Goal: Use online tool/utility: Utilize a website feature to perform a specific function

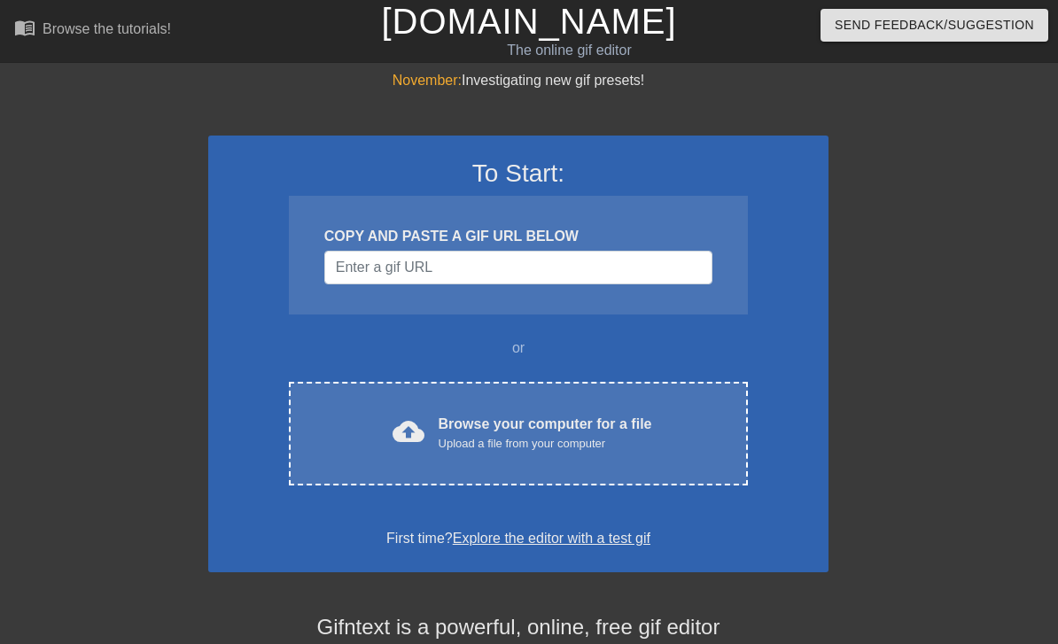
click at [337, 435] on div "cloud_upload Browse your computer for a file Upload a file from your computer" at bounding box center [518, 434] width 384 height 40
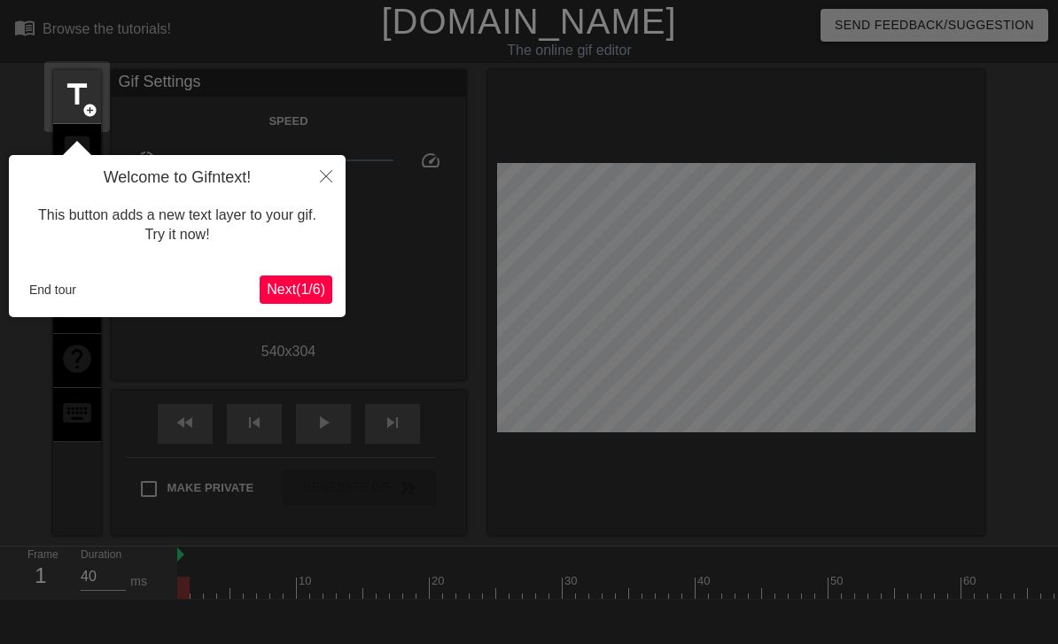
scroll to position [43, 0]
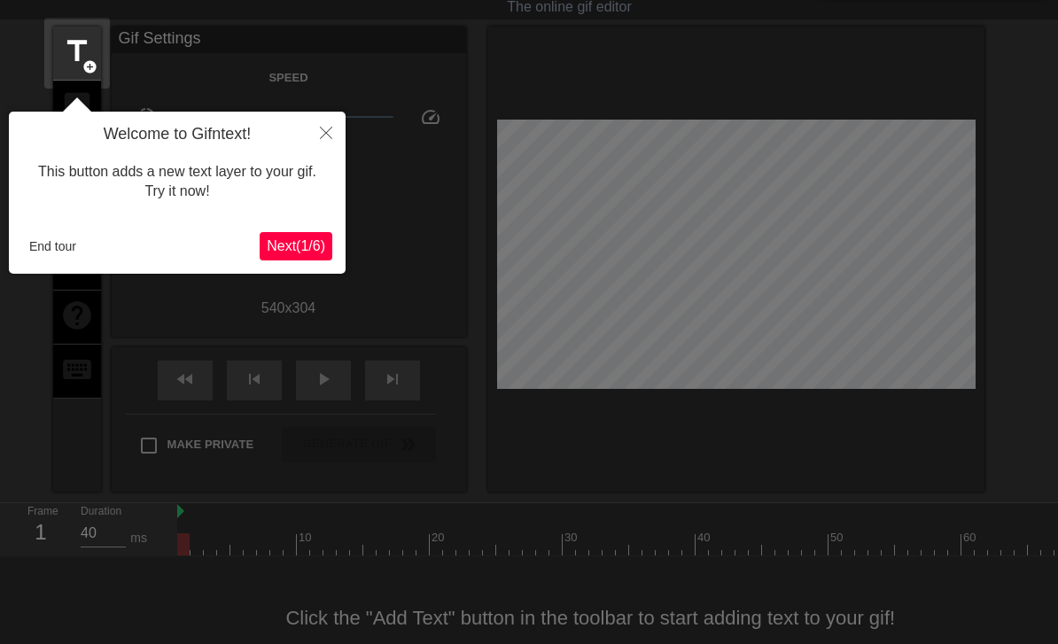
click at [323, 129] on icon "Close" at bounding box center [326, 133] width 12 height 12
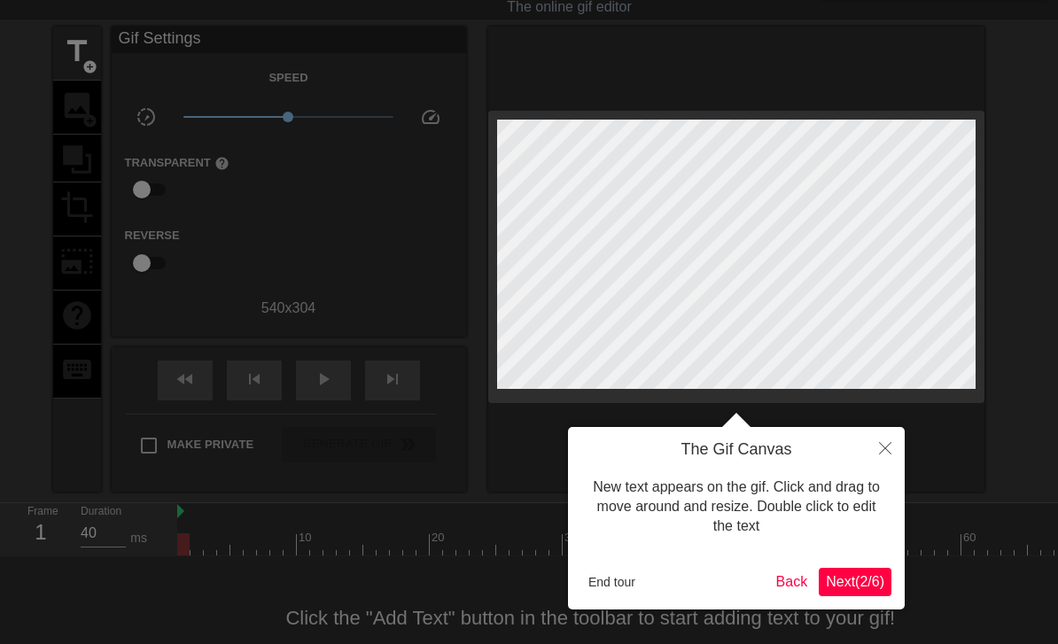
scroll to position [0, 0]
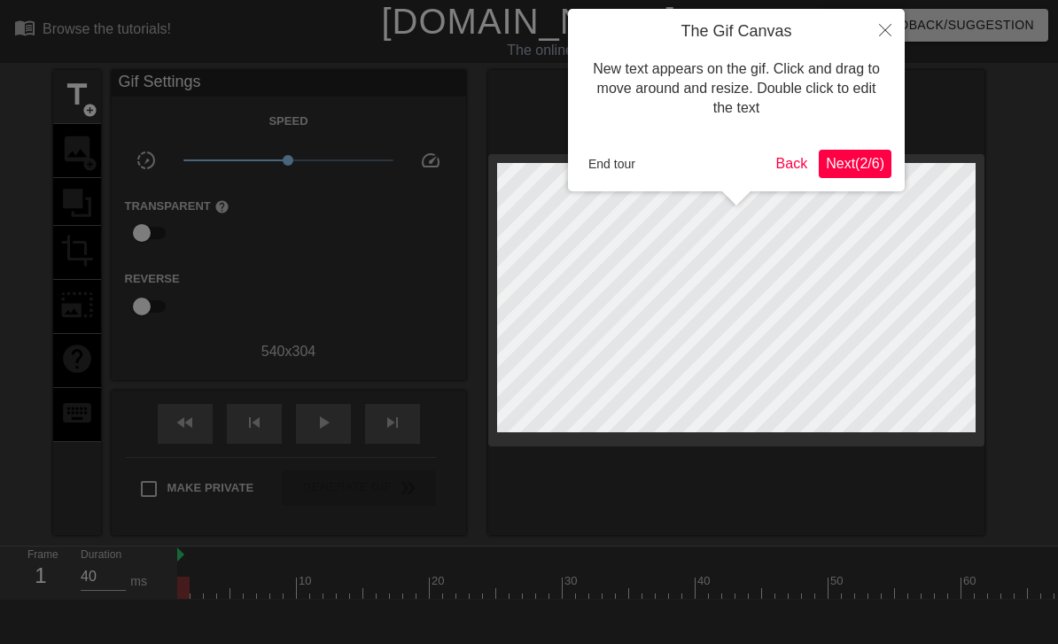
click at [890, 26] on icon "Close" at bounding box center [885, 30] width 12 height 12
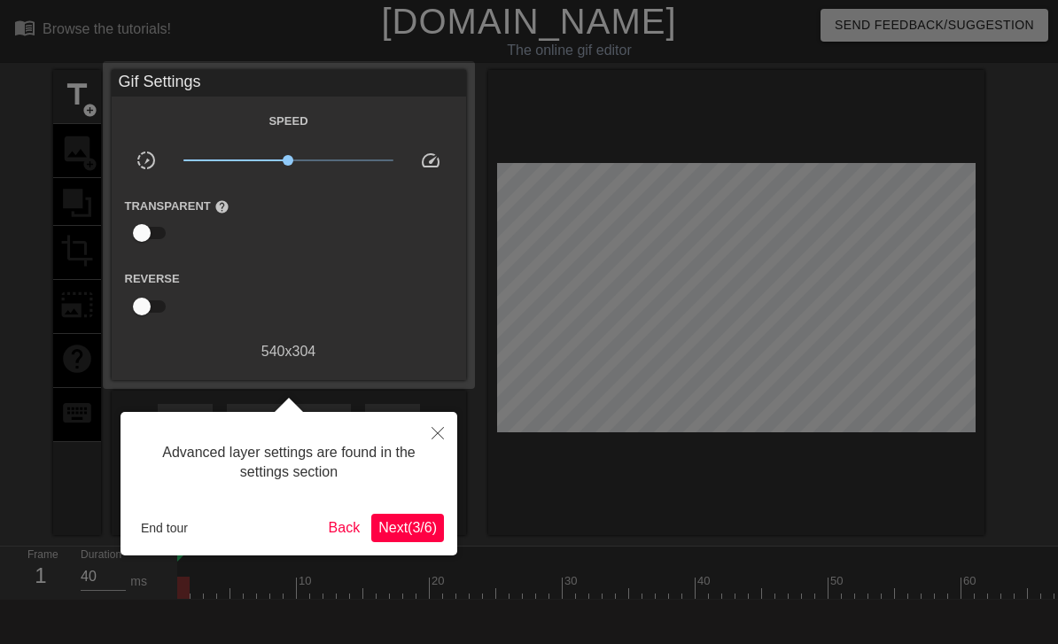
scroll to position [43, 0]
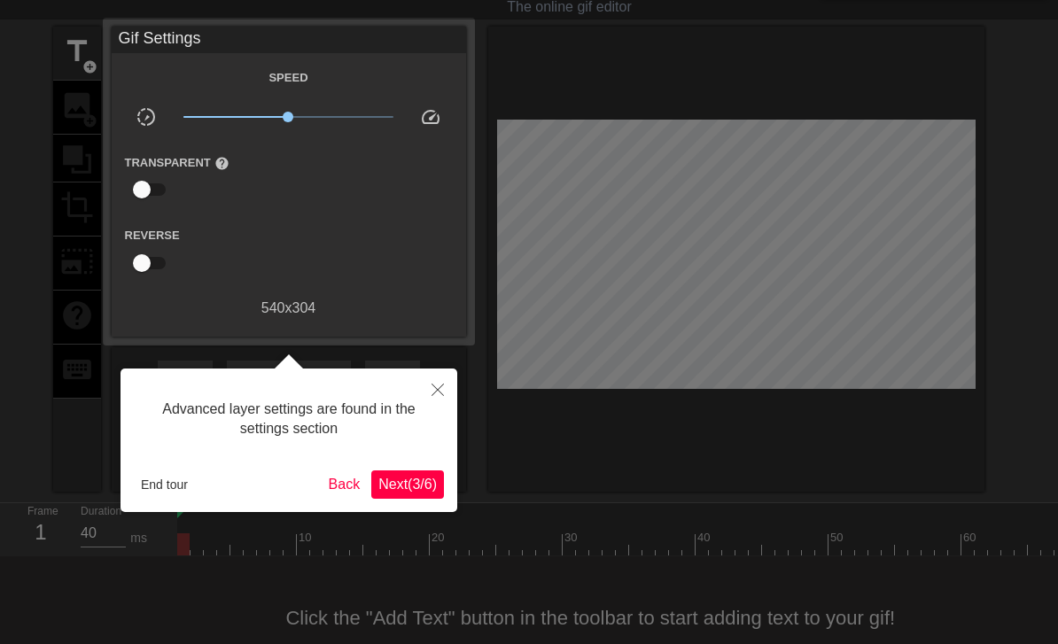
click at [427, 392] on button "Close" at bounding box center [437, 389] width 39 height 41
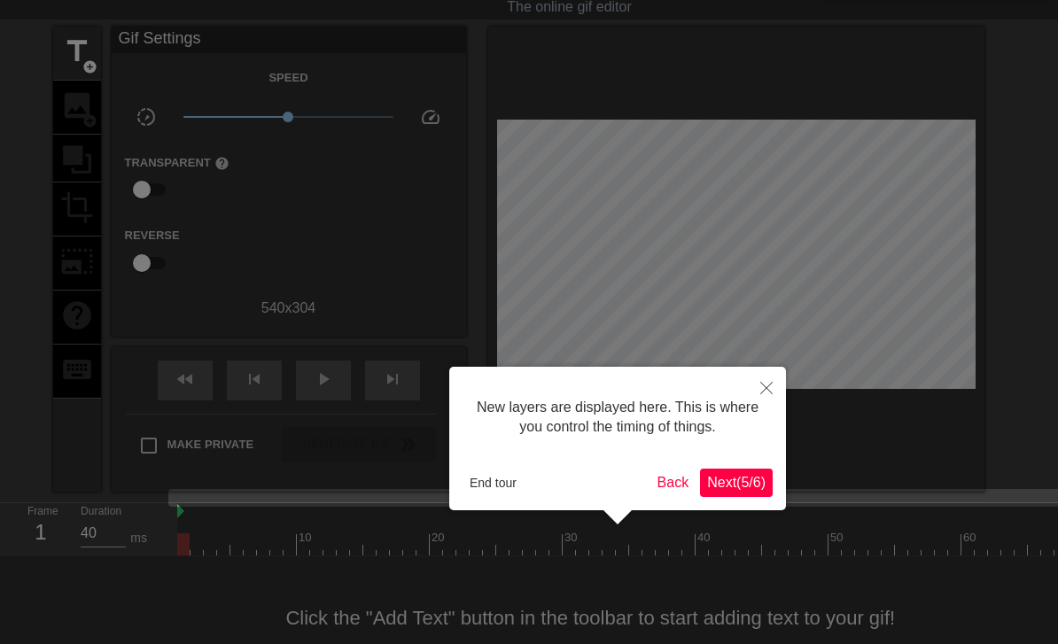
scroll to position [15, 0]
click at [783, 366] on div at bounding box center [529, 318] width 1058 height 723
click at [774, 380] on button "Close" at bounding box center [766, 387] width 39 height 41
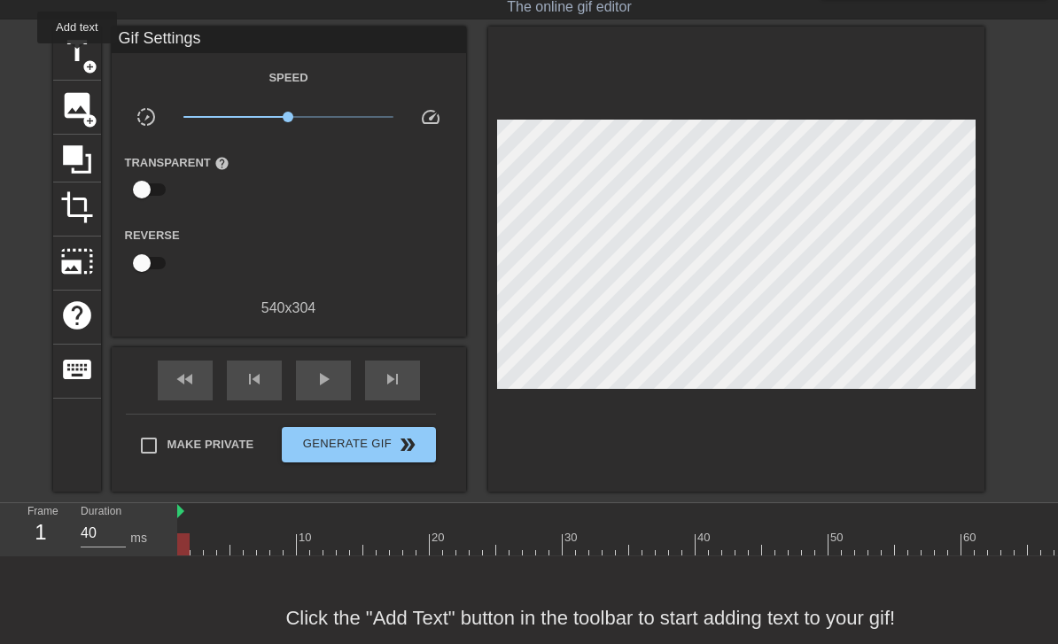
click at [78, 56] on span "title" at bounding box center [77, 52] width 34 height 34
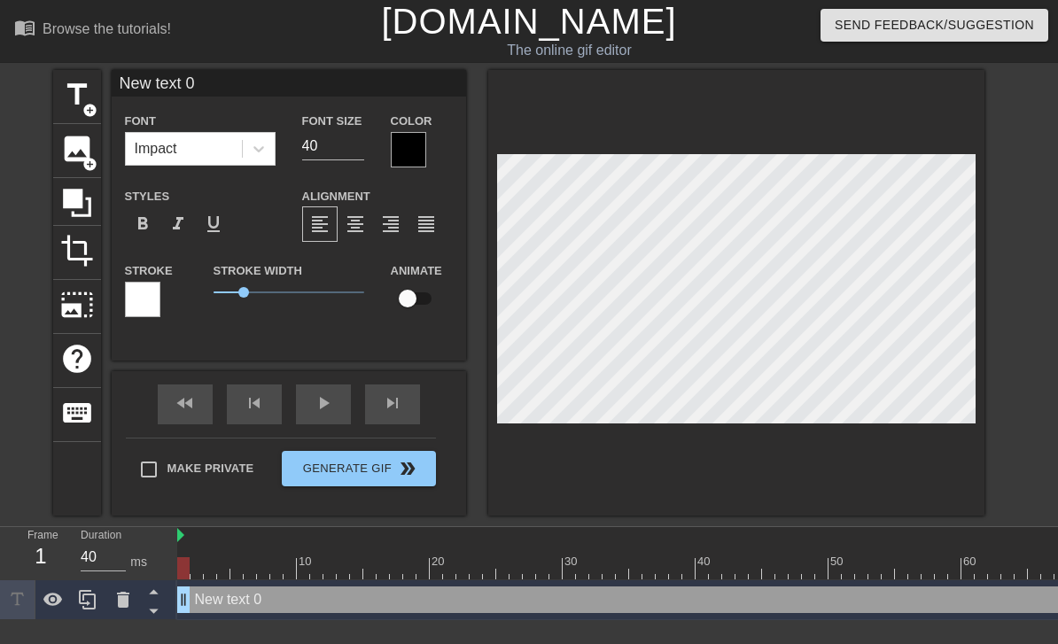
scroll to position [0, 4]
type input "New teIxt 0"
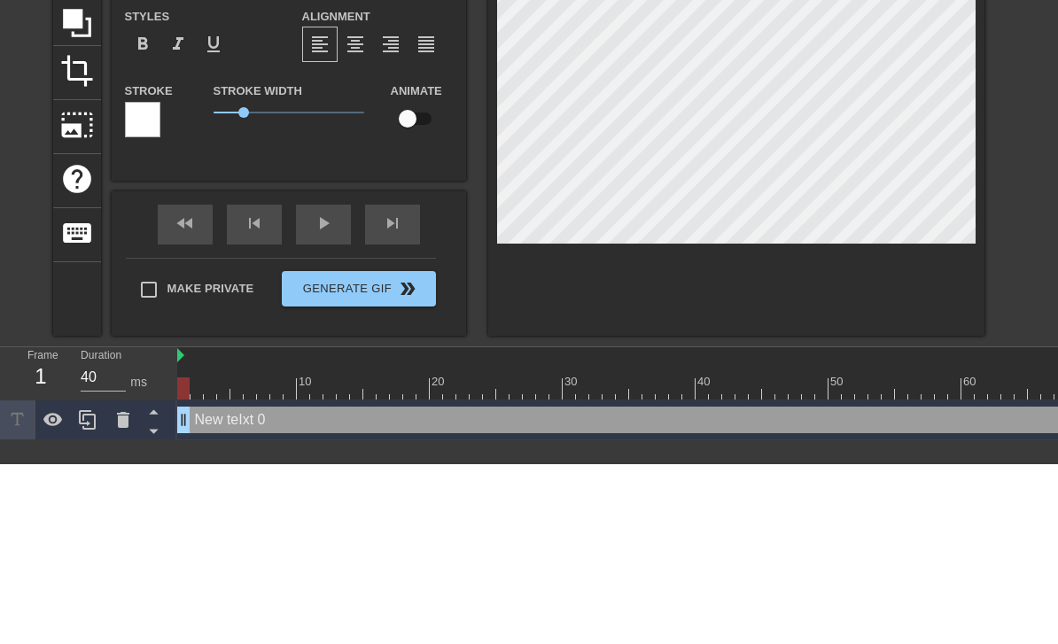
type textarea "New text 0"
type input "New text"
type textarea "New text"
type input "New text"
type textarea "New text"
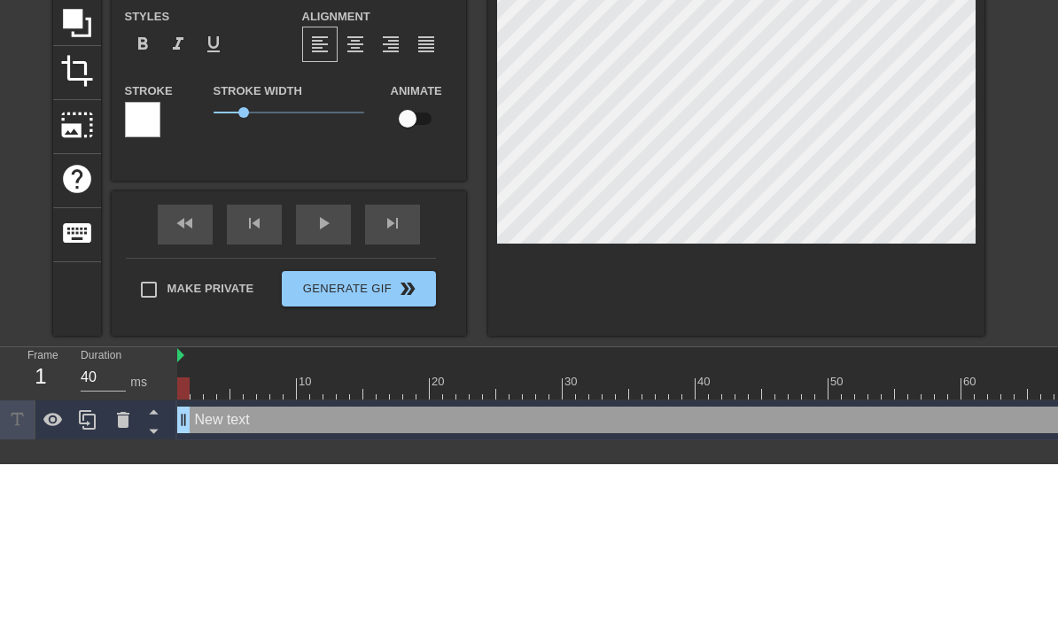
type input "New tex"
type textarea "New tex"
type input "New te"
type textarea "New te"
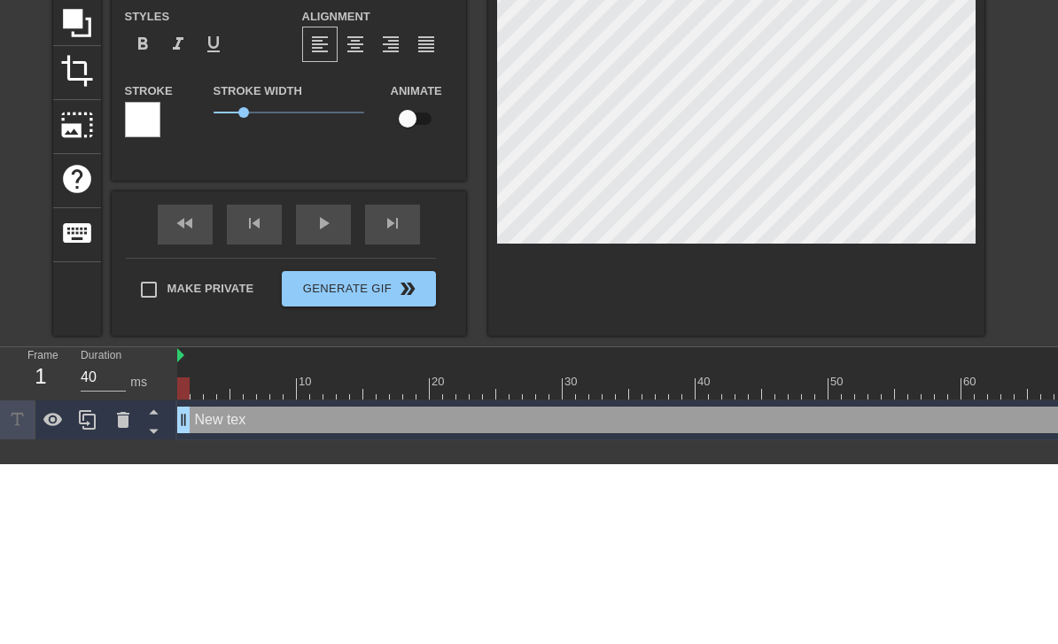
type input "New t"
type textarea "New t"
type input "New"
type textarea "New"
type input "New"
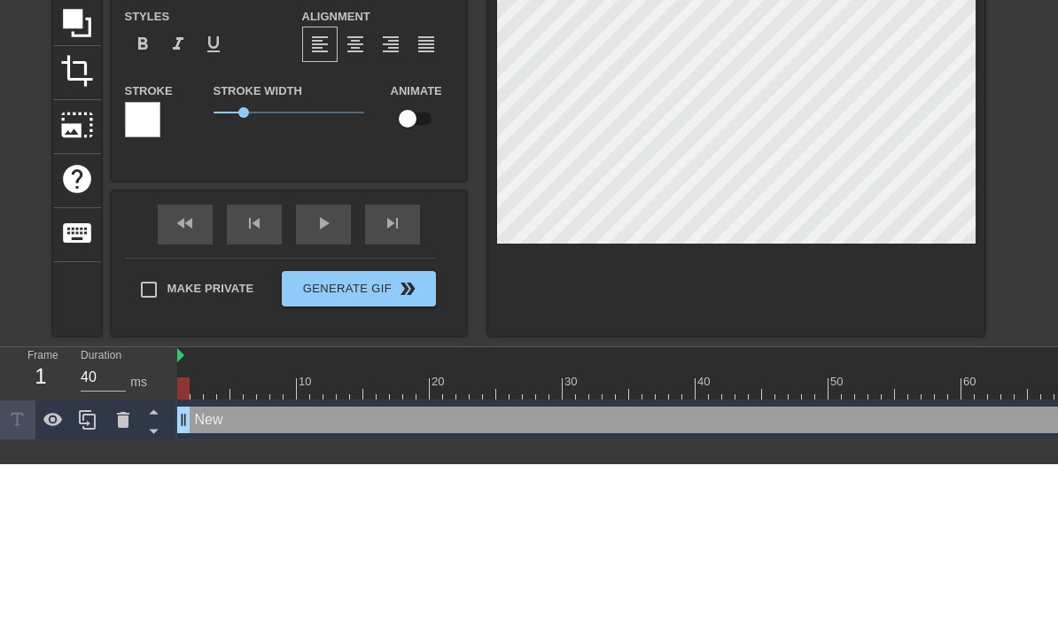
type textarea "New"
type input "Ne"
type textarea "Ne"
type input "N"
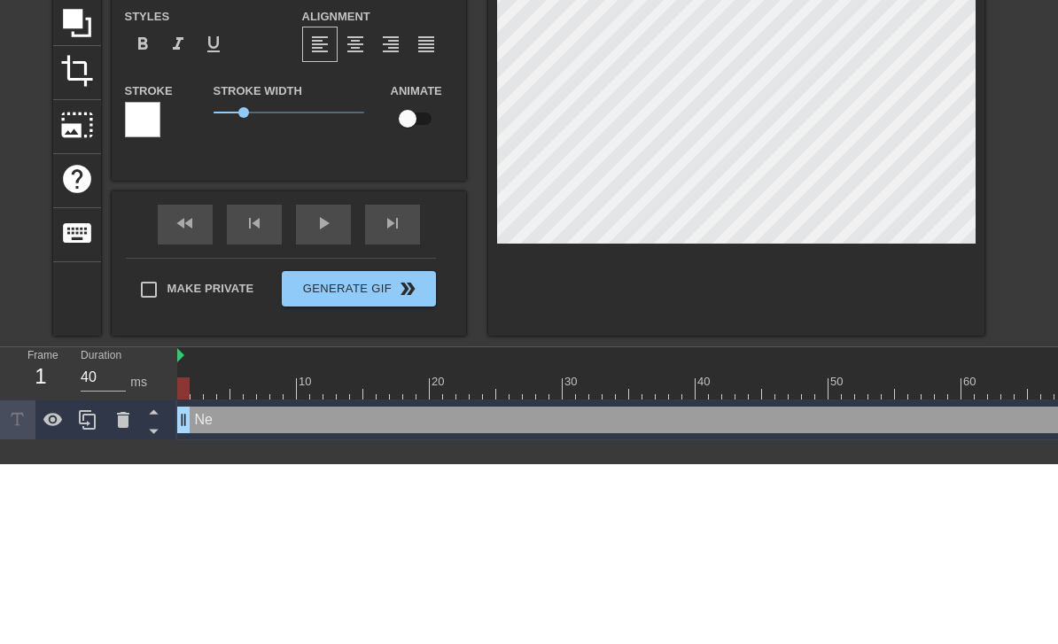
type textarea "N"
type input "I"
type textarea "I"
type input "Il"
type textarea "Il"
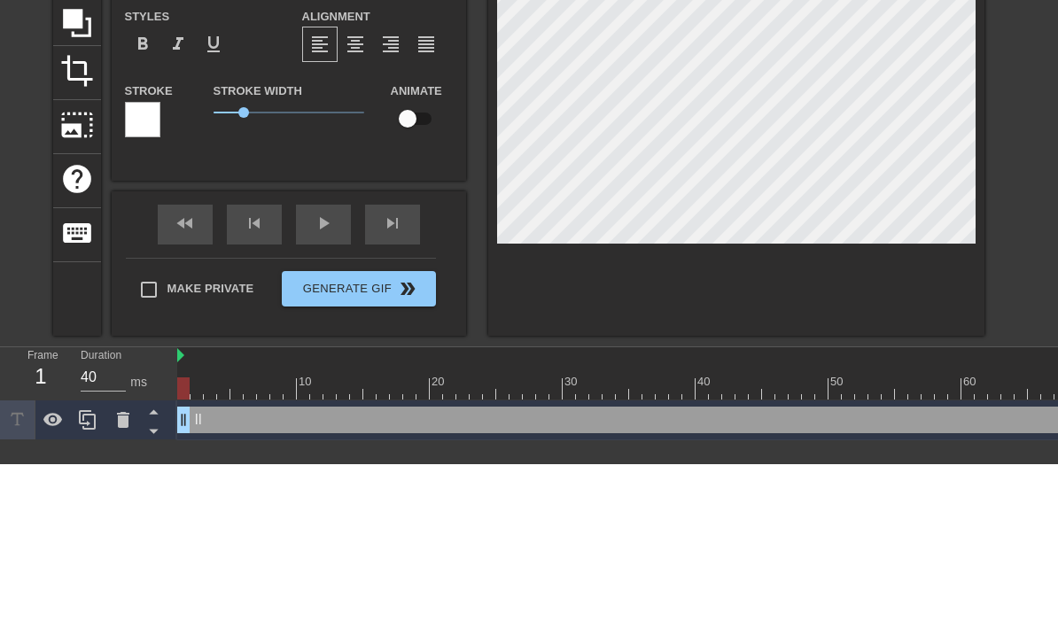
type input "Ill"
type textarea "Ill"
type input "Ill"
type textarea "Ill"
type input "Ill"
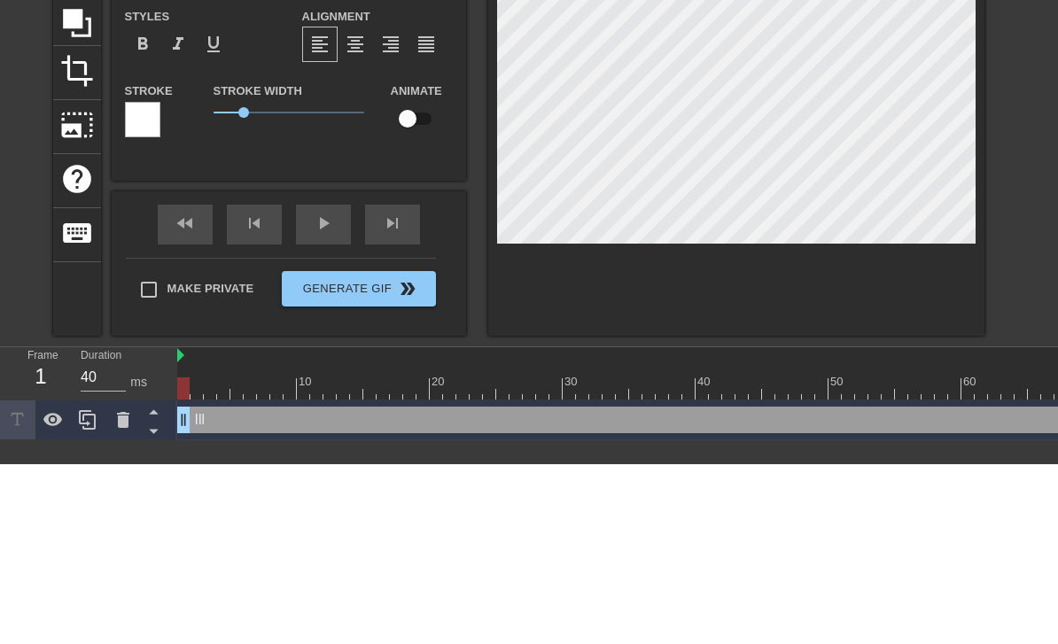
type textarea "Ill"
type input "Il"
type textarea "Il"
type input "I"
type textarea "I"
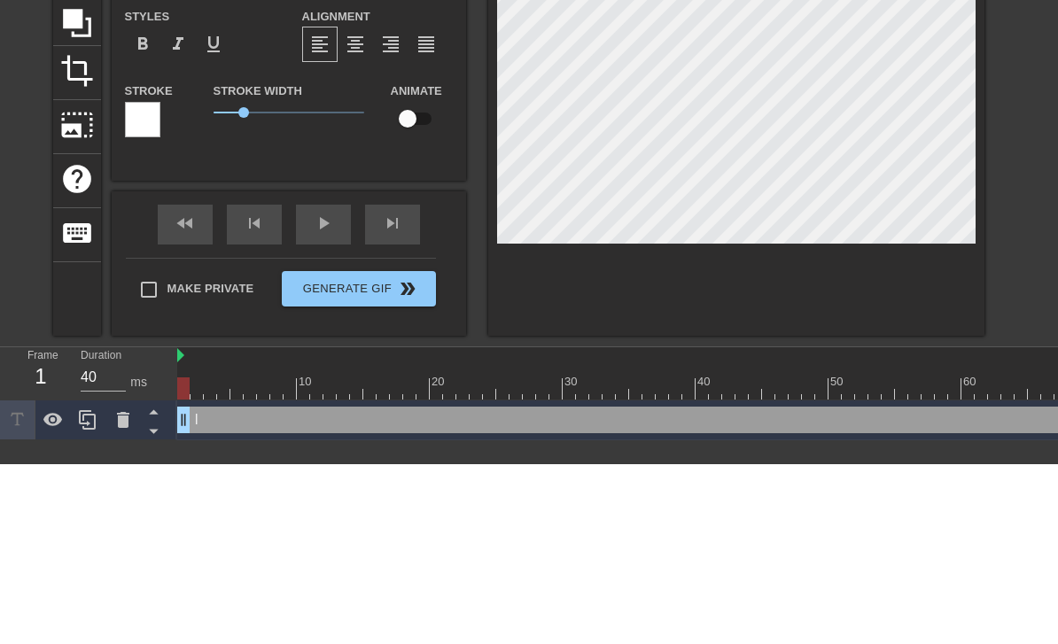
type input "I'"
type textarea "I'"
type input "I'""
type textarea "I'""
type input "I'"""
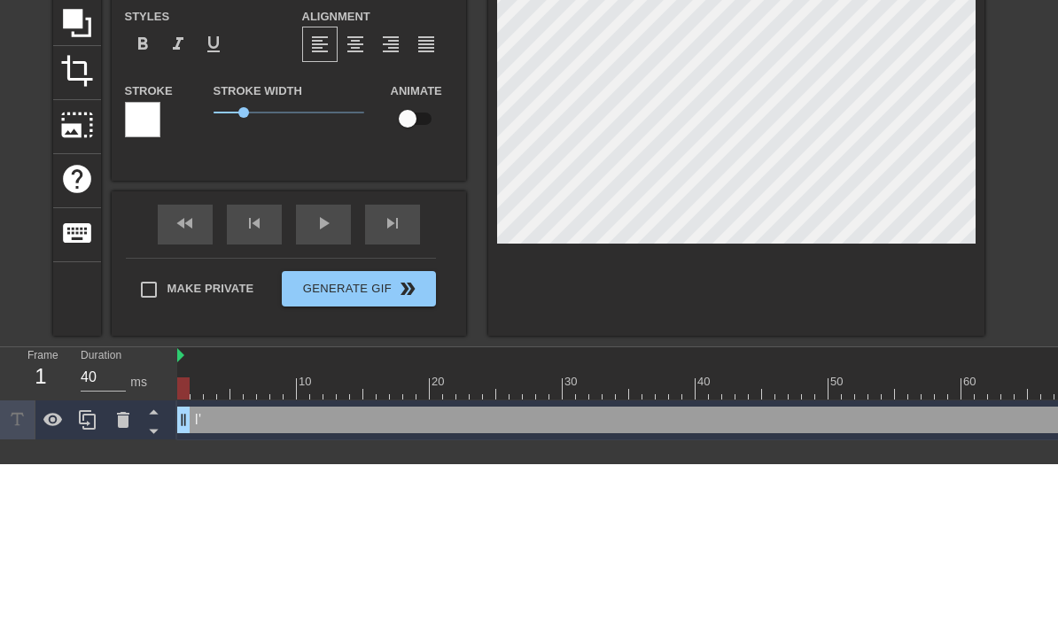
type textarea "I'"""
type input "I'""
type textarea "I'""
type input "I'"
type textarea "I'"
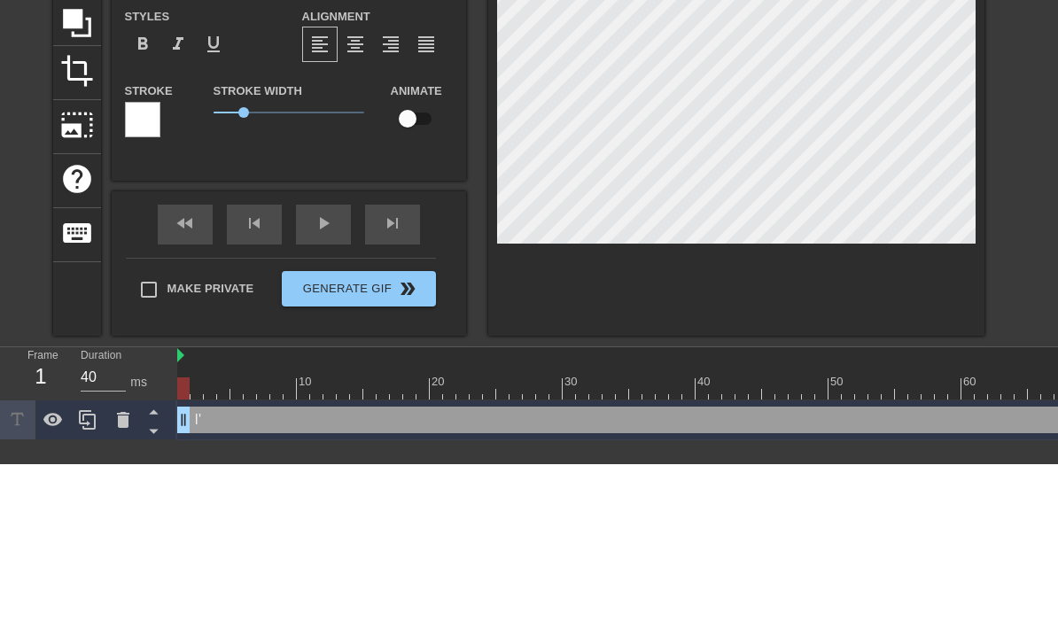
type input "I'l"
type textarea "I'l"
type input "I'll"
type textarea "I'll"
type input "I'll"
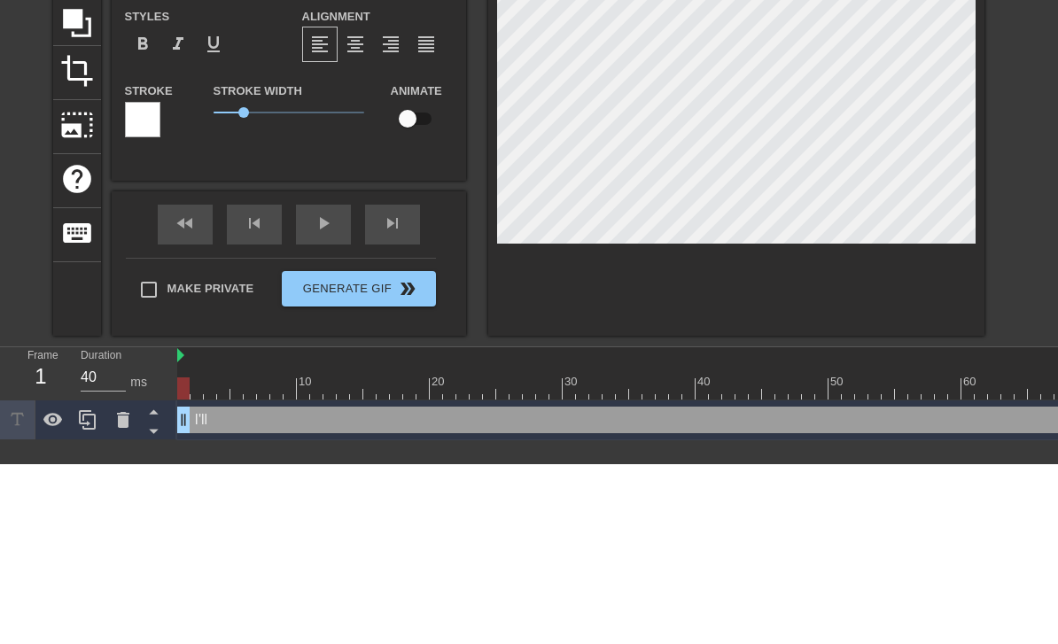
type textarea "I'll"
type input "I'll a"
type textarea "I'll a"
type input "I'll ad"
type textarea "I'll ad"
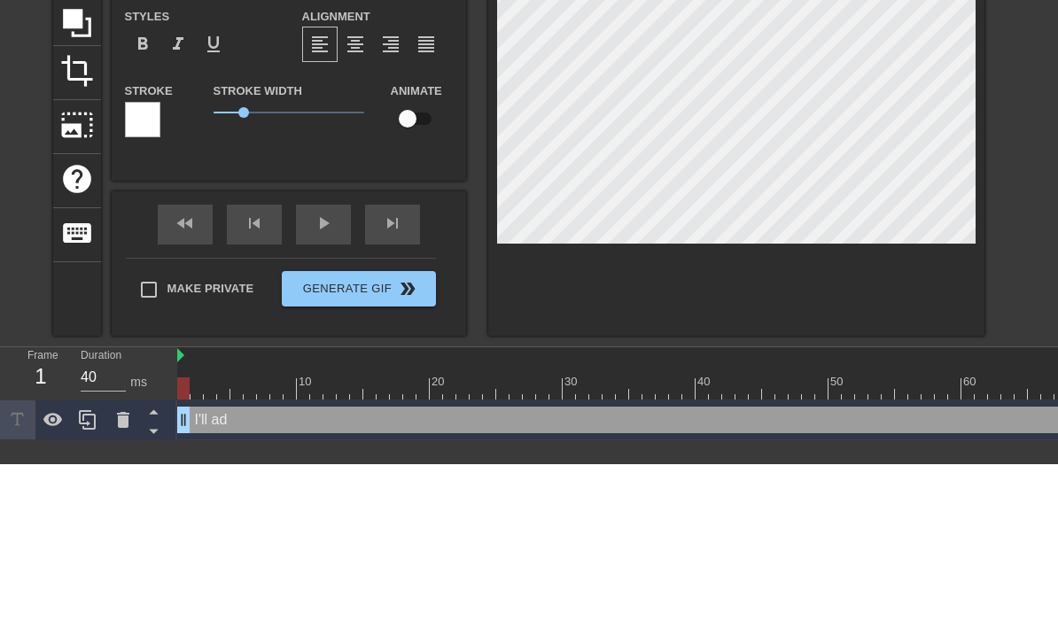
type input "I'll adm"
type textarea "I'll adm"
type input "I'll admi"
type textarea "I'll admi"
type input "I'll admit"
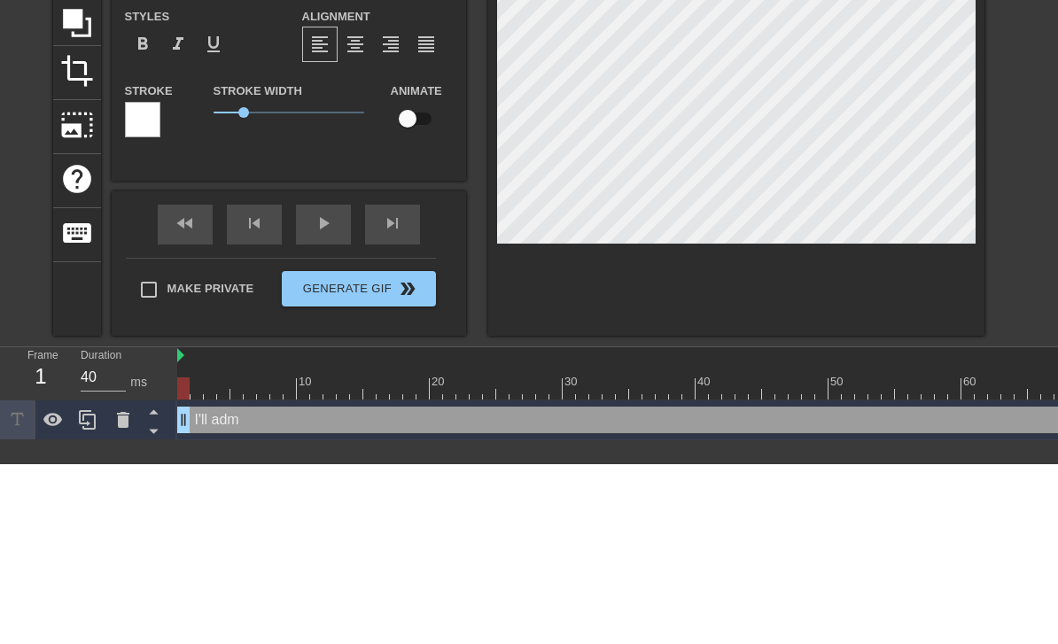
type textarea "I'll admit"
type input "I'll admit"
type textarea "I'll admit"
type input "I'll admit i"
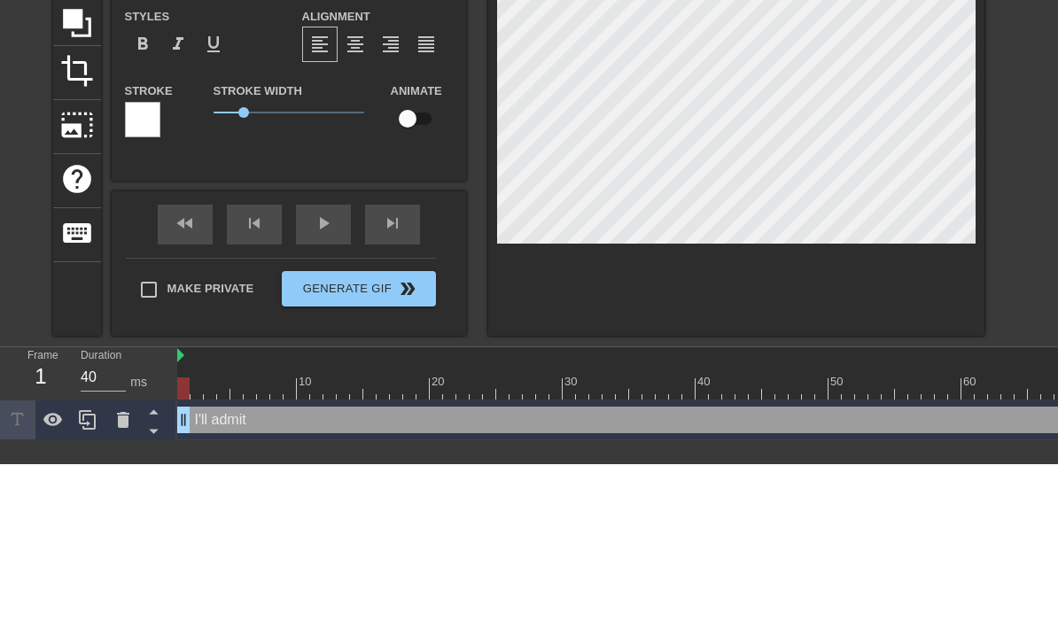
type textarea "I'll admit i"
type input "I'll admit it"
type textarea "I'll admit it"
type input "I'll admit it"
type textarea "I'll admit it"
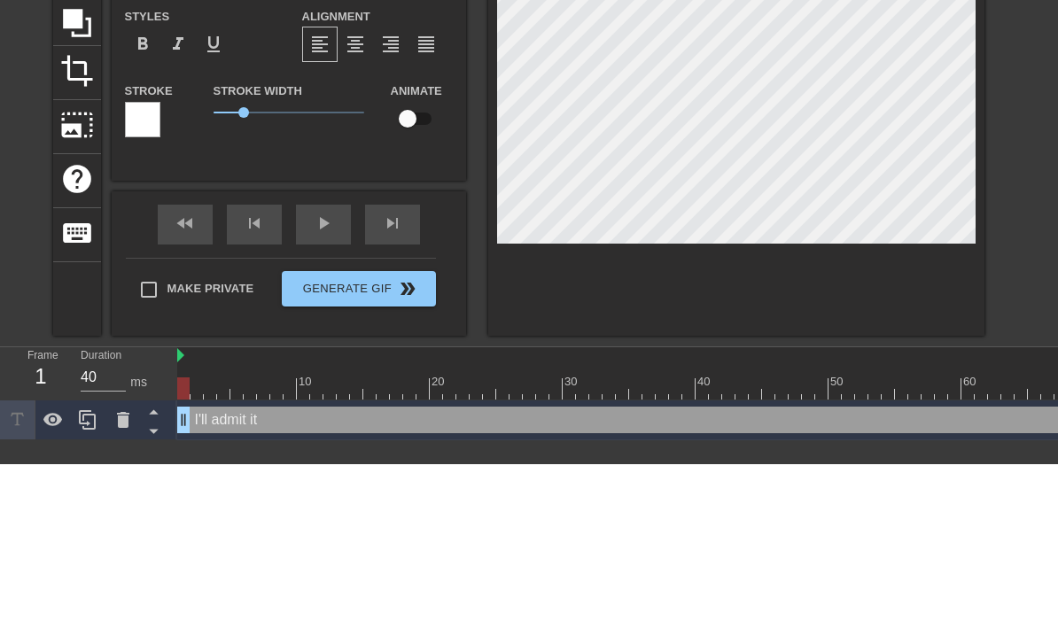
type input "I'll admit it I"
type textarea "I'll admit it I"
type input "I'll admit it"
type textarea "I'll admit it"
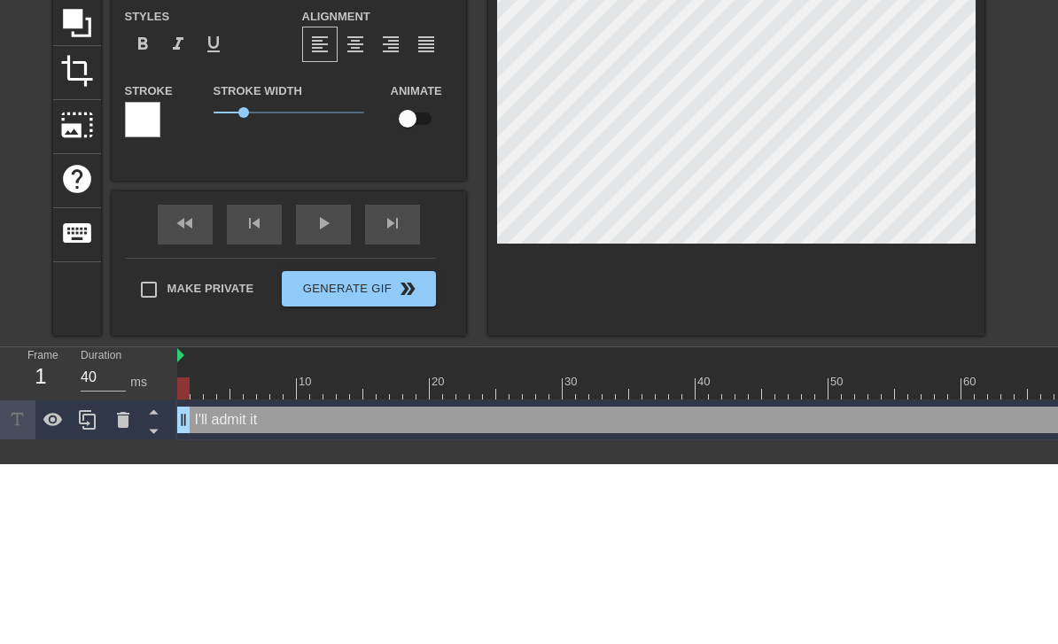
type input "I'll admit it"
type textarea "I'll admit it"
type input "I'll admit it."
type textarea "I'll admit it."
type input "I'll admit it. I"
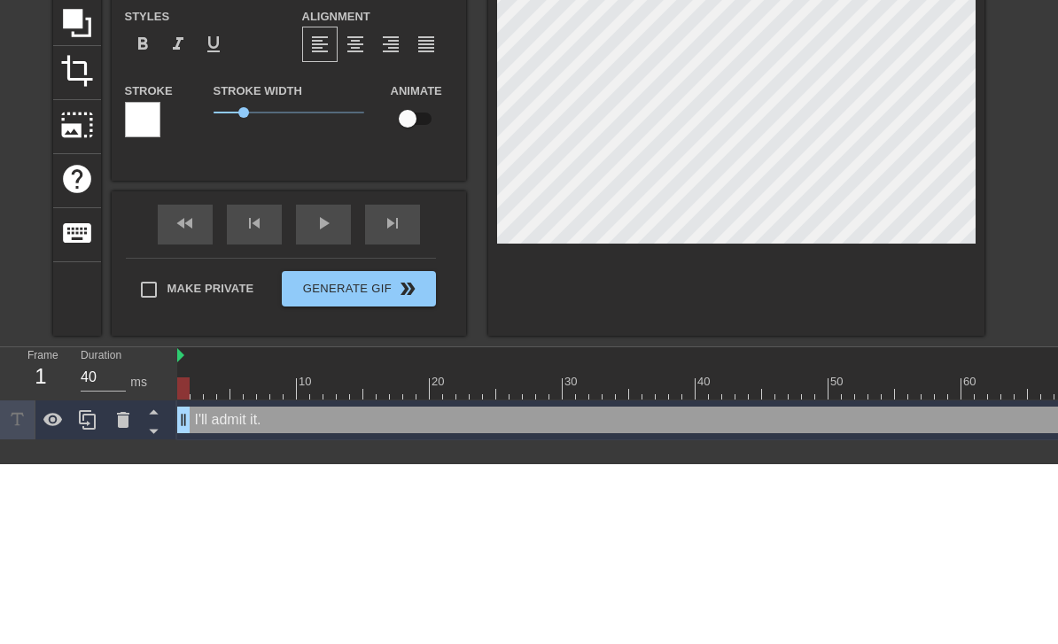
type textarea "I'll admit it. I"
type input "I'll admit it. I'"
type textarea "I'll admit it. I'"
type input "I'll admit it. I'm"
type textarea "I'll admit it. I'm"
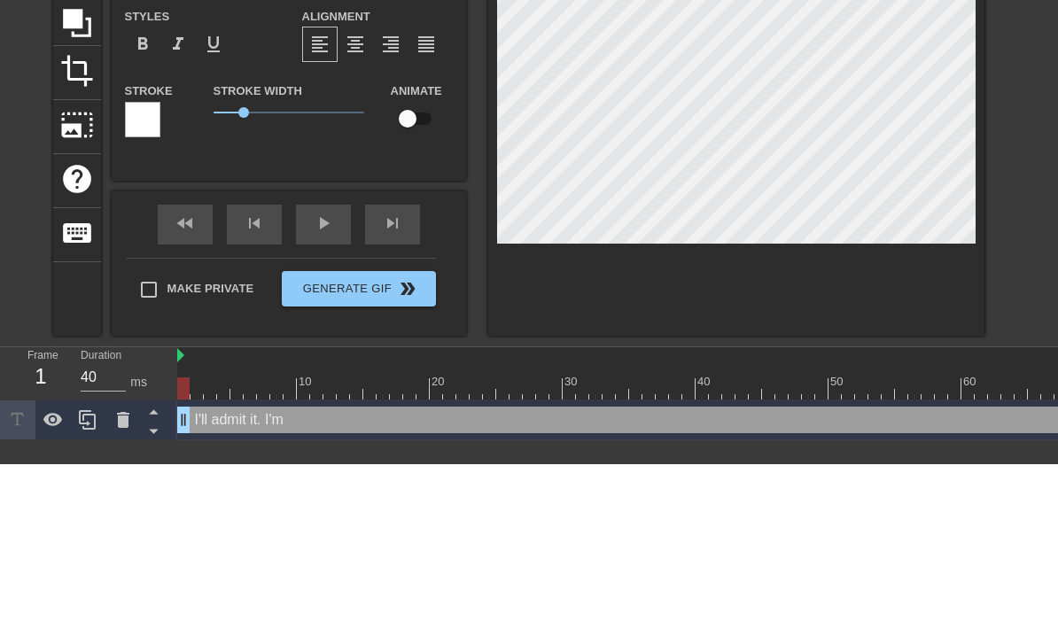
type input "I'll admit it. I'm"
type textarea "I'll admit it. I'm"
type input "I'll admit it. I'm n"
type textarea "I'll admit it. I'm n"
type input "I'll admit it. I'm no"
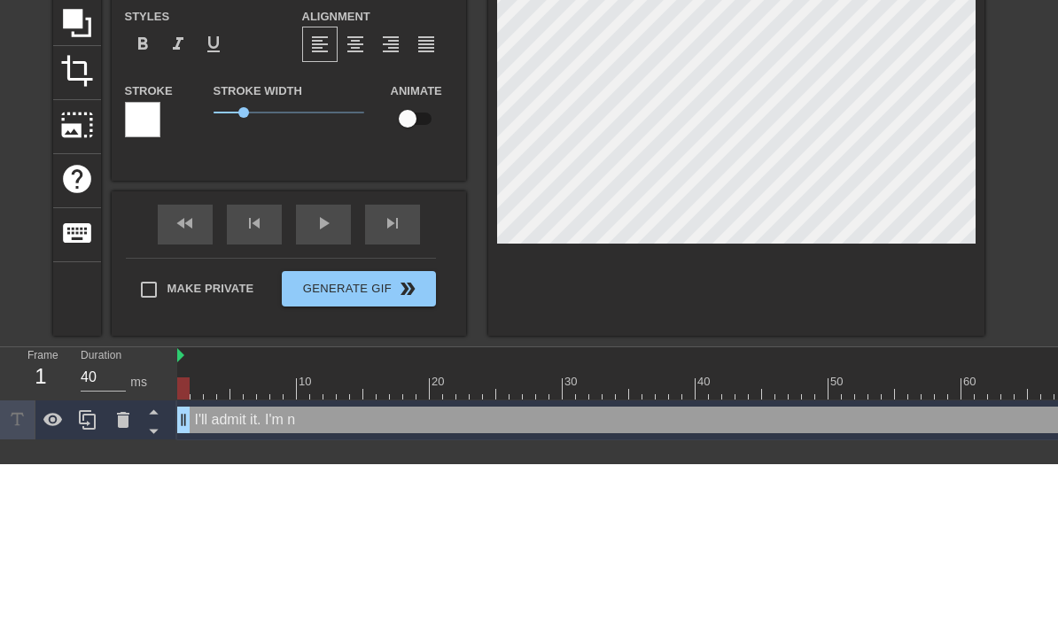
type textarea "I'll admit it. I'm no"
type input "I'll admit it. I'm not"
type textarea "I'll admit it. I'm not"
type input "I'll admit it. I'm not"
type textarea "I'll admit it. I'm not"
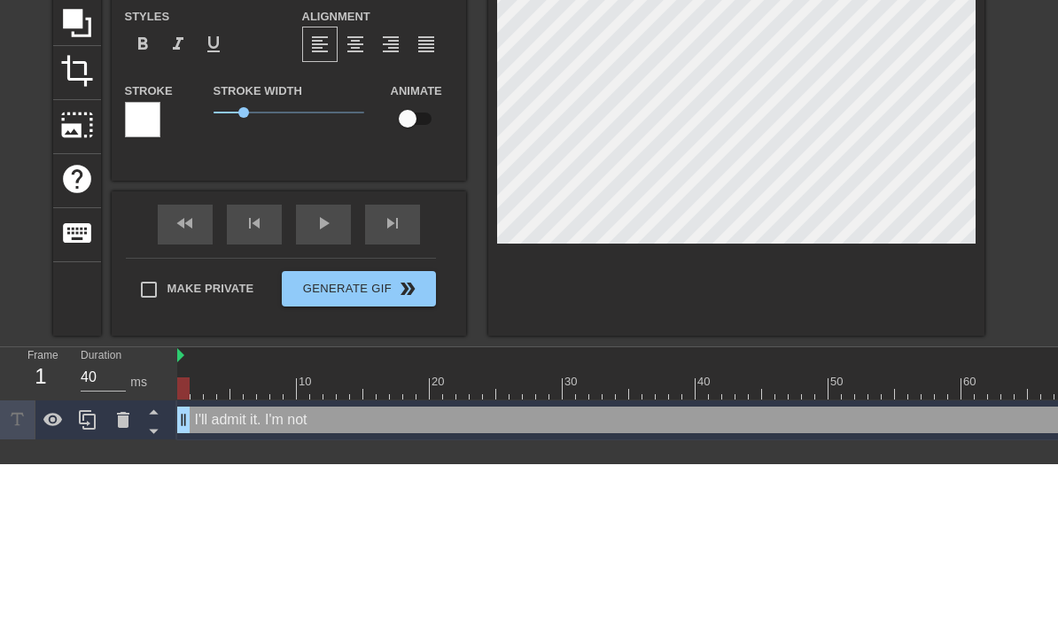
type input "I'll admit it. I'm not i"
type textarea "I'll admit it. I'm not i"
type input "I'll admit it. I'm not in"
type textarea "I'll admit it. I'm not in"
type input "I'll admit it. I'm not in"
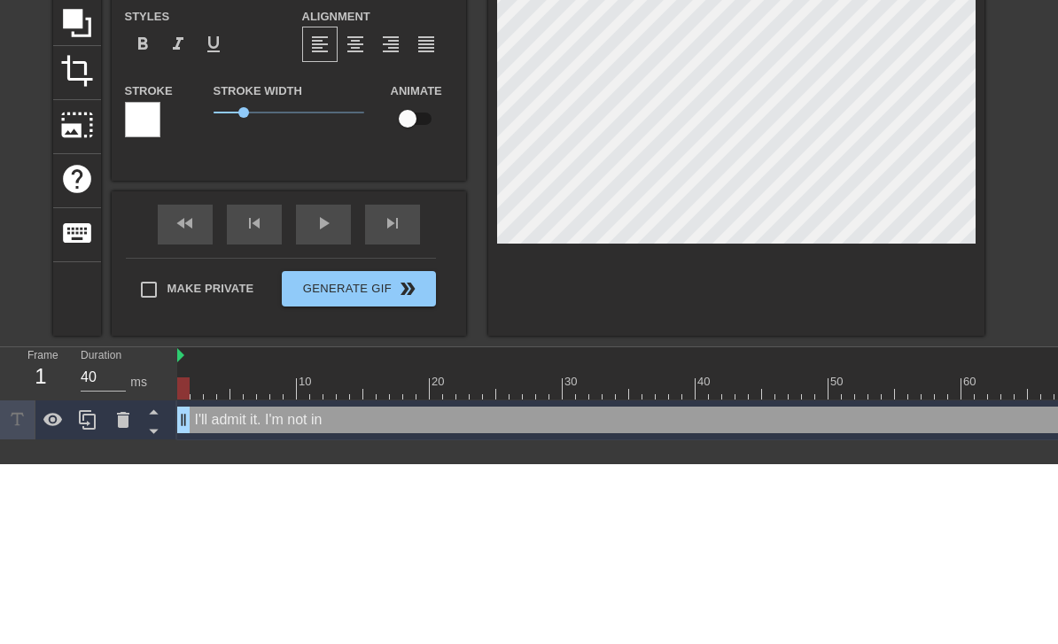
type textarea "I'll admit it. I'm not in"
type input "I'll admit it. I'm not in t"
type textarea "I'll admit it. I'm not in t"
type input "I'll admit it. I'm not in th"
type textarea "I'll admit it. I'm not in th"
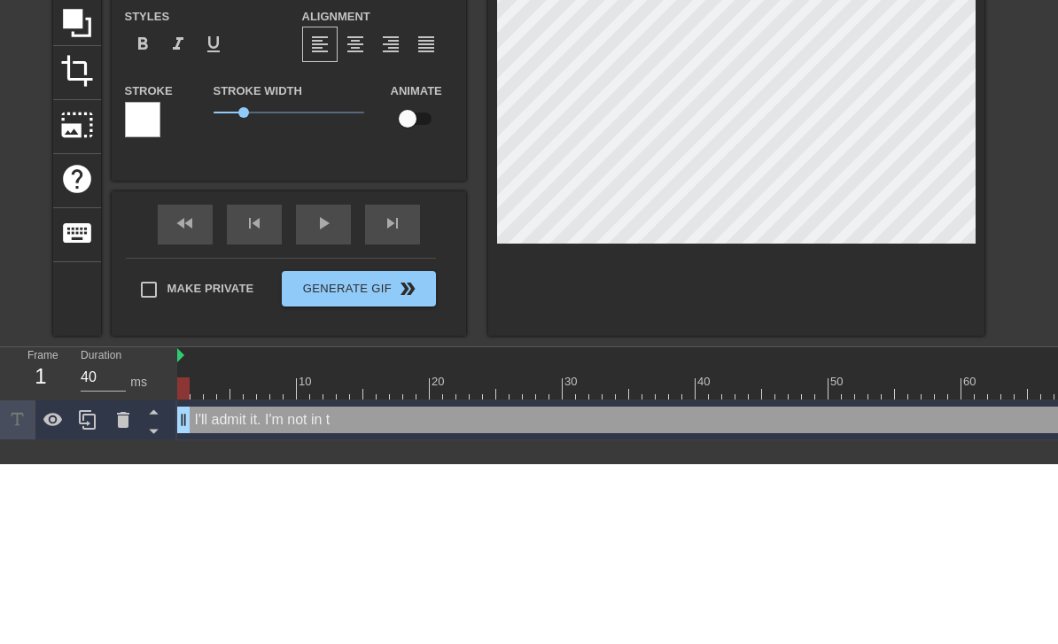
type input "I'll admit it. I'm not in the"
type textarea "I'll admit it. I'm not in the"
type input "I'll admit it. I'm not in the"
type textarea "I'll admit it. I'm not in the"
type input "I'll admit it. I'm not in the k"
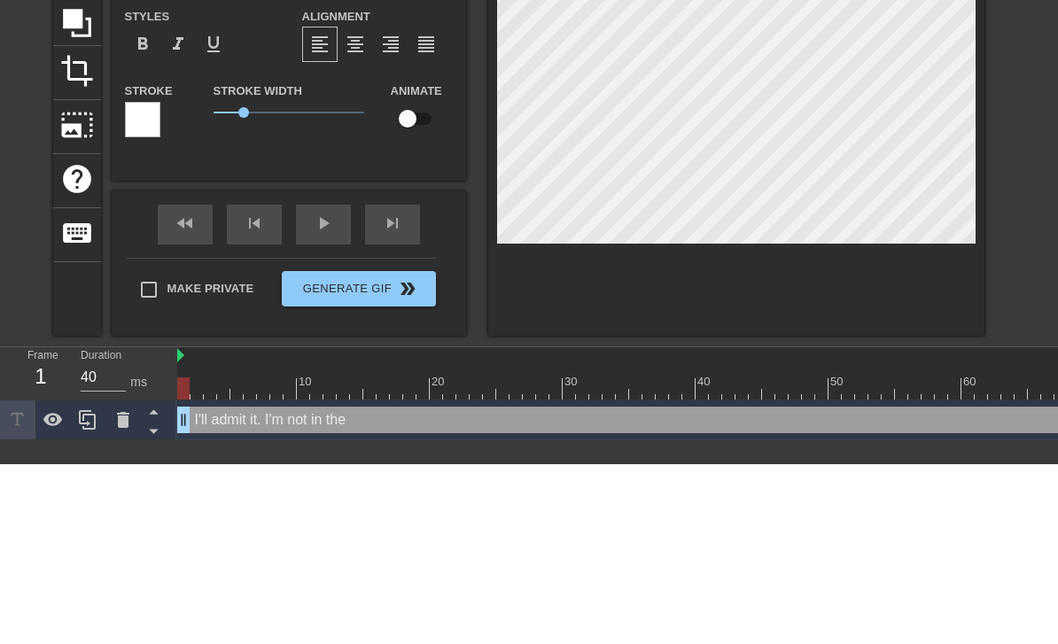
type textarea "I'll admit it. I'm not in the k"
type input "I'll admit it. I'm not in the kn"
type textarea "I'll admit it. I'm not in the kn"
type input "I'll admit it. I'm not in the kno"
type textarea "I'll admit it. I'm not in the kno"
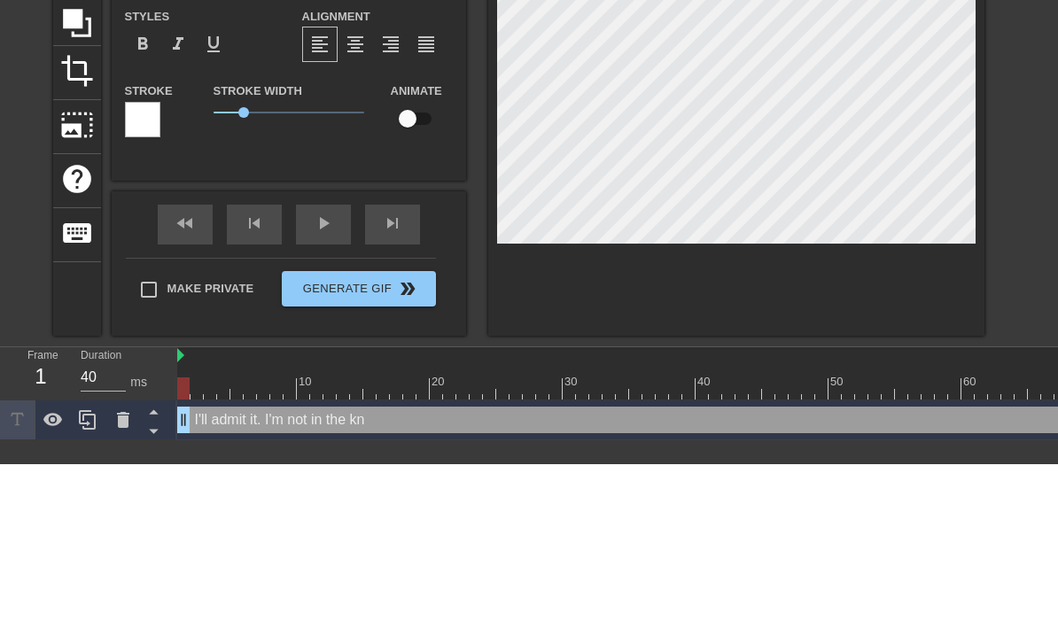
type input "I'll admit it. I'm not in the know"
type textarea "I'll admit it. I'm not in the know"
click at [1029, 180] on div "title add_circle image add_circle crop photo_size_select_large help keyboard I'…" at bounding box center [529, 293] width 1058 height 446
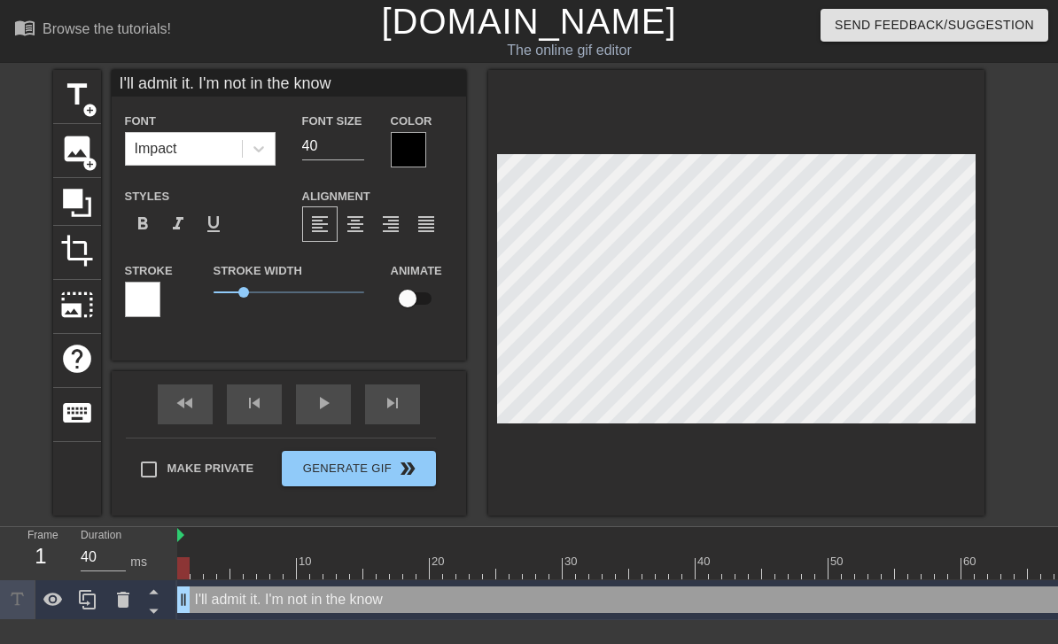
click at [113, 546] on input "40" at bounding box center [103, 557] width 45 height 28
click at [338, 421] on div "play_arrow" at bounding box center [323, 404] width 55 height 40
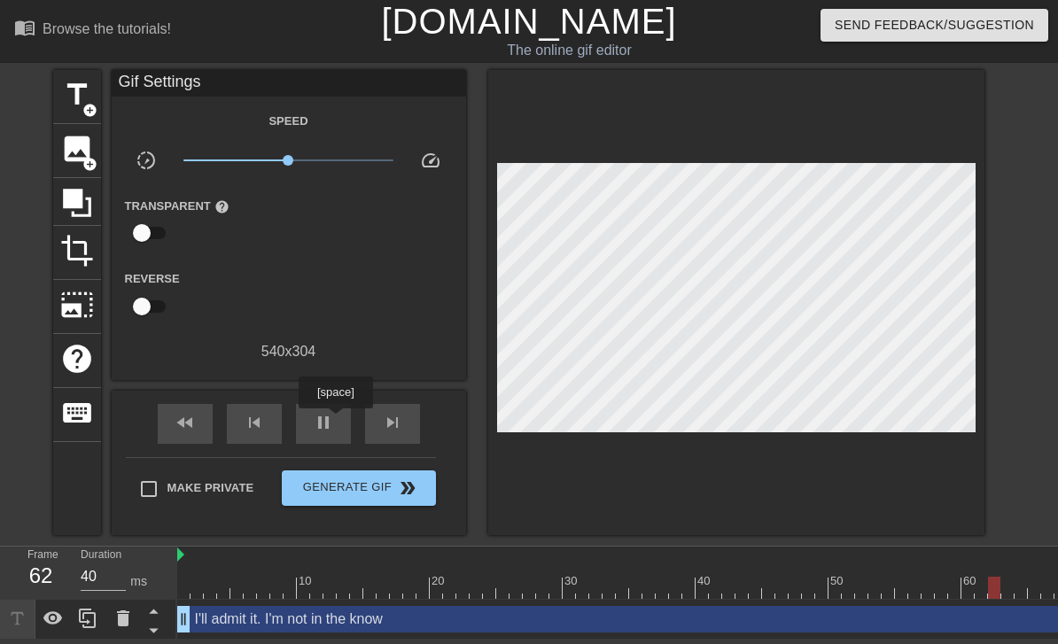
click at [335, 425] on div "pause" at bounding box center [323, 424] width 55 height 40
click at [325, 405] on div "play_arrow" at bounding box center [323, 424] width 55 height 40
click at [313, 425] on span "pause" at bounding box center [323, 422] width 21 height 21
click at [311, 419] on div "play_arrow" at bounding box center [323, 424] width 55 height 40
click at [319, 426] on span "pause" at bounding box center [323, 422] width 21 height 21
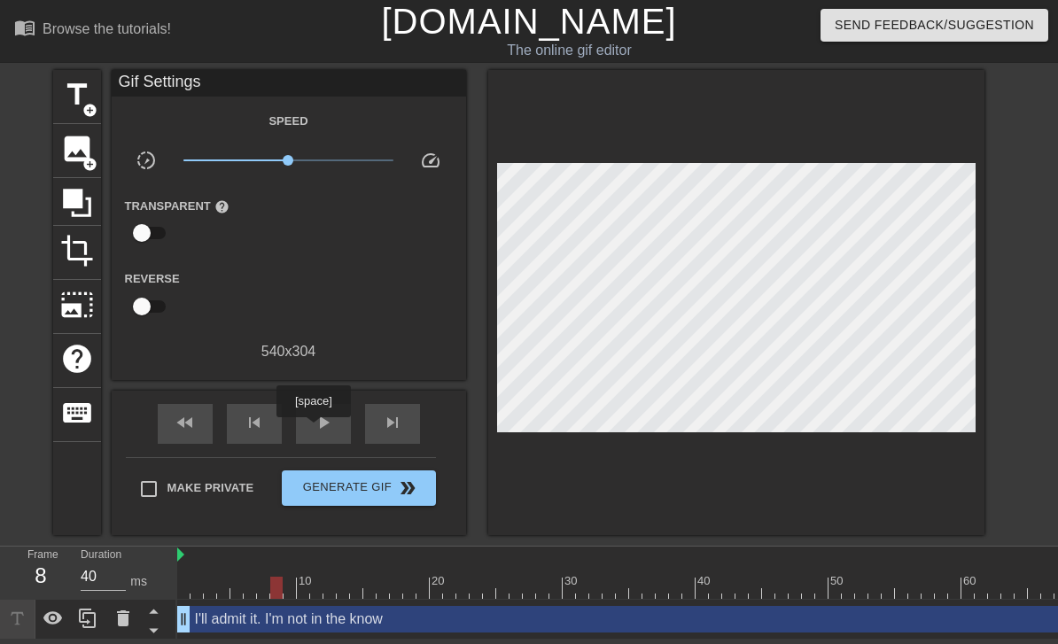
click at [315, 430] on span "play_arrow" at bounding box center [323, 422] width 21 height 21
click at [74, 91] on span "title" at bounding box center [77, 95] width 34 height 34
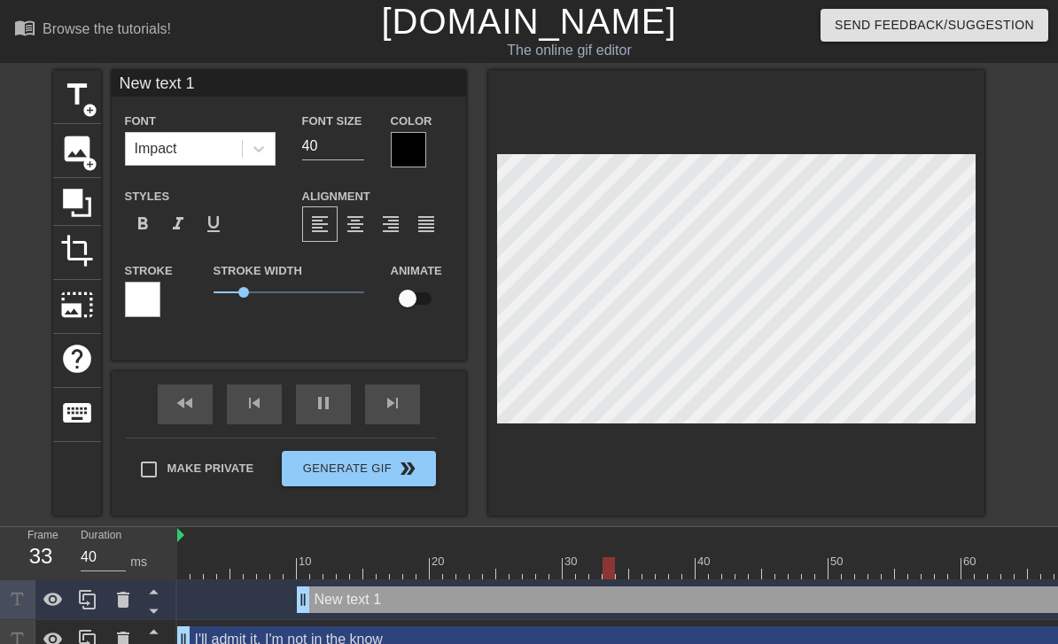
scroll to position [0, 3]
type input "New tet 1"
type textarea "New tet 1"
type input "New tt 1"
type textarea "New tt 1"
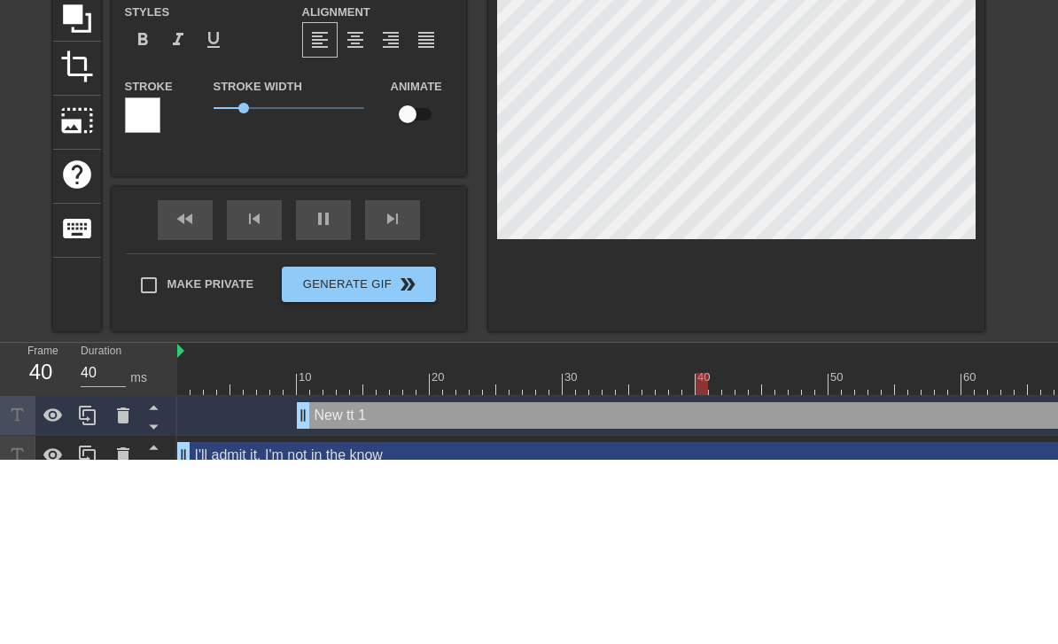
scroll to position [0, 2]
type input "New t 1"
type textarea "New t 1"
type input "Newt 1"
type textarea "Newt 1"
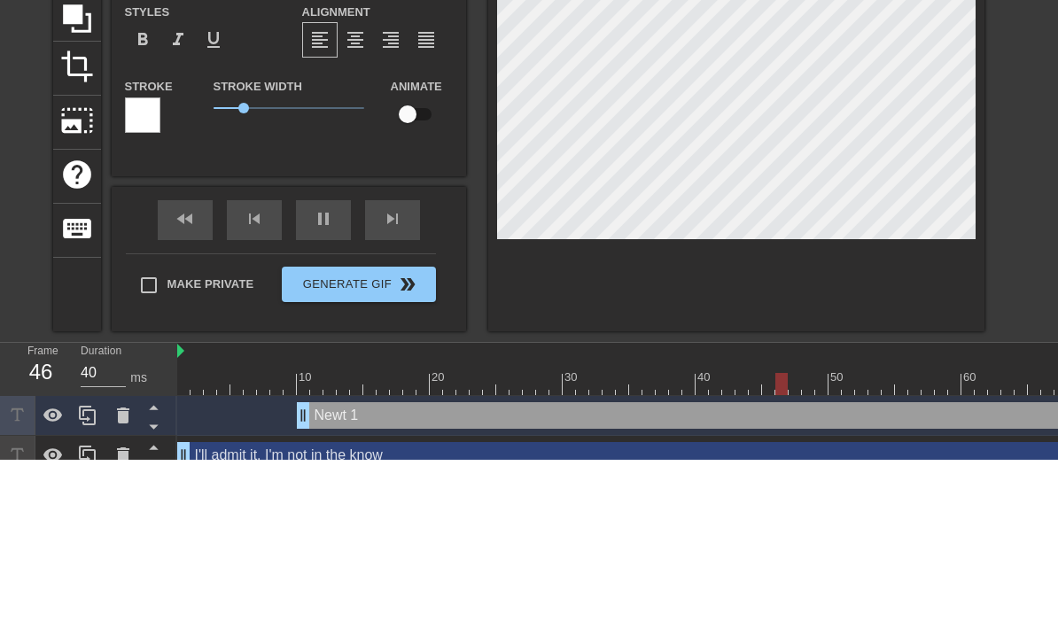
type input "Net 1"
type textarea "Net 1"
type input "Nt 1"
type textarea "Nt 1"
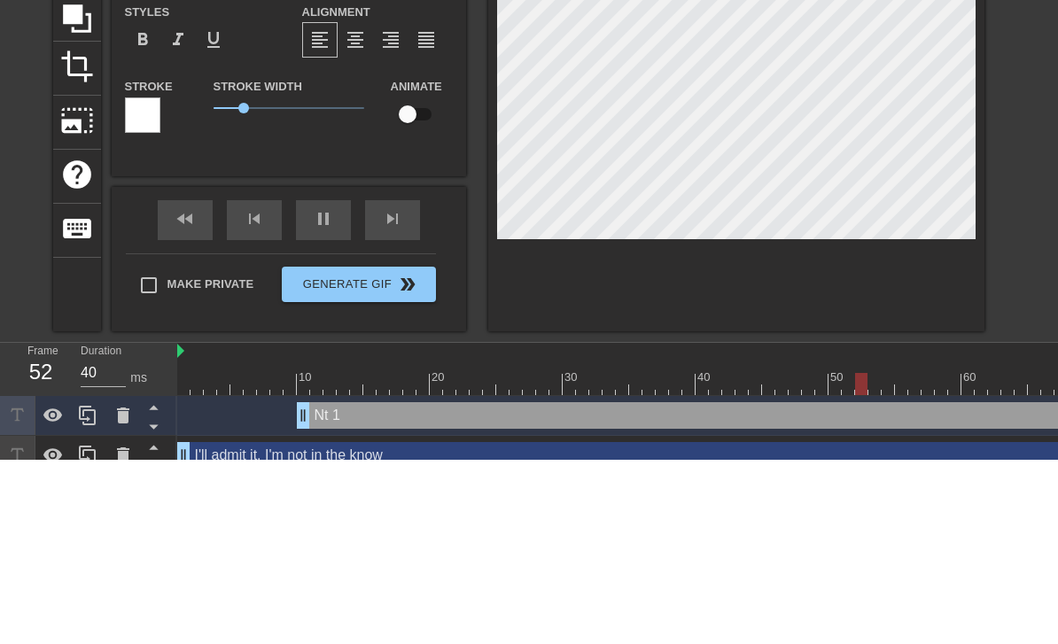
type input "t 1"
type textarea "t 1"
type input "t"
type textarea "t"
type input "t"
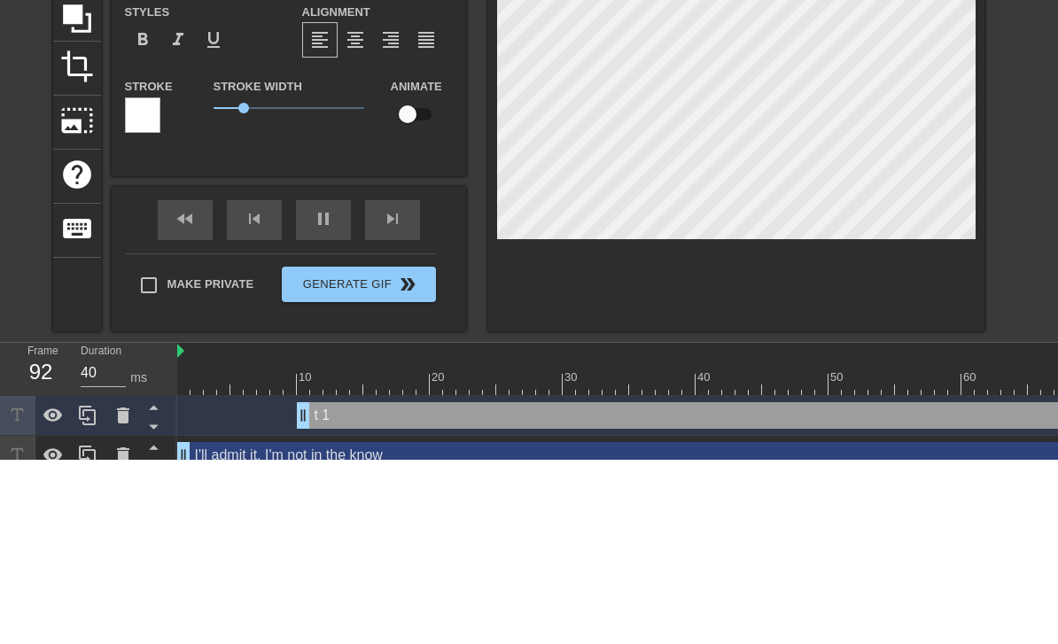
type textarea "t"
type input "I"
type textarea "I"
type input "I'"
type textarea "I'"
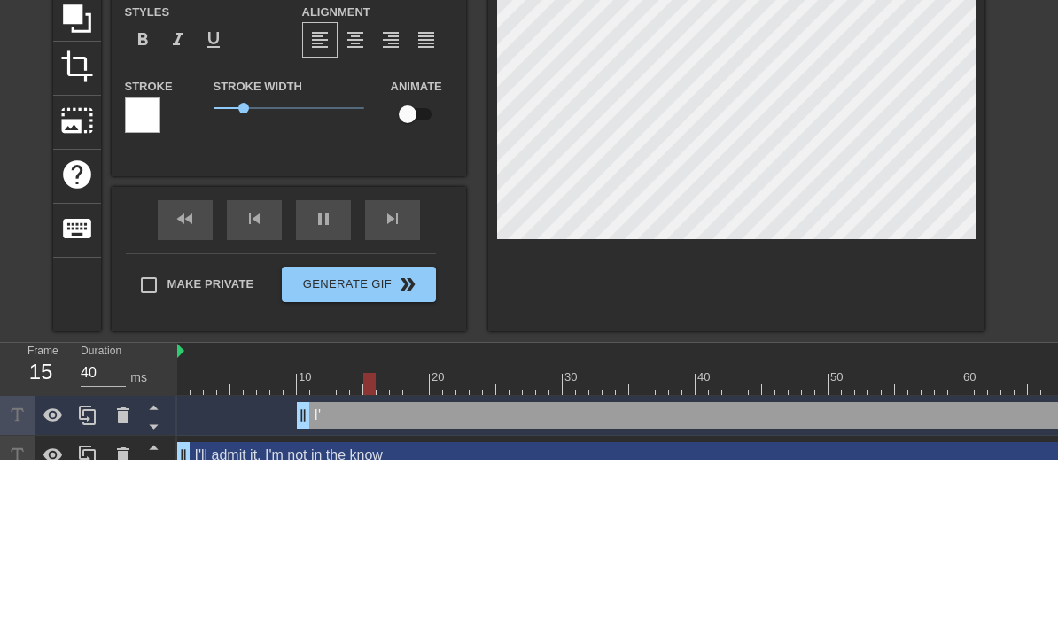
type input "I'v"
type textarea "I'v"
type input "I've"
type textarea "I've"
type input "I've"
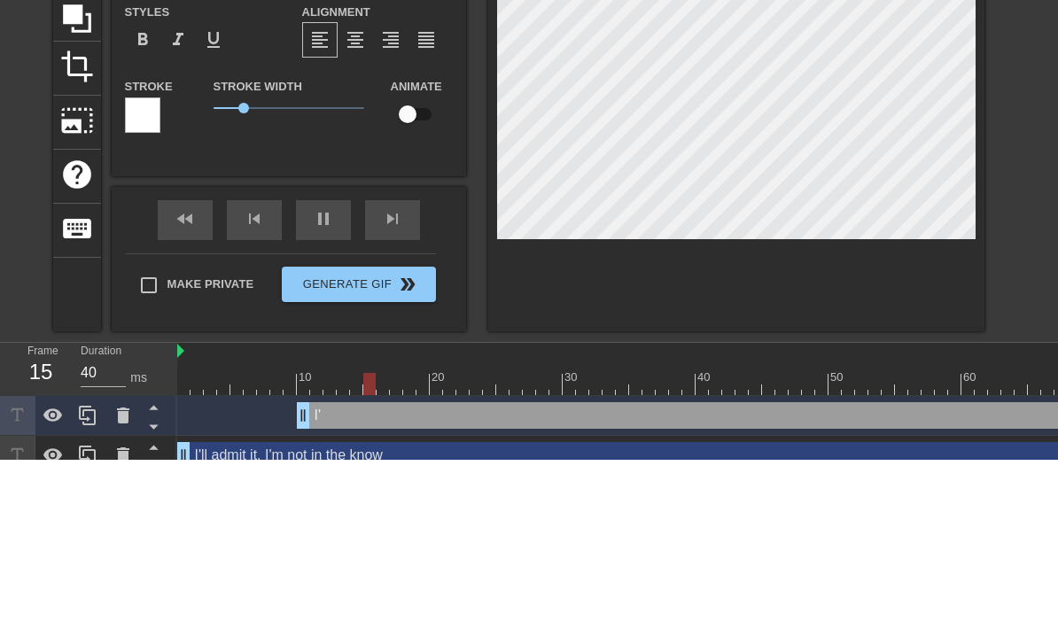
type textarea "I've"
type input "I've n"
type textarea "I've n"
type input "I've ne"
type textarea "I've ne"
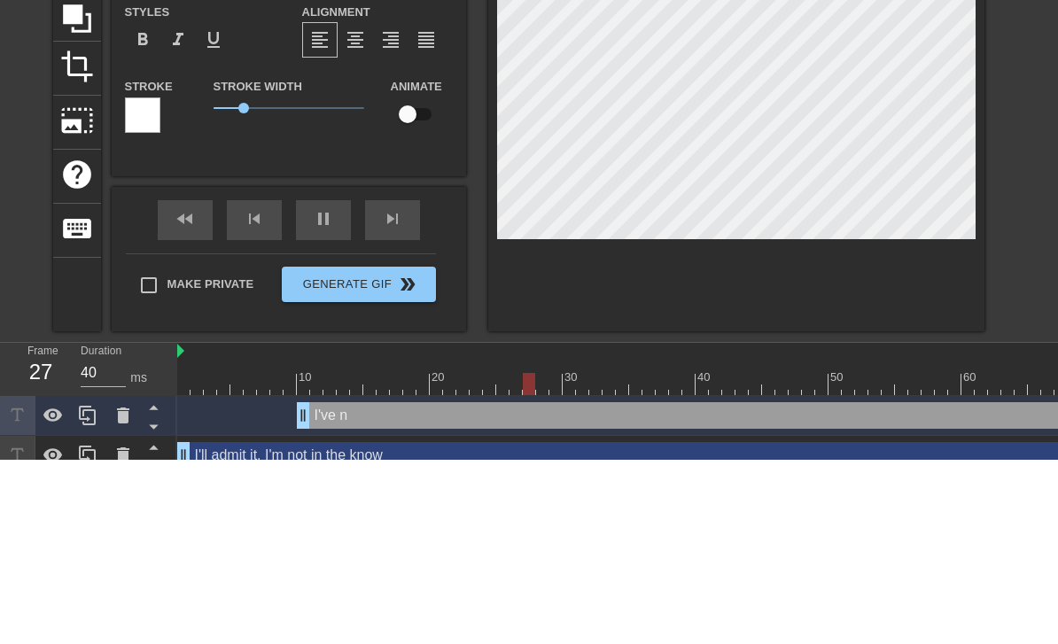
type input "I've nev"
type textarea "I've nev"
type input "I've neve"
type textarea "I've neve"
type input "I've never"
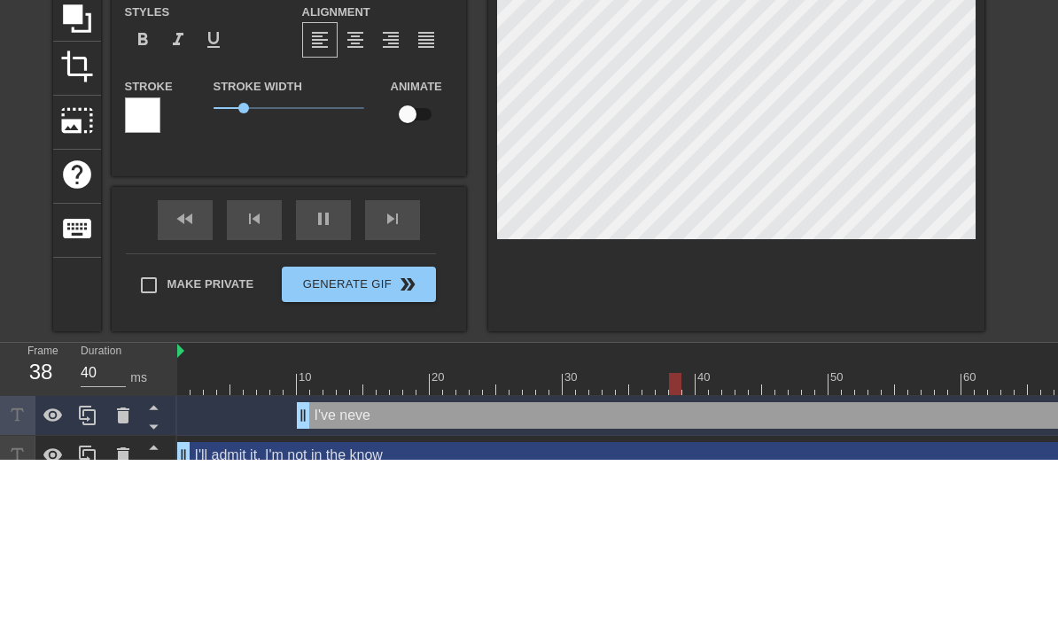
type textarea "I've never"
type input "I've never"
type textarea "I've never b"
type input "I've never be"
type textarea "I've never be"
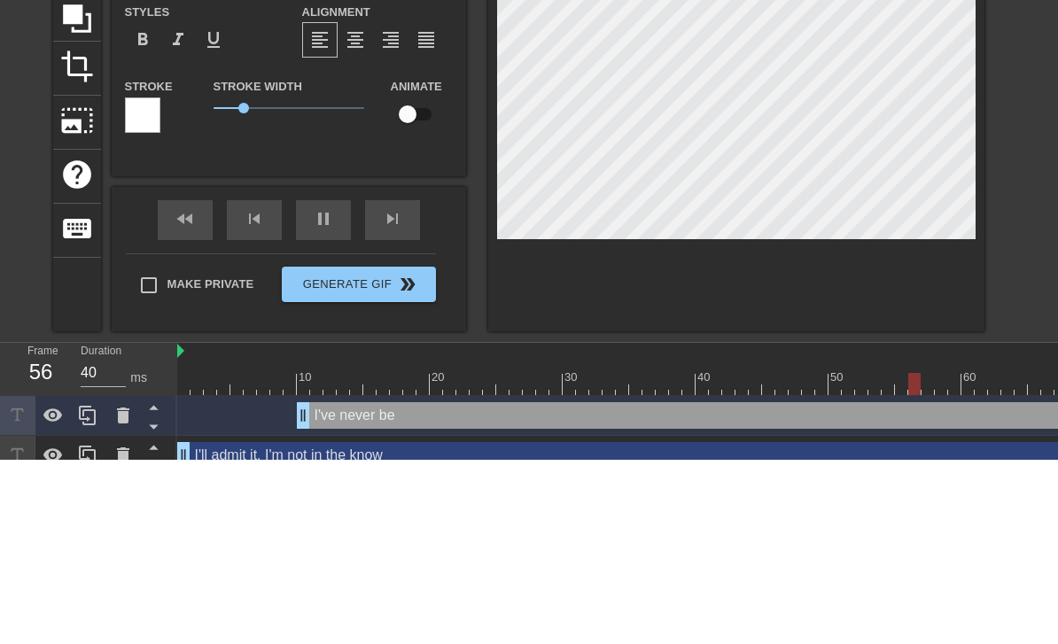
type input "I've never bee"
type textarea "I've never bee"
type input "I've never been"
type textarea "I've never been"
type input "I've never been"
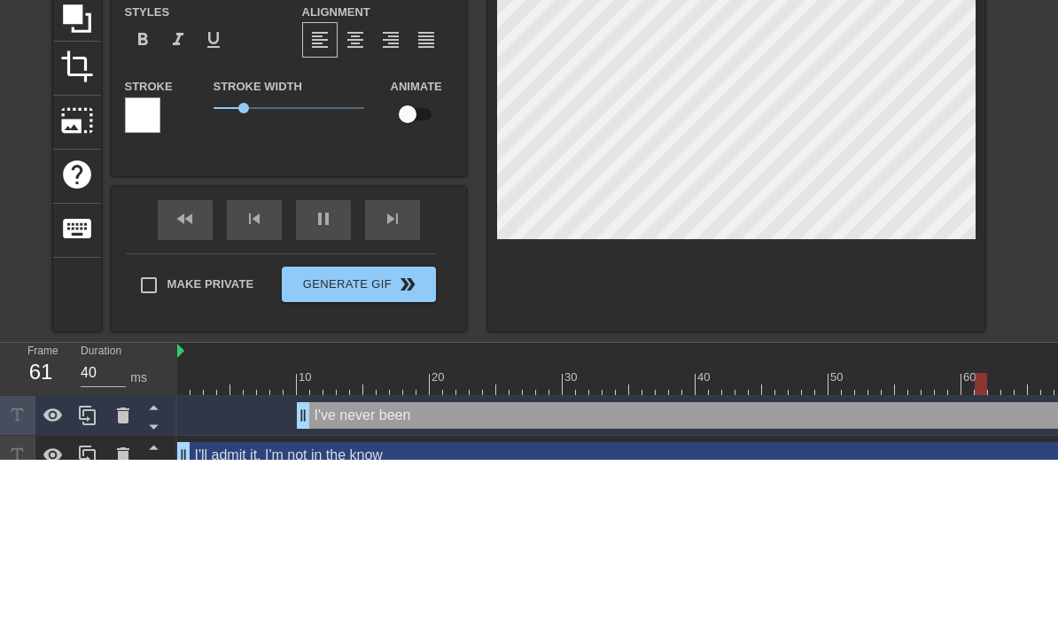
type textarea "I've never been"
type input "I've never been i"
type textarea "I've never been i"
type input "I've never been in"
type textarea "I've never been in"
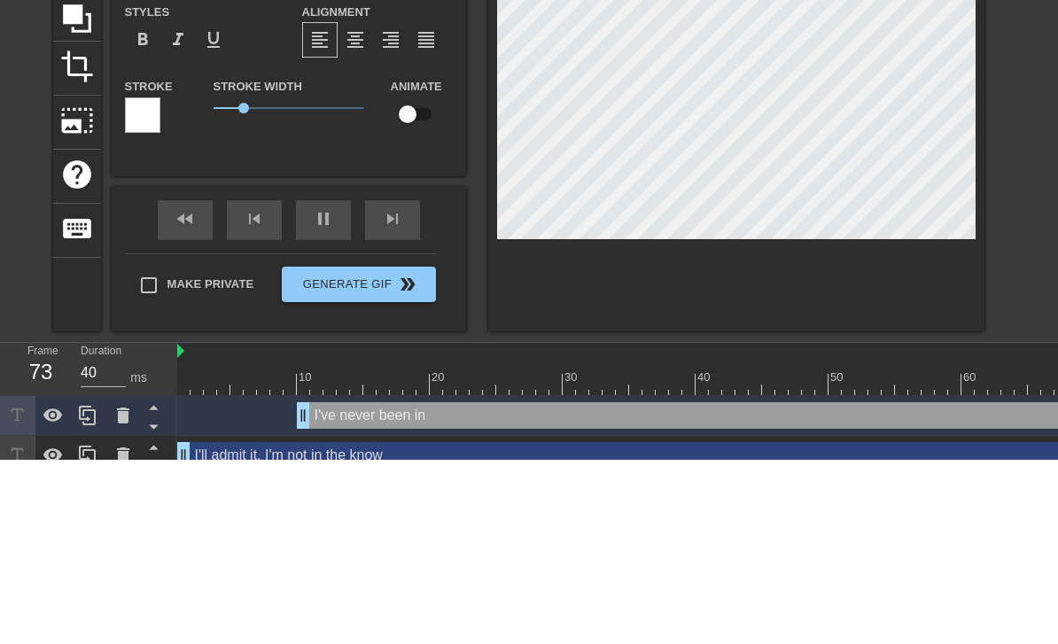
type input "I've never been in t"
type textarea "I've never been in t"
type input "I've never been in th"
type textarea "I've never been in th"
type input "I've never been in the"
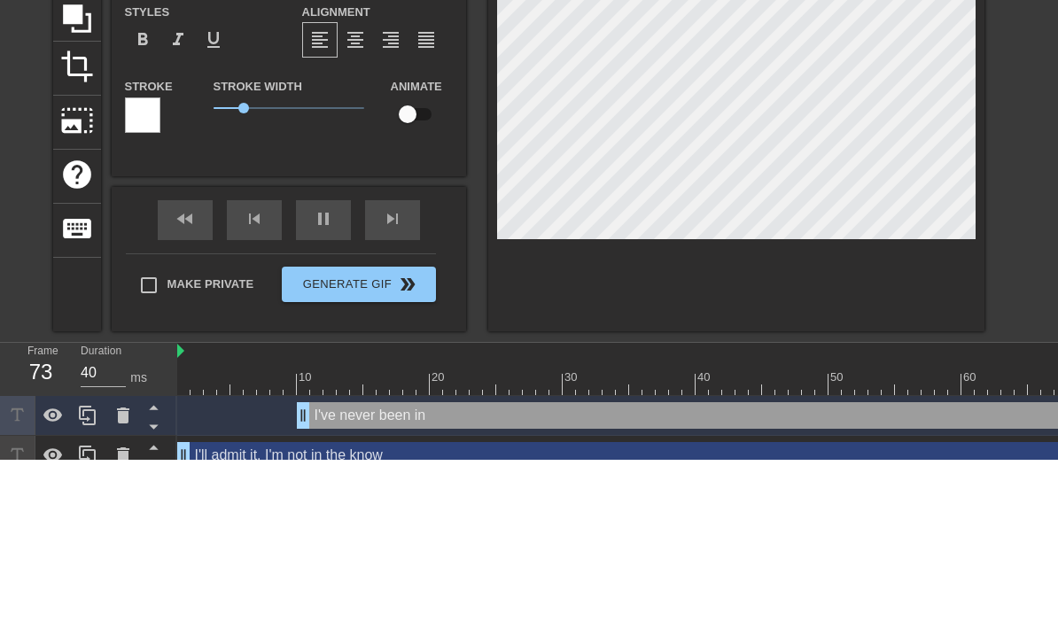
type textarea "I've never been in the"
type input "I've never been in the"
type textarea "I've never been in the"
type input "I've never been in the k"
type textarea "I've never been in the k"
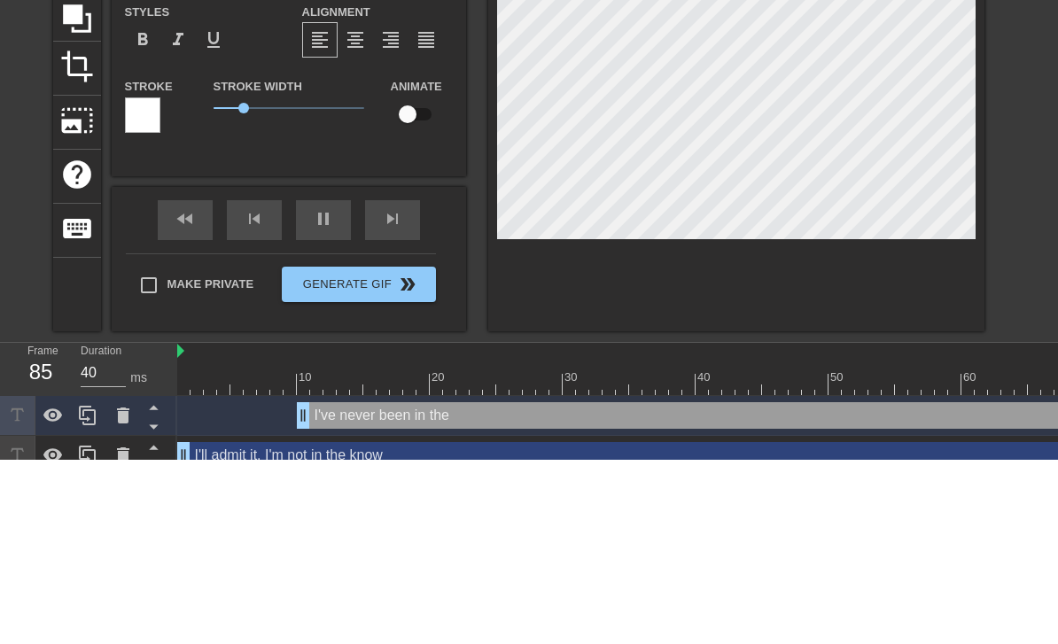
type input "I've never been in the kn"
type textarea "I've never been in the kn"
type input "I've never been in the kno"
type textarea "I've never been in the kno"
type input "I've never been in the know"
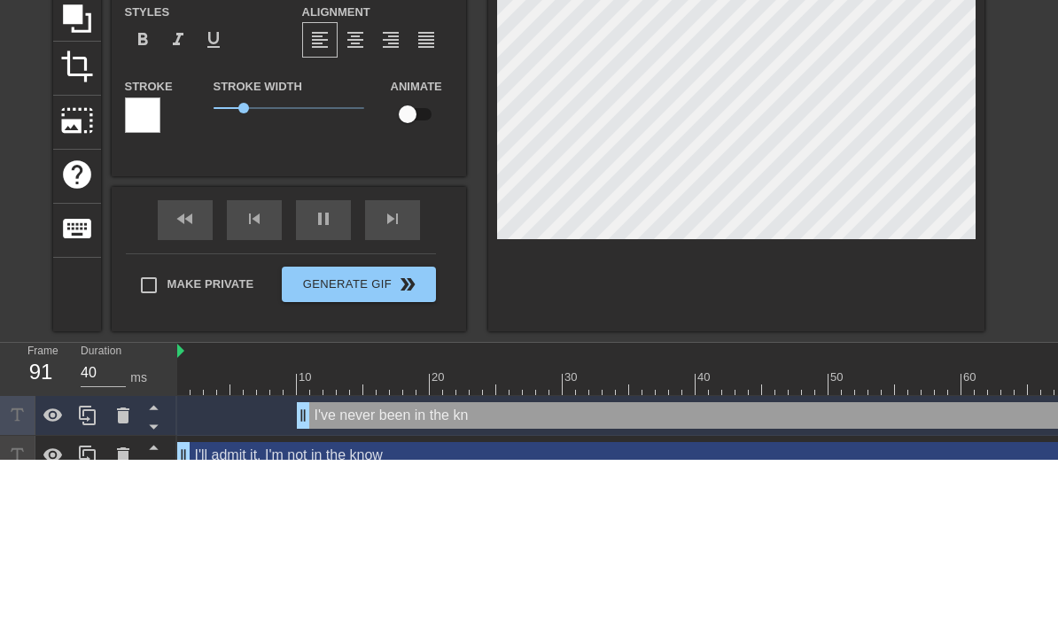
type textarea "I've never been in the know"
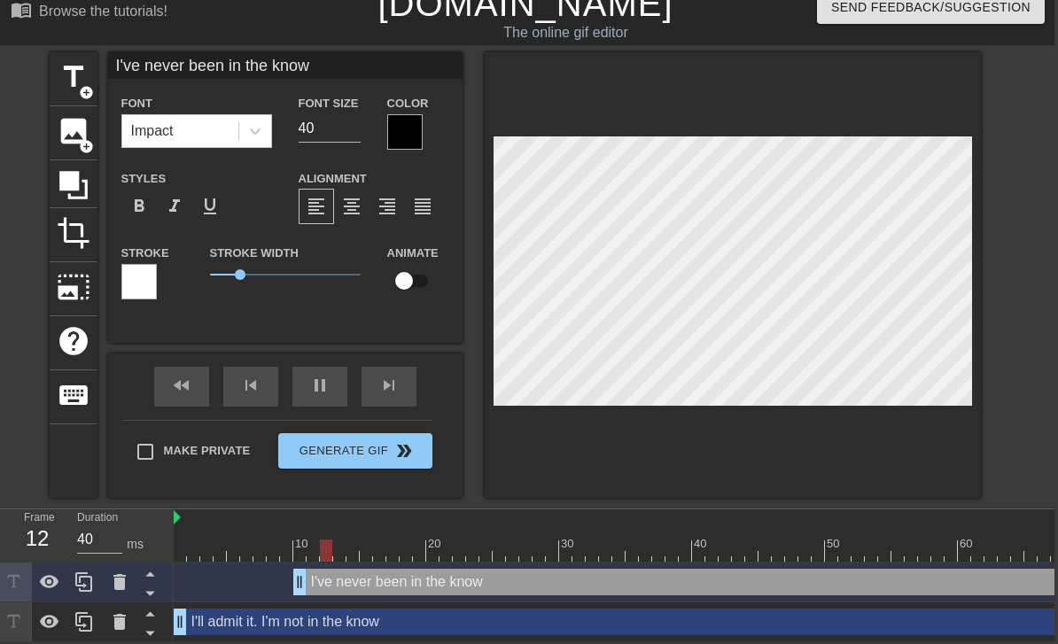
scroll to position [19, 4]
click at [1002, 432] on div "title add_circle image add_circle crop photo_size_select_large help keyboard I'…" at bounding box center [525, 275] width 1058 height 446
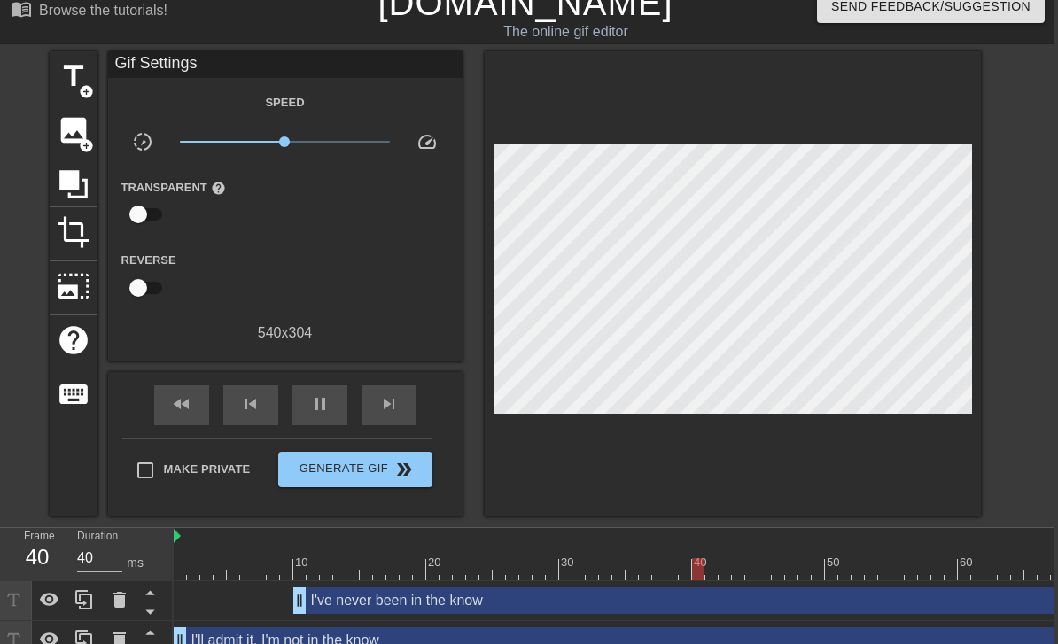
click at [1009, 344] on div "title add_circle image add_circle crop photo_size_select_large help keyboard Gi…" at bounding box center [525, 283] width 1058 height 465
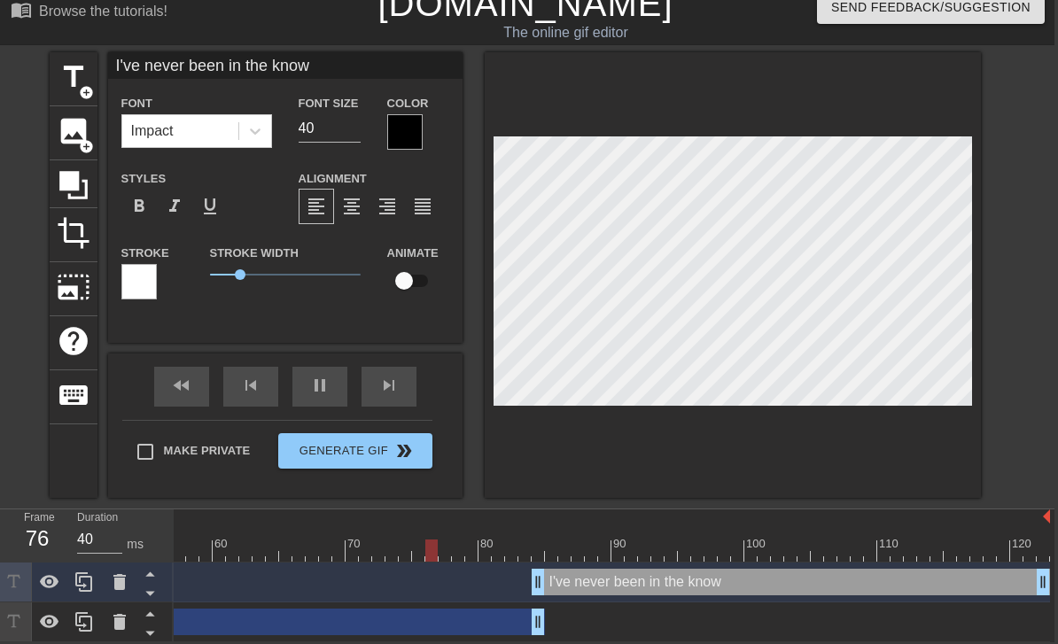
click at [1016, 271] on div "title add_circle image add_circle crop photo_size_select_large help keyboard I'…" at bounding box center [525, 275] width 1058 height 446
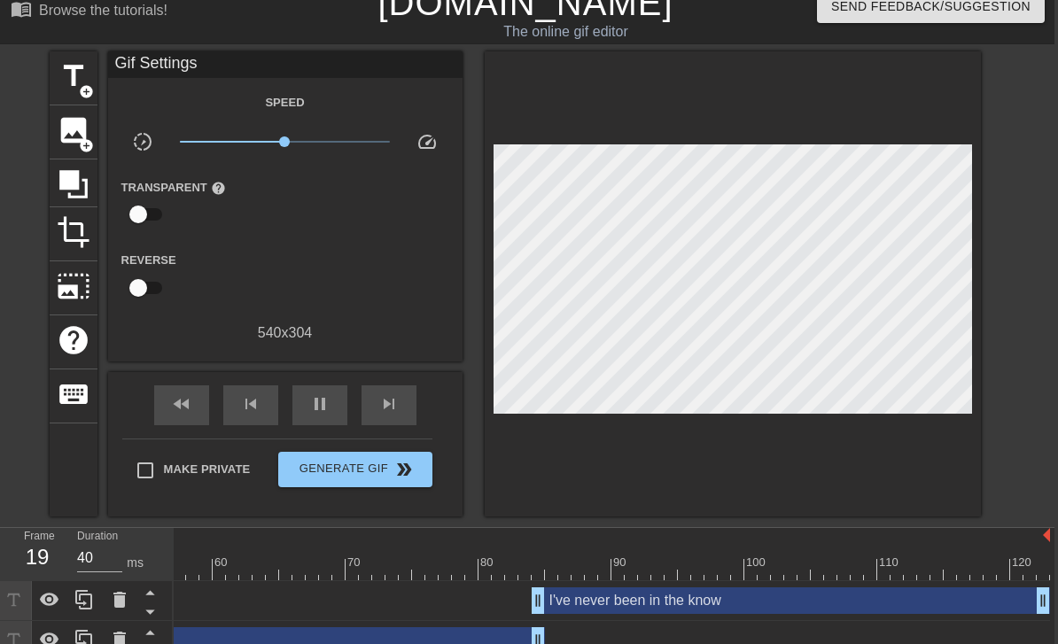
click at [307, 462] on span "Generate Gif double_arrow" at bounding box center [354, 469] width 139 height 21
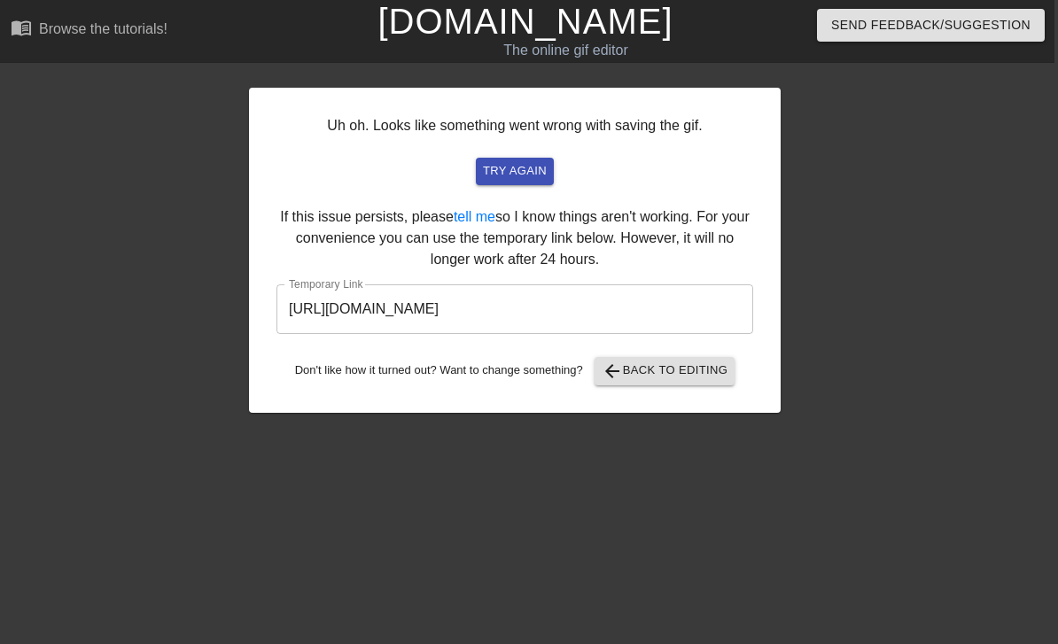
click at [502, 175] on span "try again" at bounding box center [515, 171] width 64 height 20
click at [321, 307] on input "http://www.gifntext.com/temp_generations/sUd1dZk5.gif" at bounding box center [514, 309] width 477 height 50
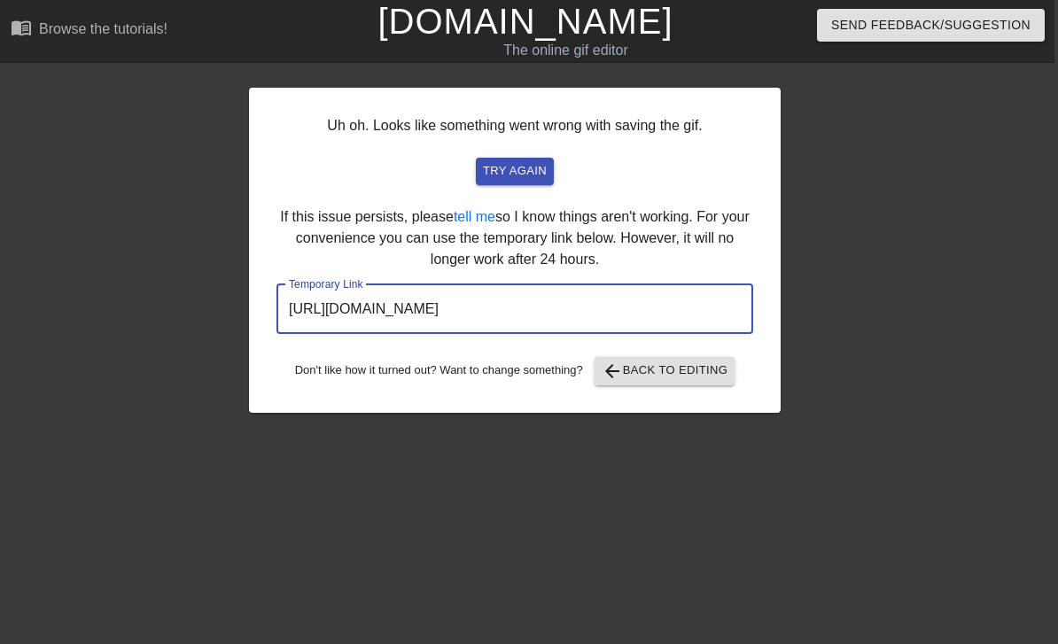
click at [336, 306] on input "http://www.gifntext.com/temp_generations/sUd1dZk5.gif" at bounding box center [514, 309] width 477 height 50
click at [322, 292] on input "http://www.gifntext.com/temp_generations/sUd1dZk5.gif" at bounding box center [514, 309] width 477 height 50
click at [323, 302] on input "http://www.gifntext.com/temp_generations/sUd1dZk5.gif" at bounding box center [514, 309] width 477 height 50
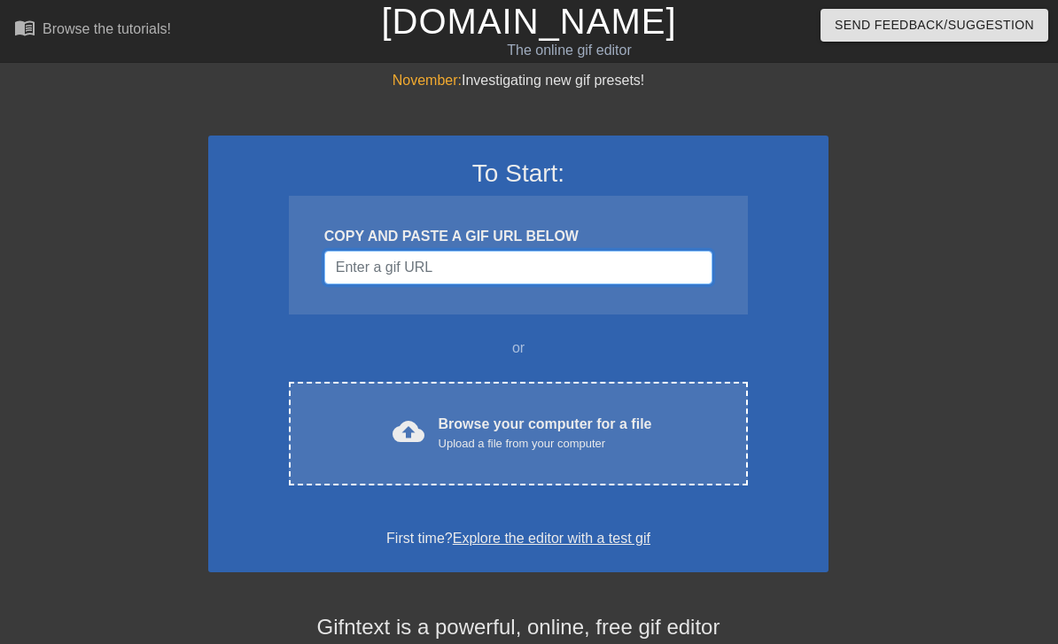
click at [358, 270] on input "Username" at bounding box center [518, 268] width 388 height 34
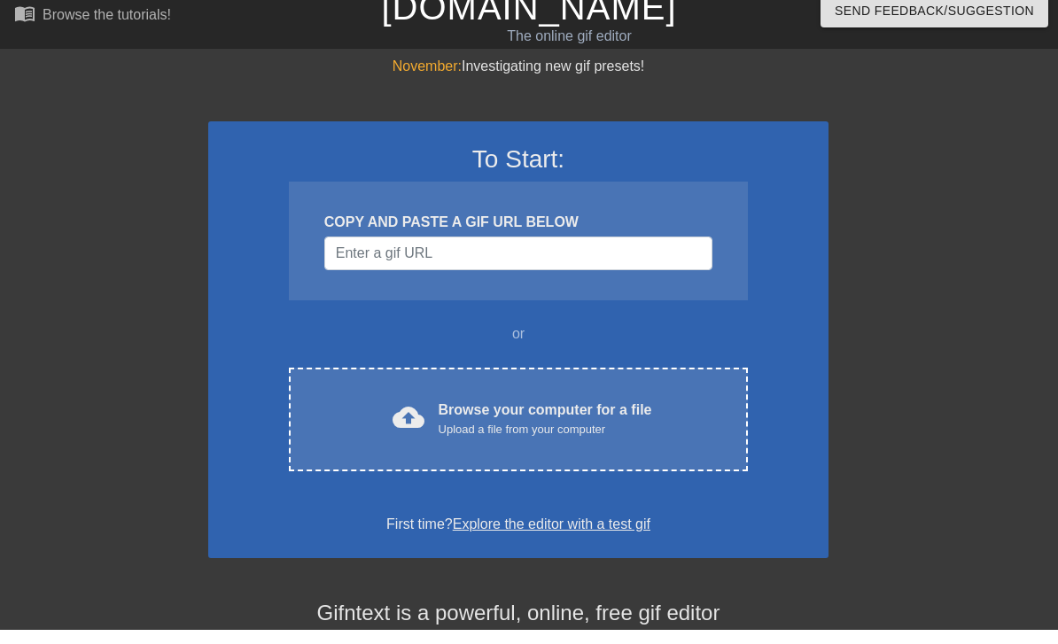
click at [130, 164] on div "November: Investigating new gif presets! To Start: COPY AND PASTE A GIF URL BEL…" at bounding box center [529, 503] width 1058 height 867
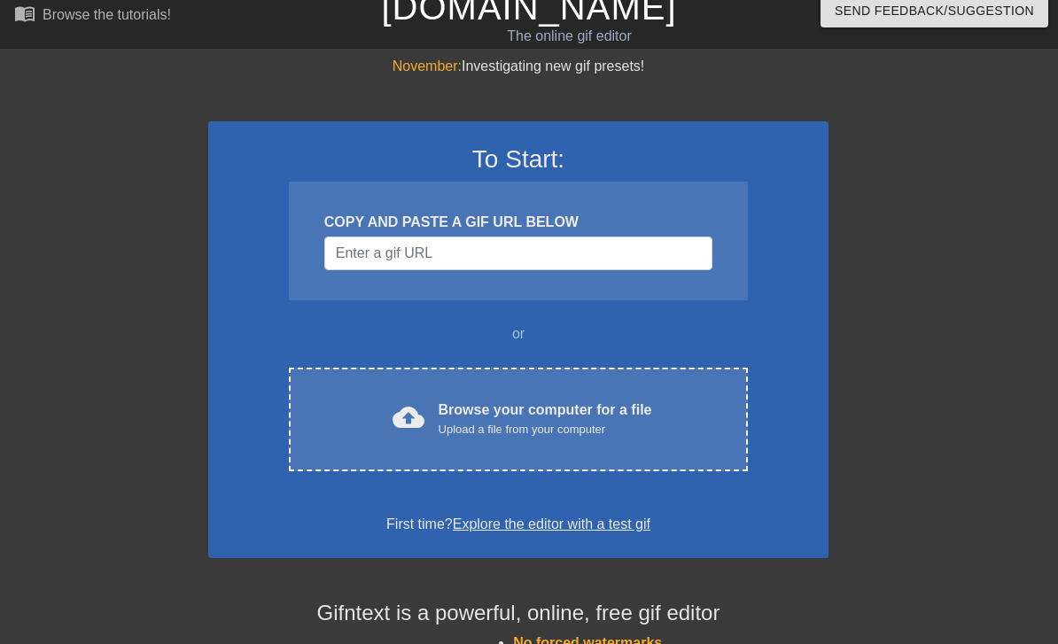
click at [151, 200] on div "November: Investigating new gif presets! To Start: COPY AND PASTE A GIF URL BEL…" at bounding box center [529, 489] width 1058 height 867
click at [375, 431] on div "cloud_upload Browse your computer for a file Upload a file from your computer" at bounding box center [518, 420] width 384 height 40
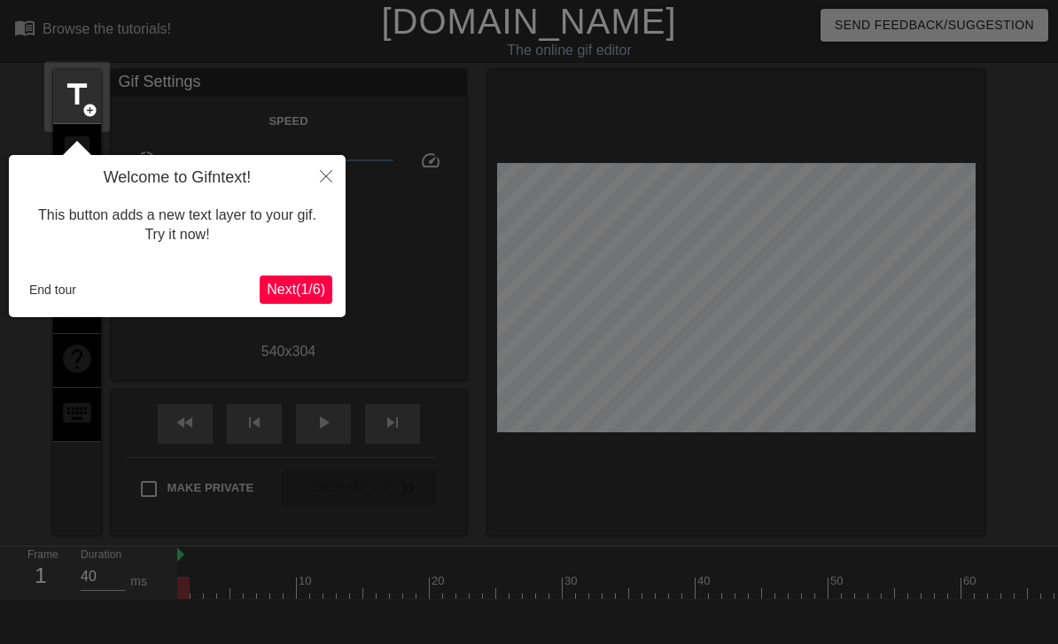
scroll to position [43, 0]
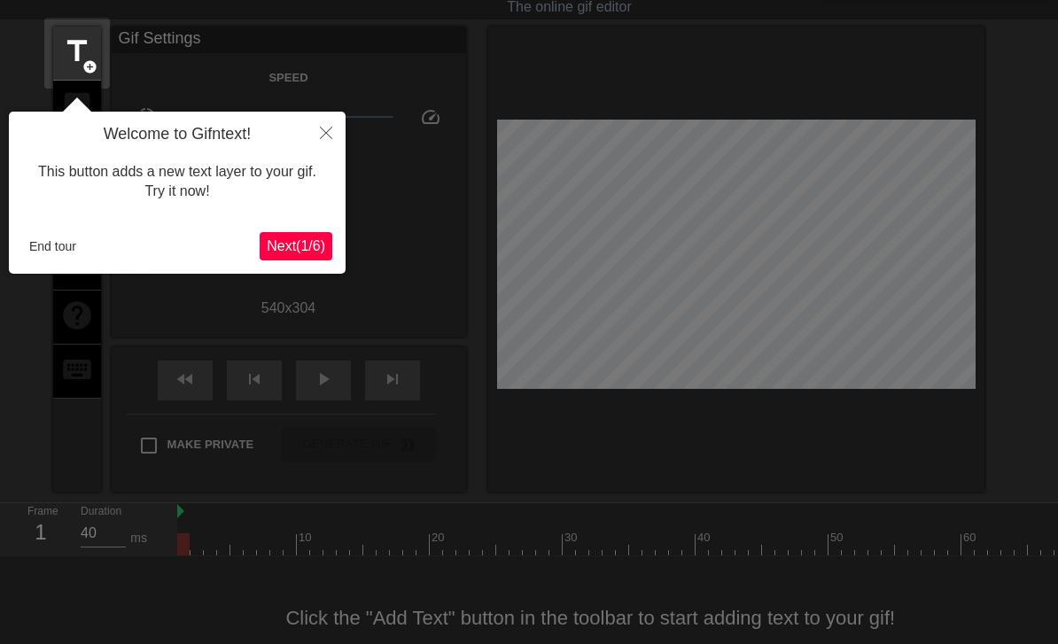
click at [338, 133] on button "Close" at bounding box center [326, 132] width 39 height 41
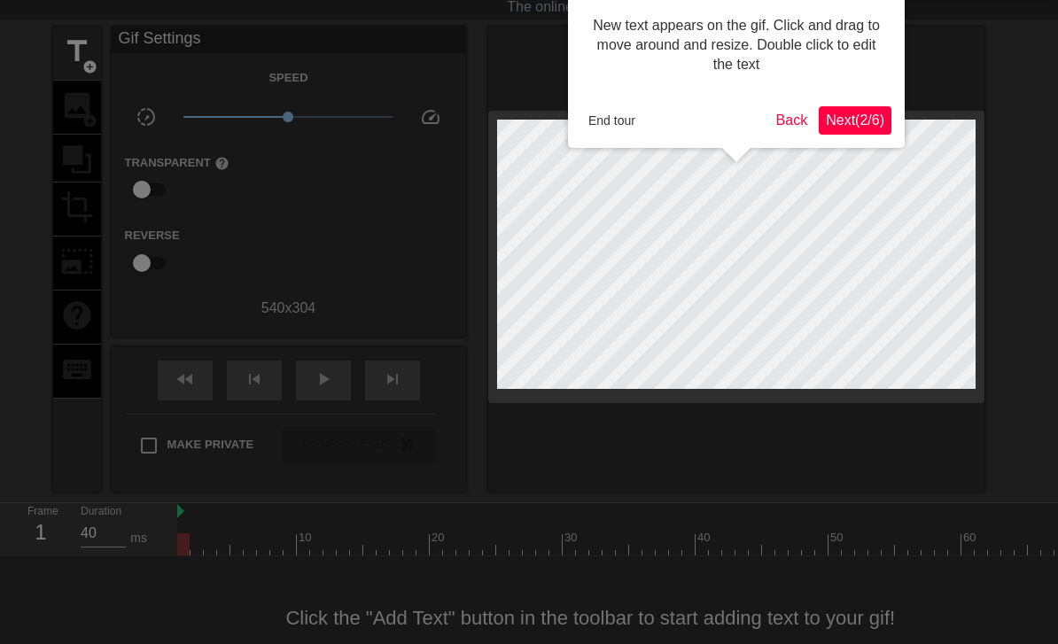
scroll to position [0, 0]
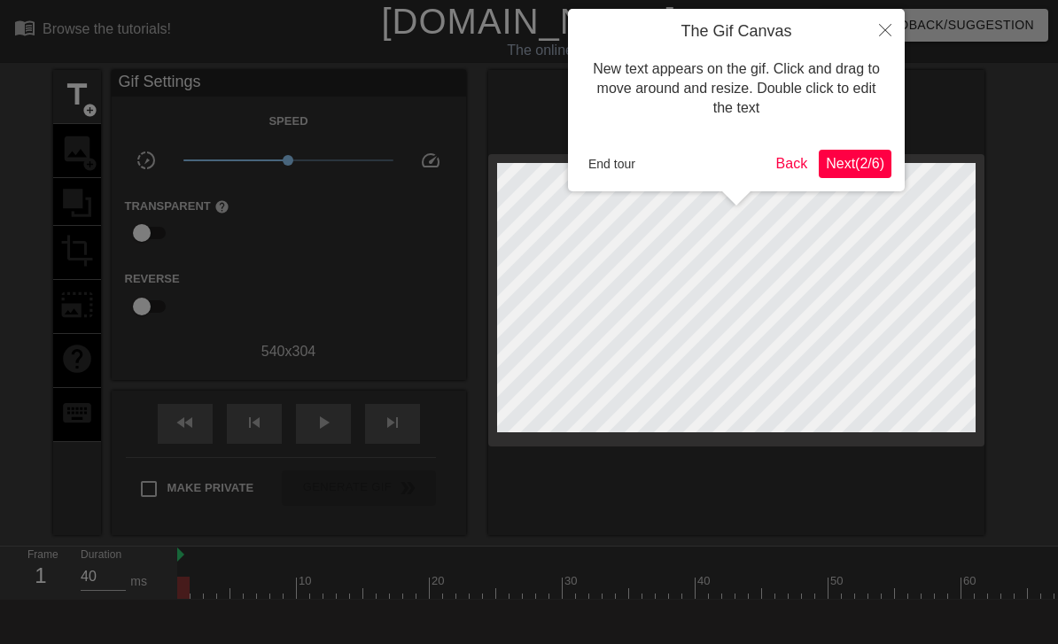
click at [618, 164] on button "End tour" at bounding box center [611, 164] width 61 height 27
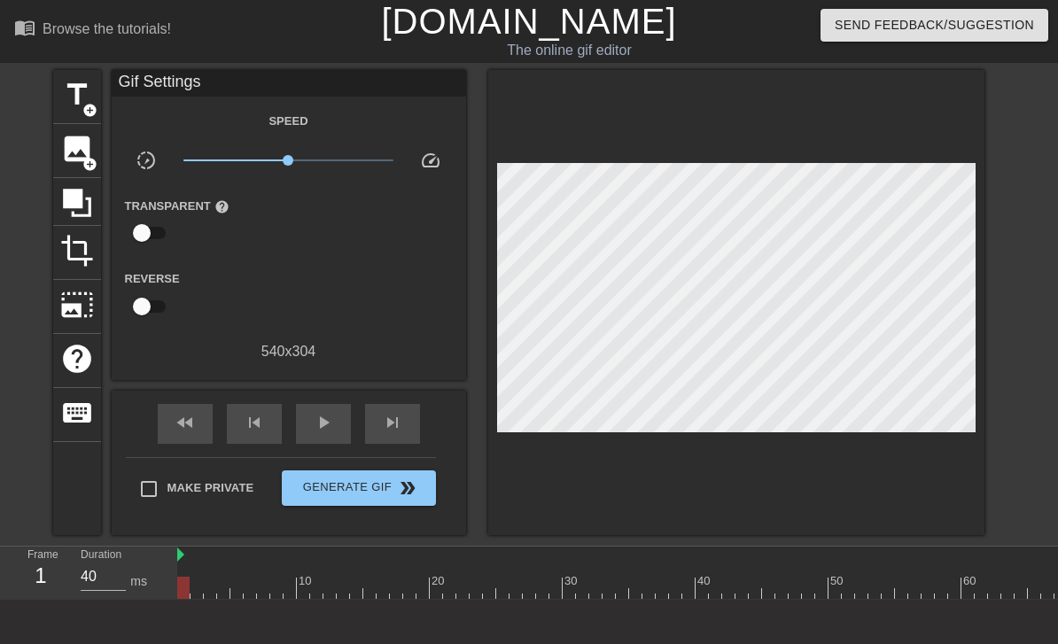
scroll to position [4, 0]
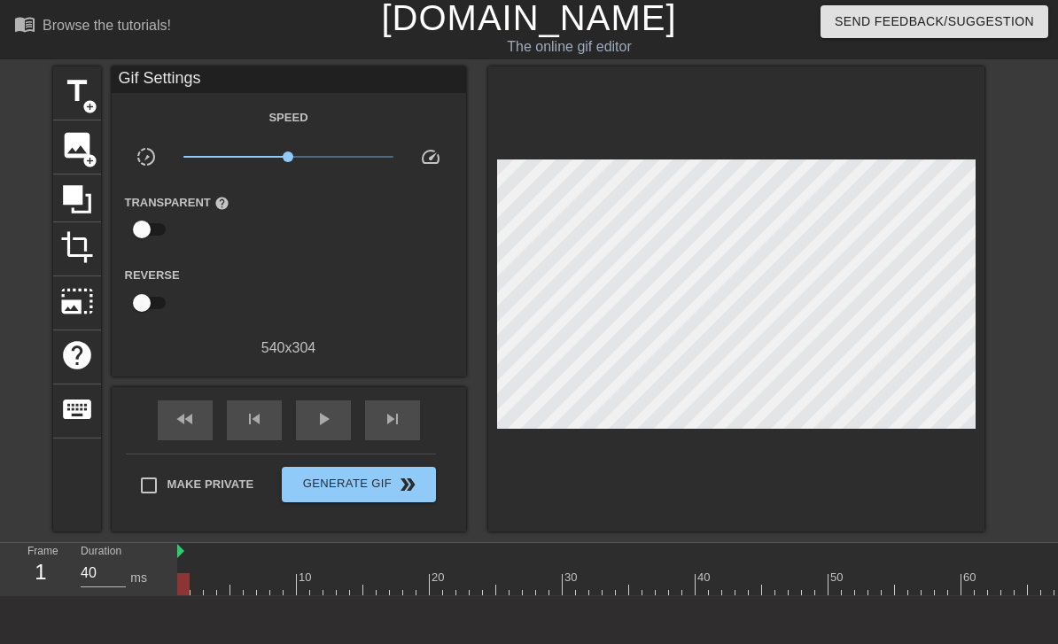
click at [147, 230] on input "checkbox" at bounding box center [141, 230] width 101 height 34
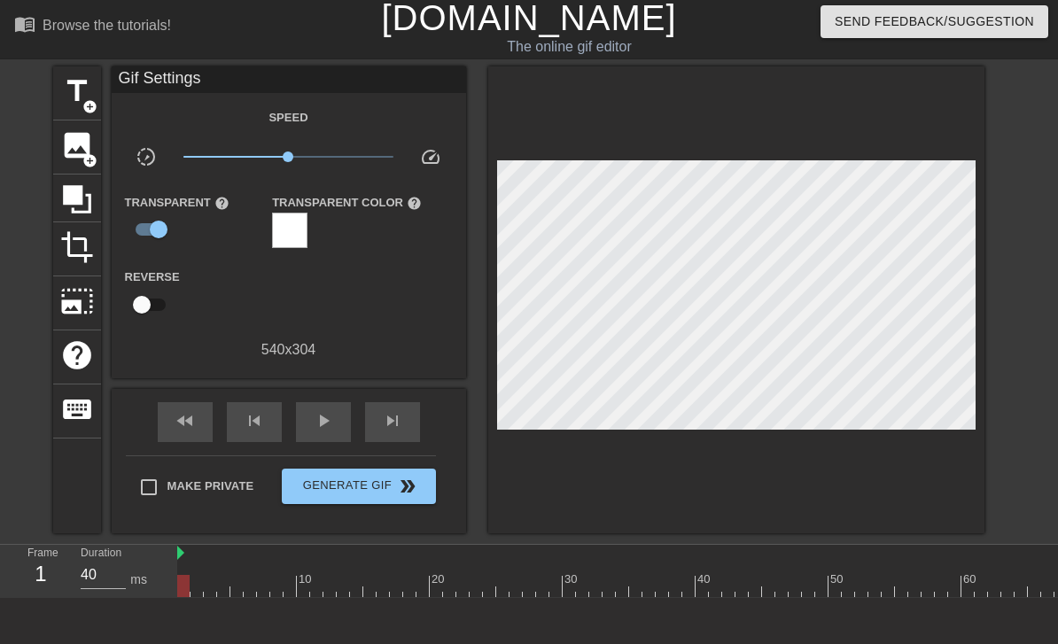
click at [141, 231] on input "checkbox" at bounding box center [158, 230] width 101 height 34
checkbox input "false"
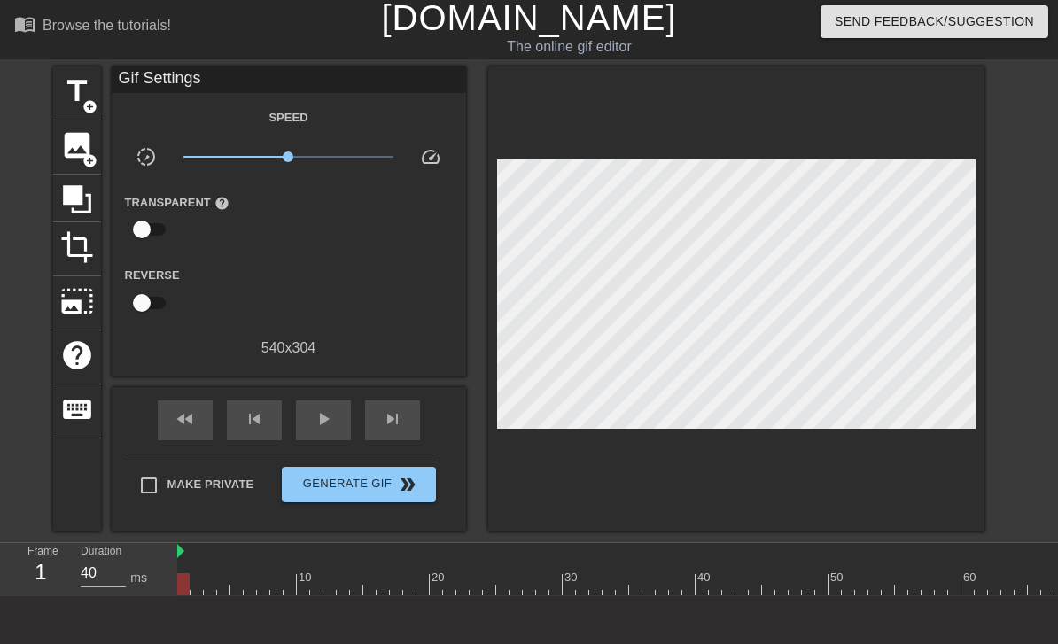
scroll to position [4, 13]
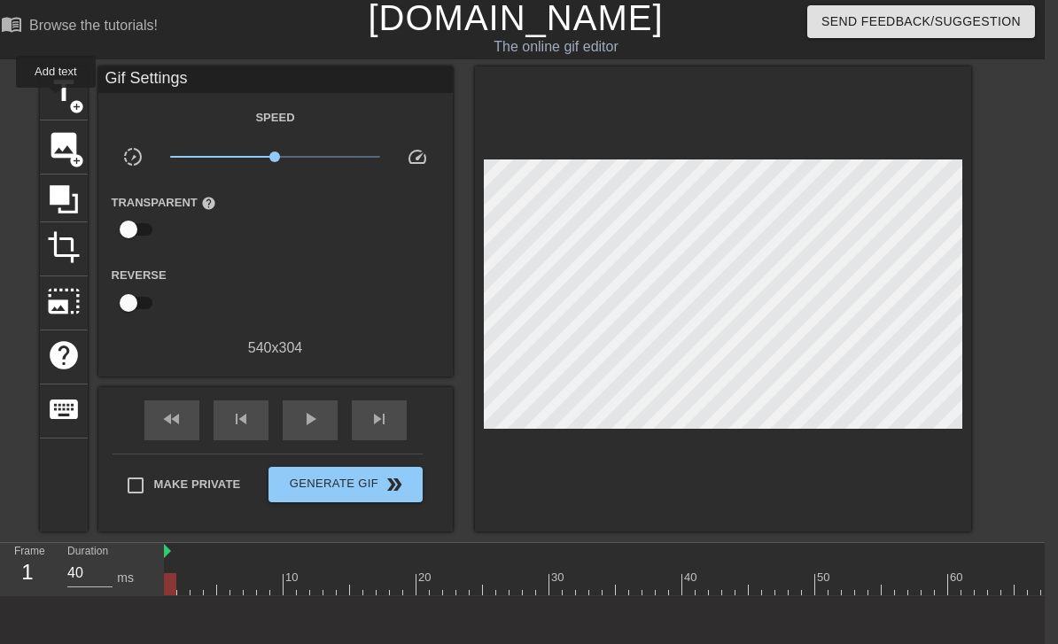
click at [57, 100] on span "title" at bounding box center [64, 91] width 34 height 34
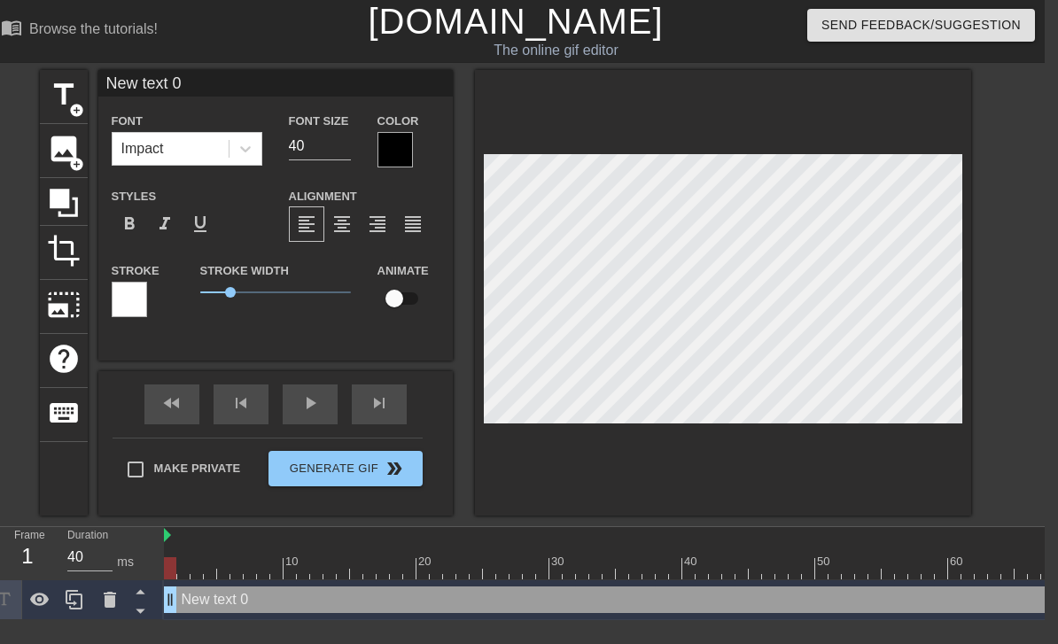
scroll to position [0, 13]
type input "New text0"
type textarea "New text0"
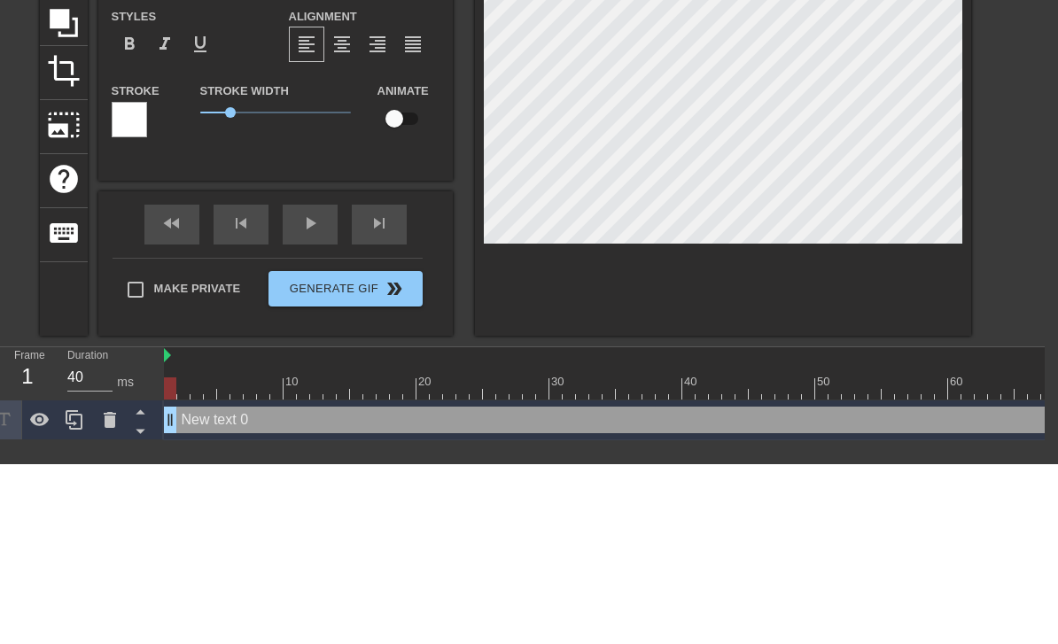
type input "New tex0"
type textarea "New tex0"
type input "New te0"
type textarea "New te0"
type input "New t0"
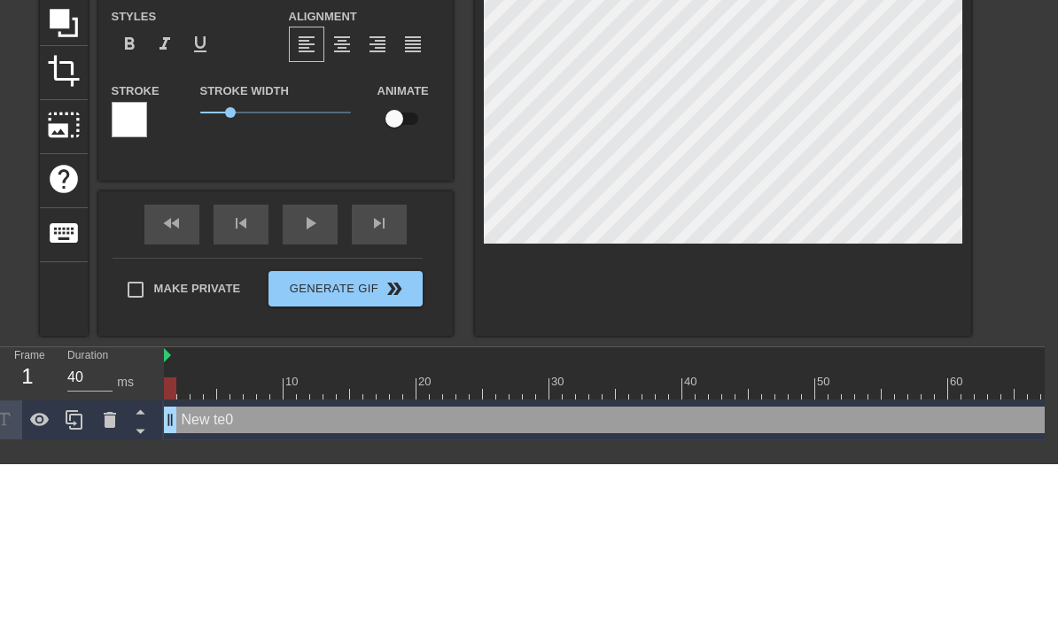
type textarea "New t0"
type input "New 0"
type textarea "New 0"
type input "New0"
type textarea "New0"
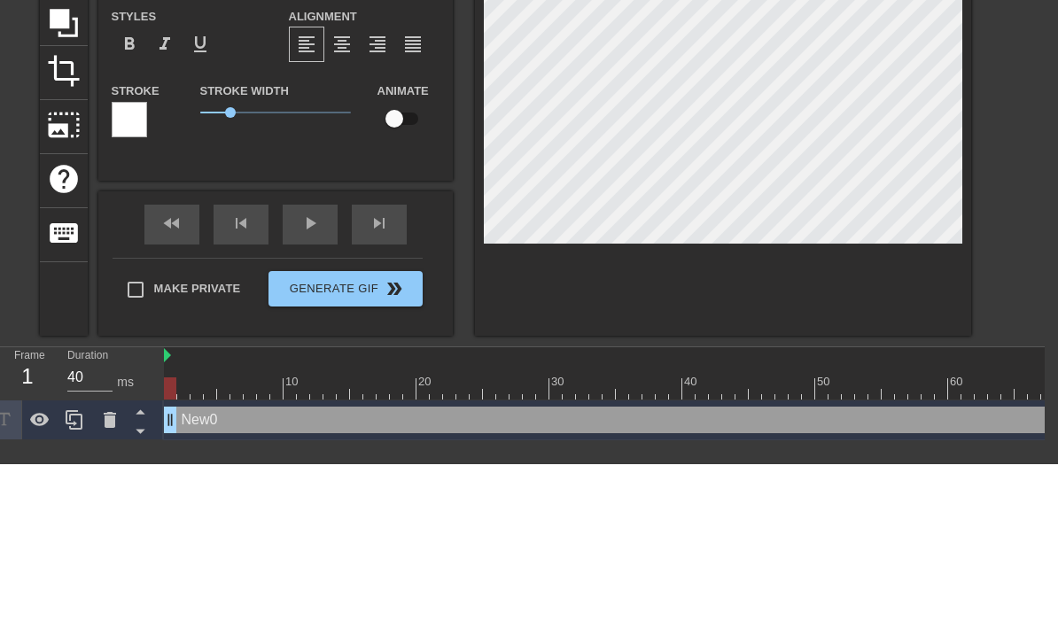
type input "Ne0"
type textarea "Ne0"
type input "N0"
type textarea "N0"
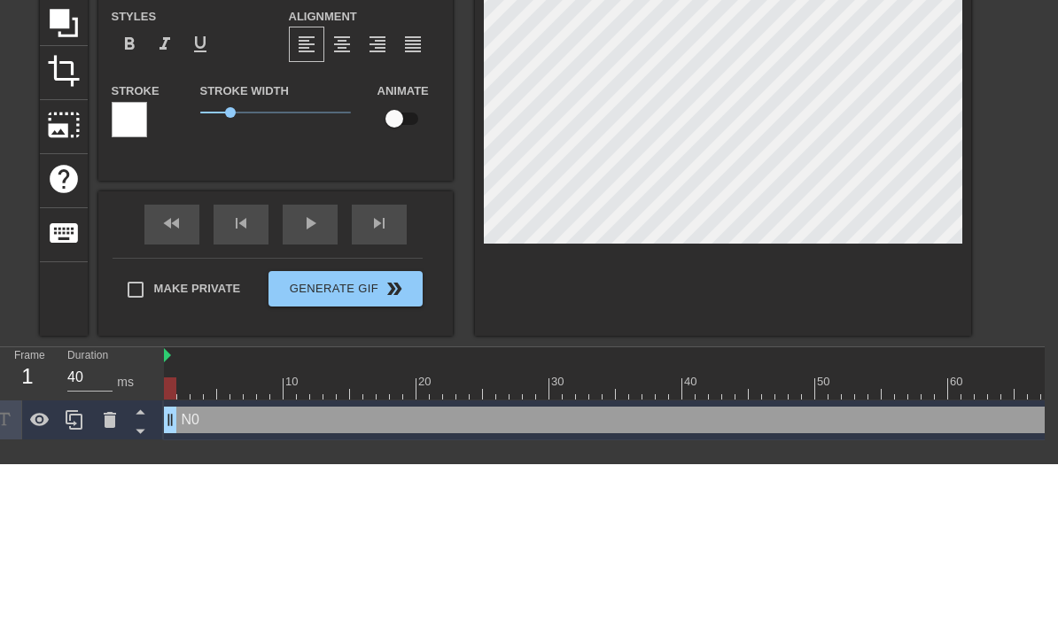
type input "N"
type textarea "N"
type input "I"
type textarea "I"
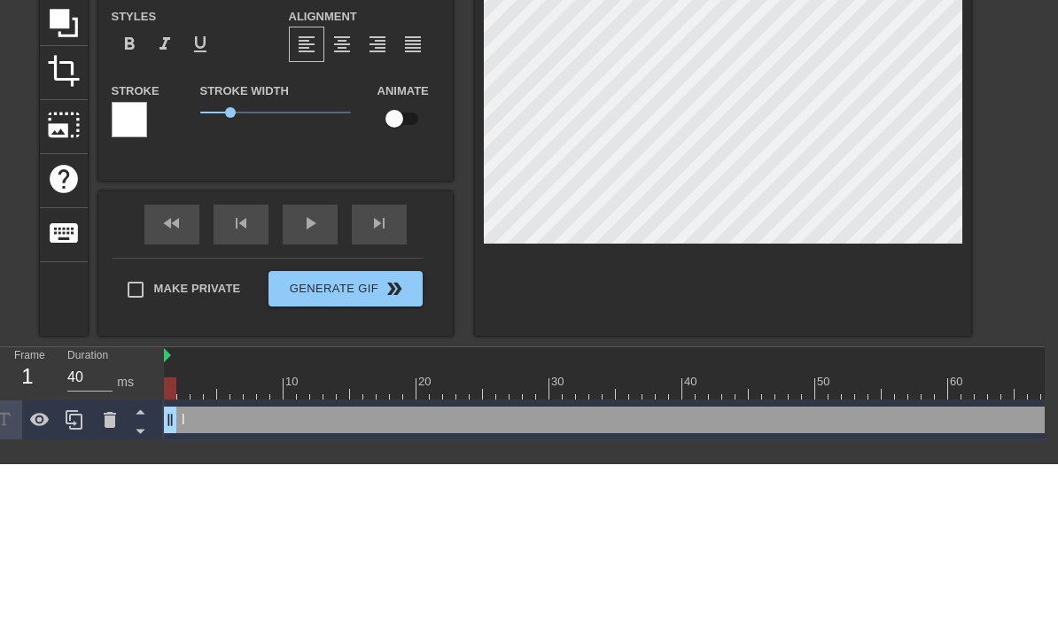
type input "I'"
type textarea "I'"
type input "I'l"
type textarea "I'l"
type input "I'll"
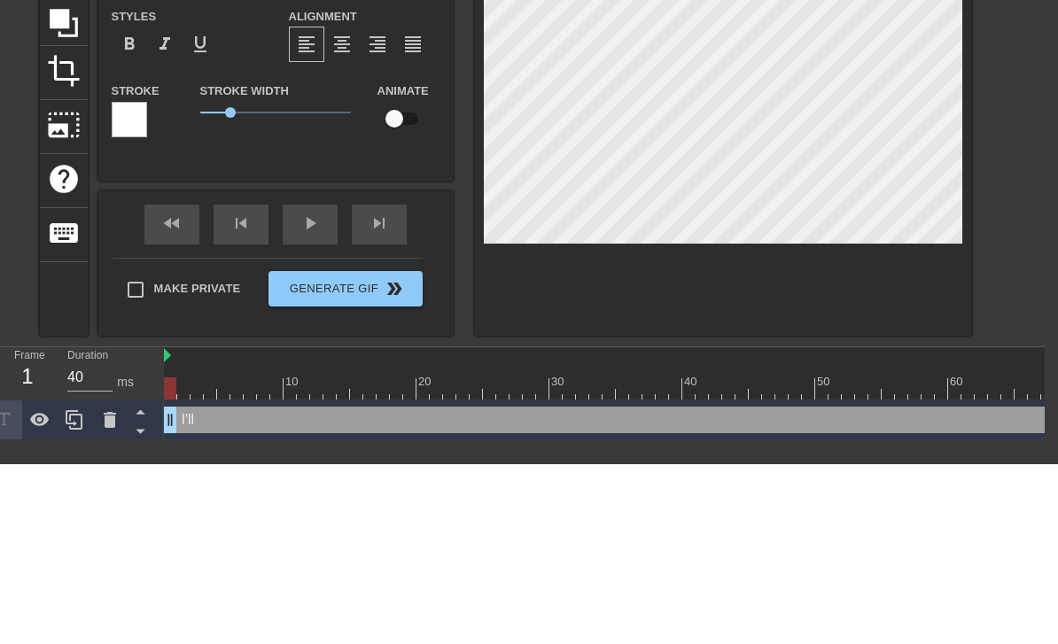
type textarea "I'll"
type input "I'll a"
type textarea "I'll a"
type input "I'll ad"
type textarea "I'll ad"
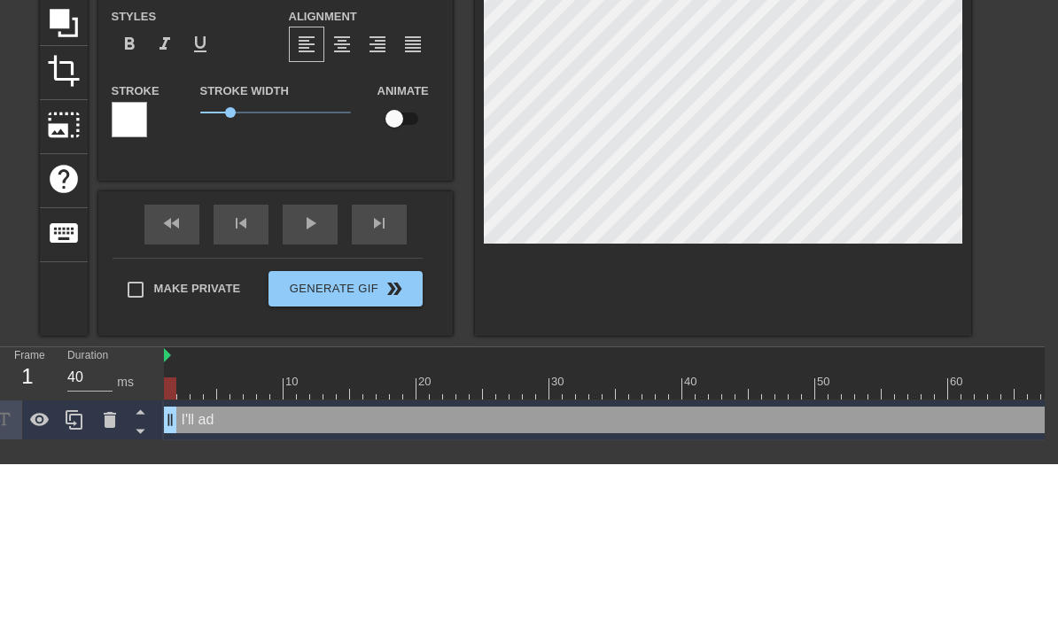
type input "I'll adm"
type textarea "I'll adm"
type input "I'll admi"
type textarea "I'll admi"
type input "I'll admit"
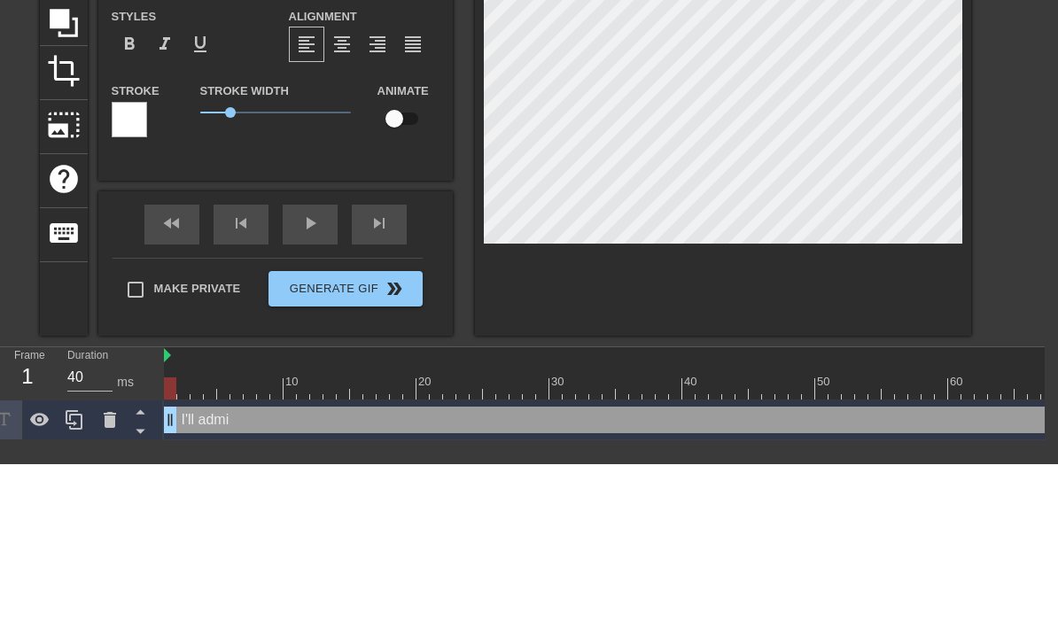
type textarea "I'll admit"
type input "I'll admit"
type textarea "I'll admit"
type input "I'll admit i"
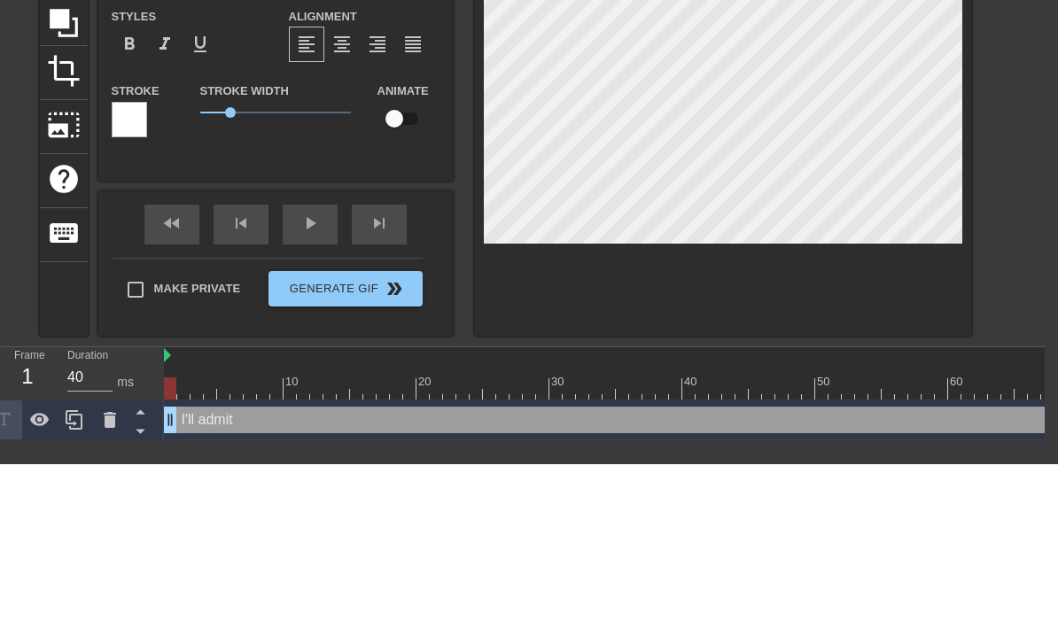
type textarea "I'll admit i"
type input "I'll admit it"
type textarea "I'll admit it"
type input "I'll admit it"
type textarea "I'll admit it"
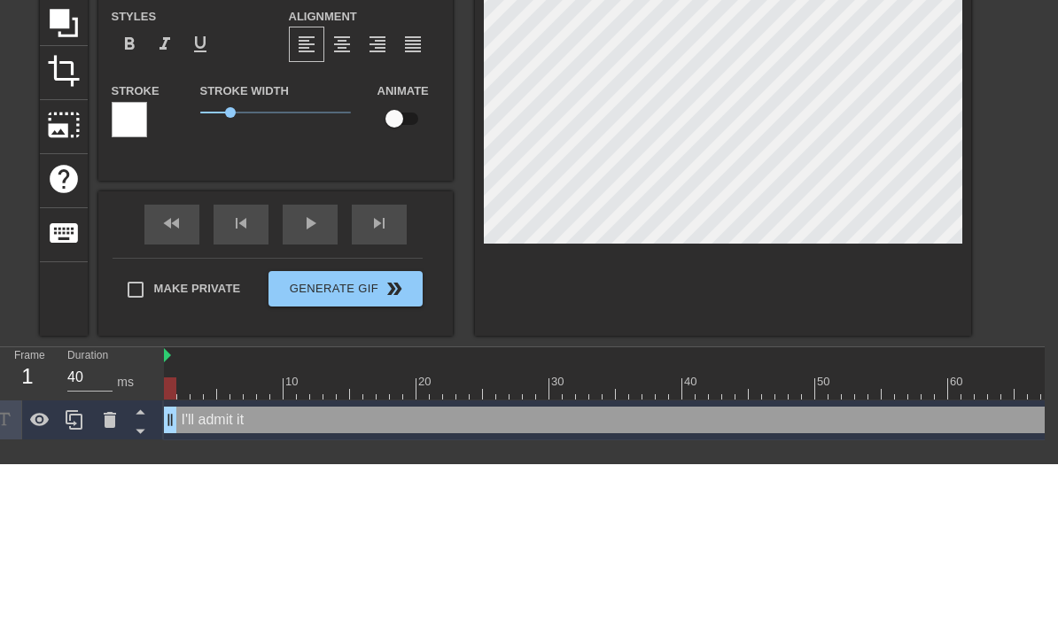
type input "I'll admit it I"
type textarea "I'll admit it I"
type input "I'll admit it I""
type textarea "I'll admit it I""
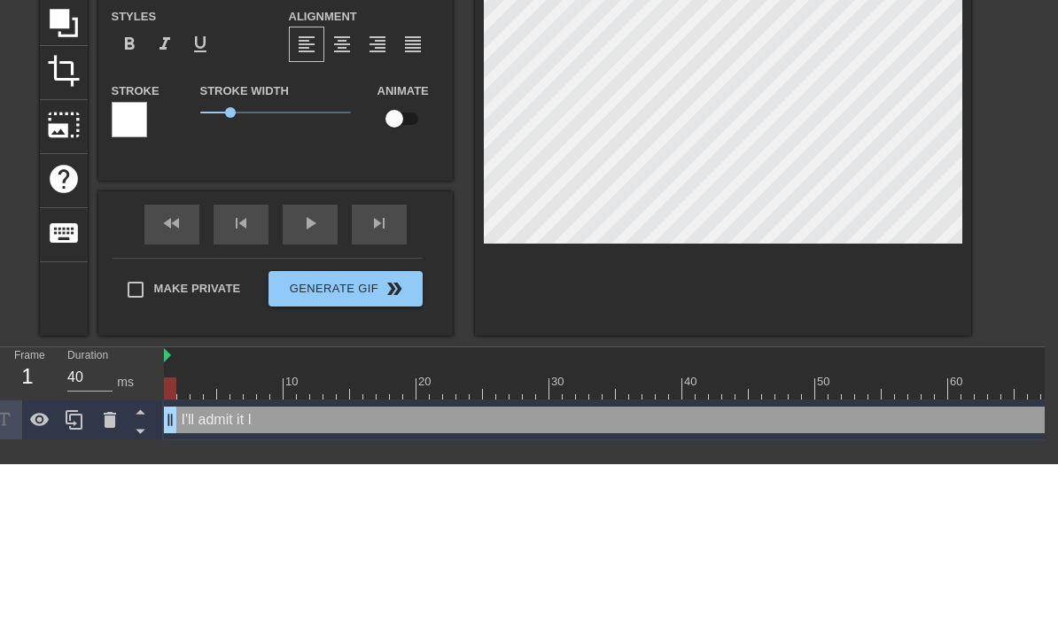
type input "I'll admit it I"
type textarea "I'll admit it I"
type input "I'll admit it"
type textarea "I'll admit it"
type input "I'll admit it"
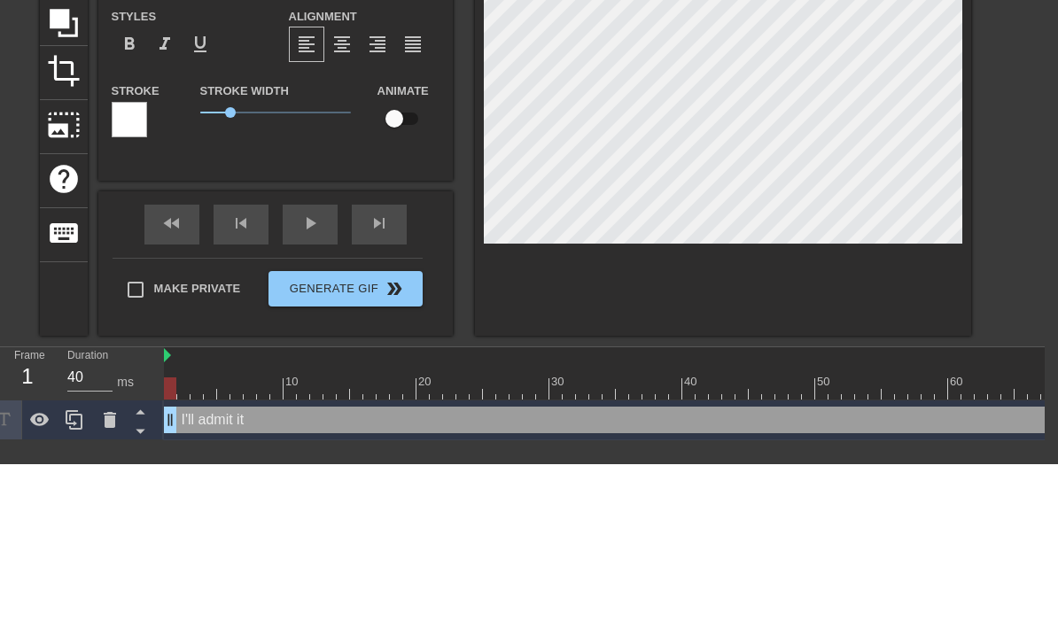
type textarea "I'll admit it"
type input "I'll admit it."
type textarea "I'll admit it."
type input "I'll admit it."
type textarea "I'll admit it."
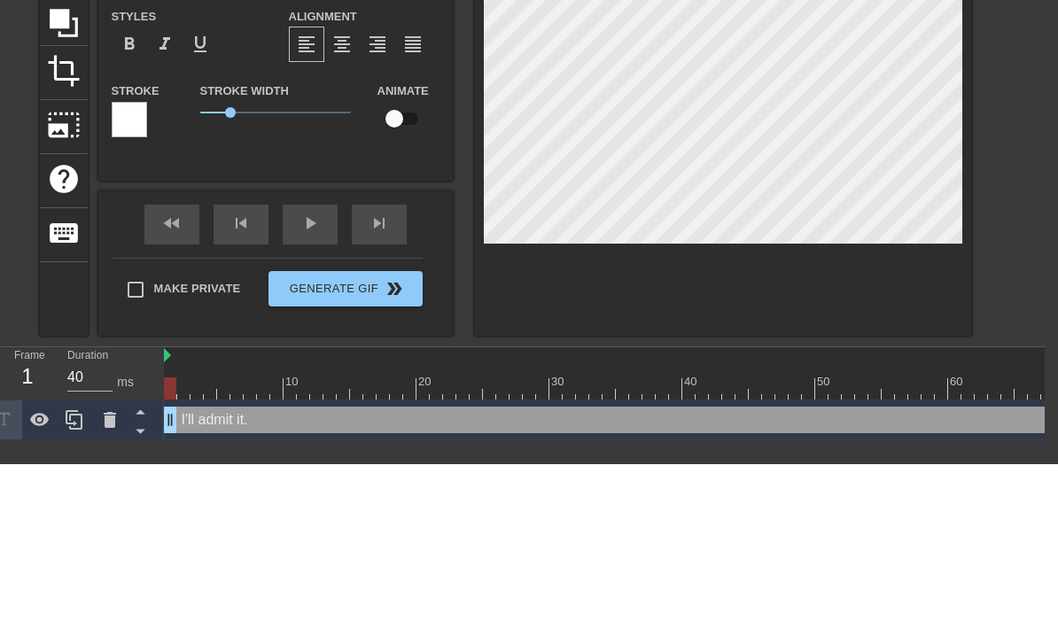
type input "I'll admit it. i"
type textarea "I'll admit it. i"
type input "I'll admit it."
type textarea "I'll admit it."
type input "I'll admit it. I"
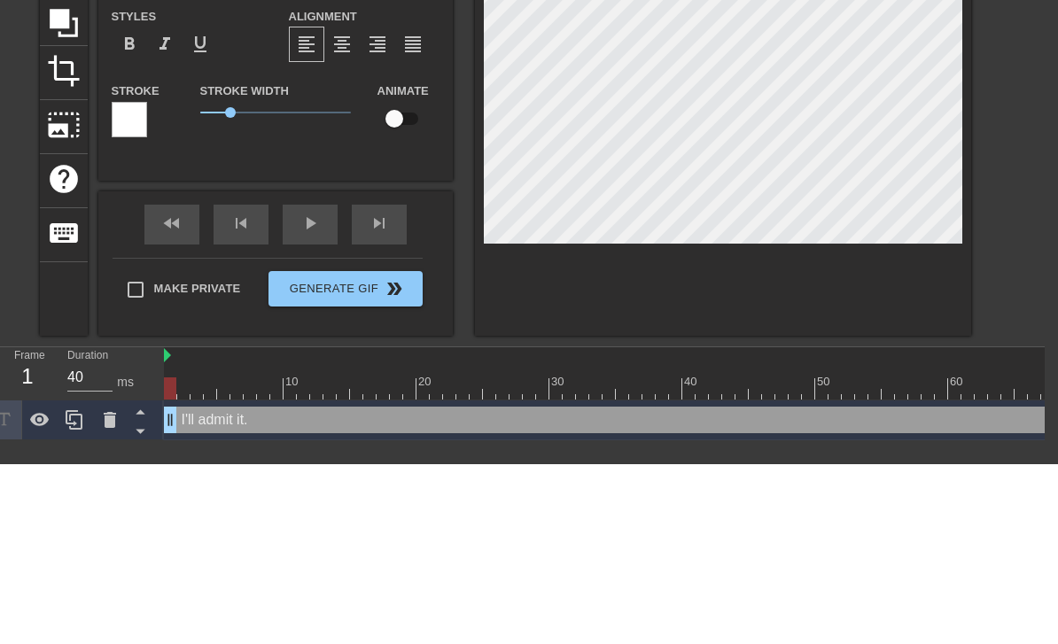
type textarea "I'll admit it. I"
type input "I'll admit it. I'"
type textarea "I'll admit it. I'"
type input "I'll admit it. I'm"
type textarea "I'll admit it. I'm"
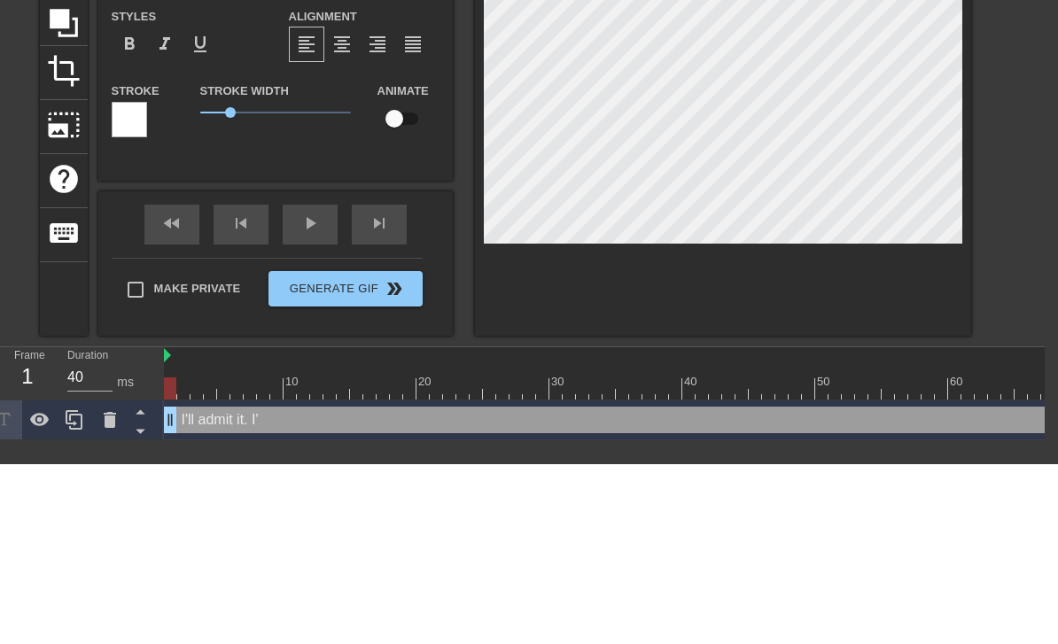
type input "I'll admit it. I'm"
type textarea "I'll admit it. I'm"
type input "I'll admit it. I'm n"
type textarea "I'll admit it. I'm n"
type input "I'll admit it. I'm no"
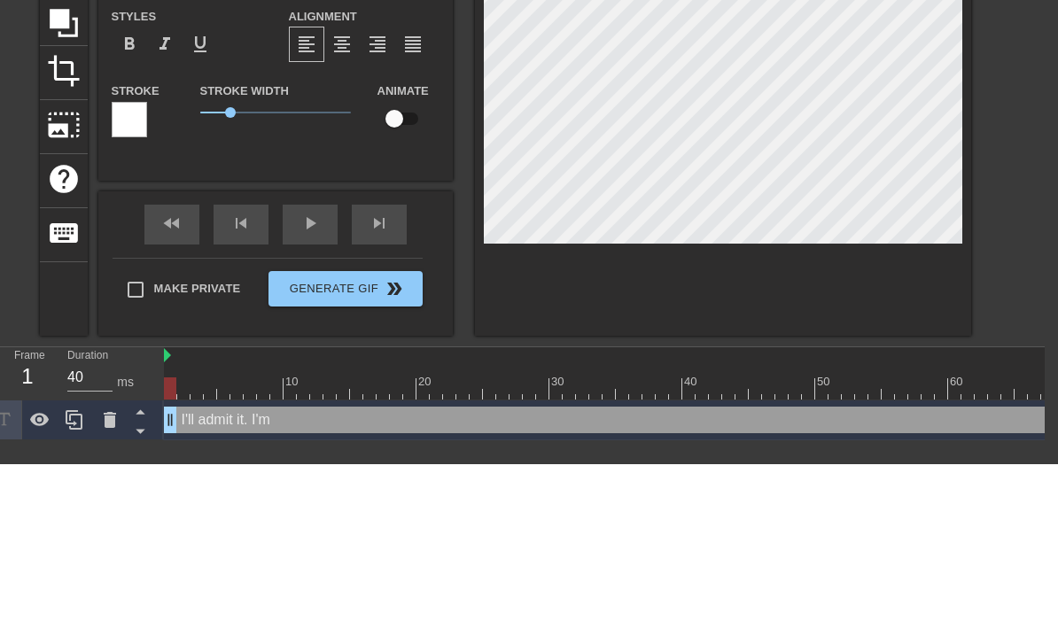
type textarea "I'll admit it. I'm no"
type input "I'll admit it. I'm not"
type textarea "I'll admit it. I'm not"
type input "I'll admit it. I'm not"
type textarea "I'll admit it. I'm not"
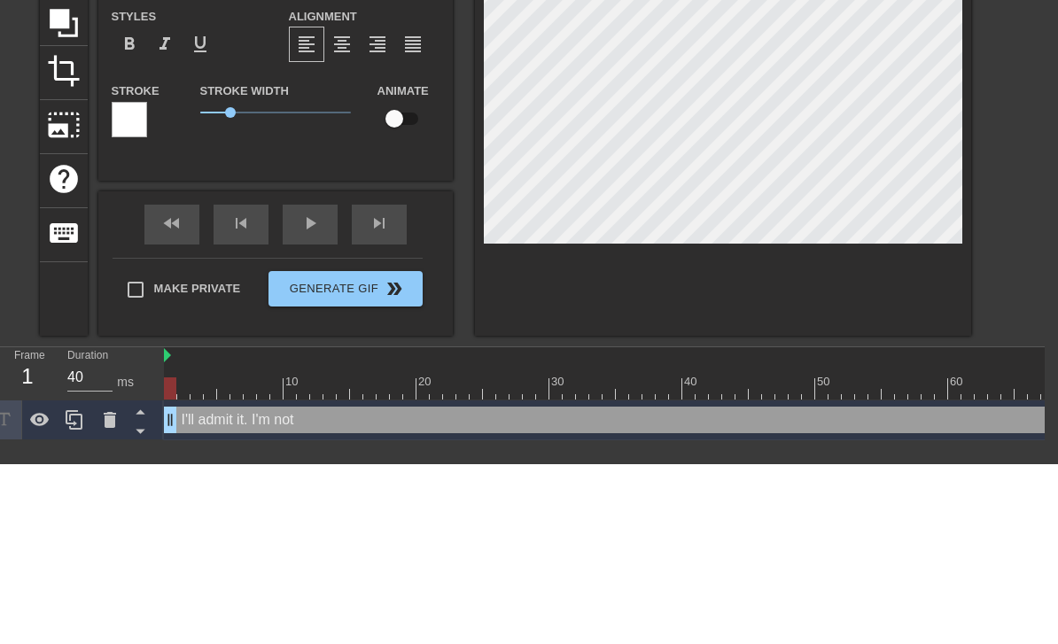
type input "I'll admit it. I'm not i"
type textarea "I'll admit it. I'm not i"
type input "I'll admit it. I'm not in"
type textarea "I'll admit it. I'm not in"
type input "I'll admit it. I'm not in"
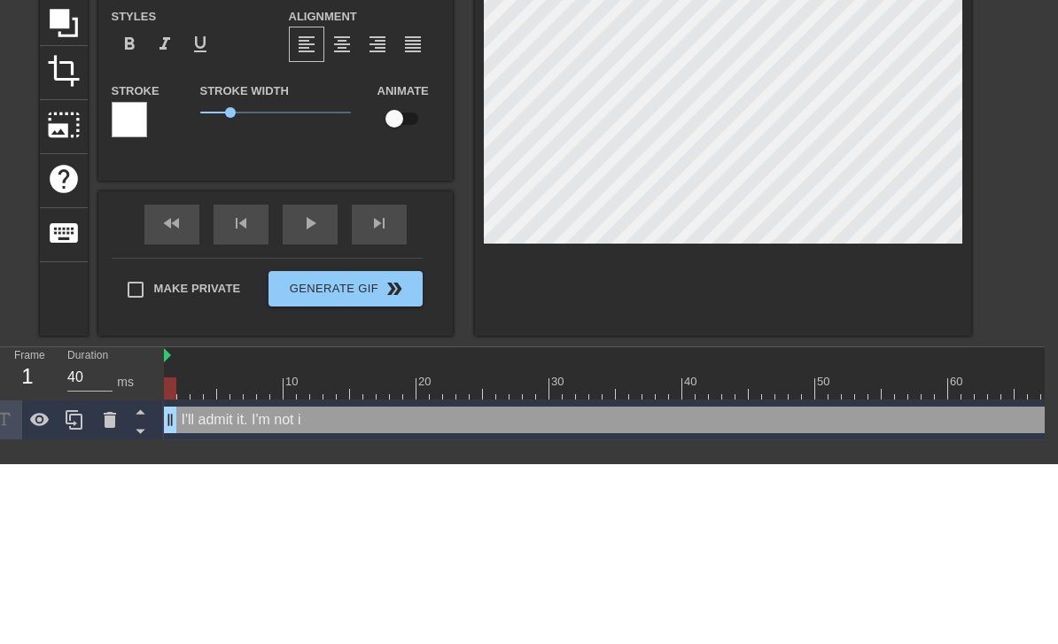
type textarea "I'll admit it. I'm not in"
type input "I'll admit it. I'm not in t"
type textarea "I'll admit it. I'm not in t"
type input "I'll admit it. I'm not in th"
type textarea "I'll admit it. I'm not in th"
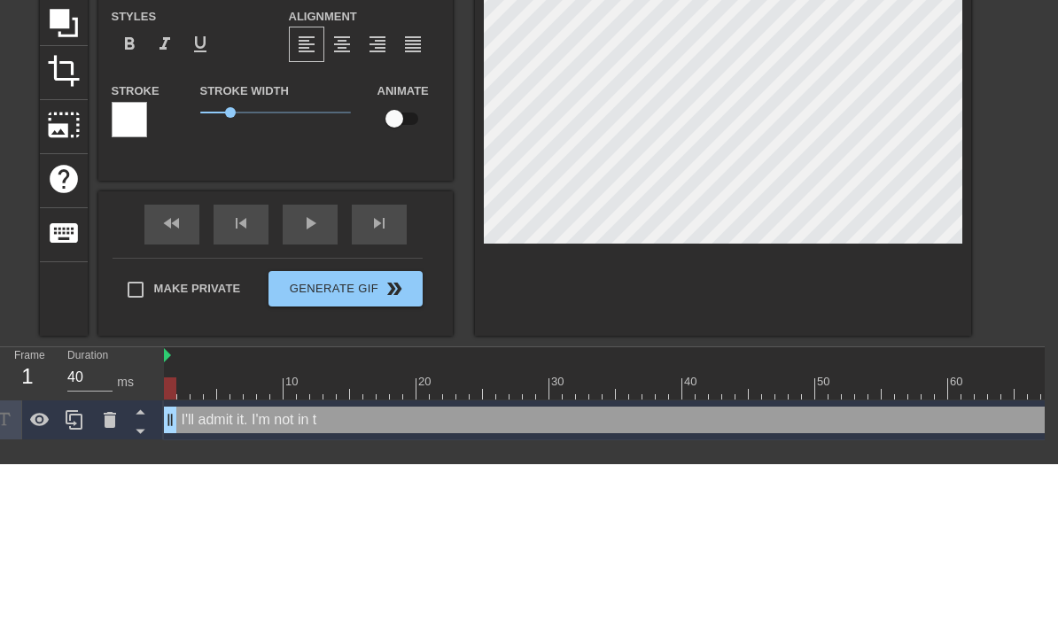
type input "I'll admit it. I'm not in the"
type textarea "I'll admit it. I'm not in the"
type input "I'll admit it. I'm not in the"
type textarea "I'll admit it. I'm not in the"
type input "I'll admit it. I'm not in the k"
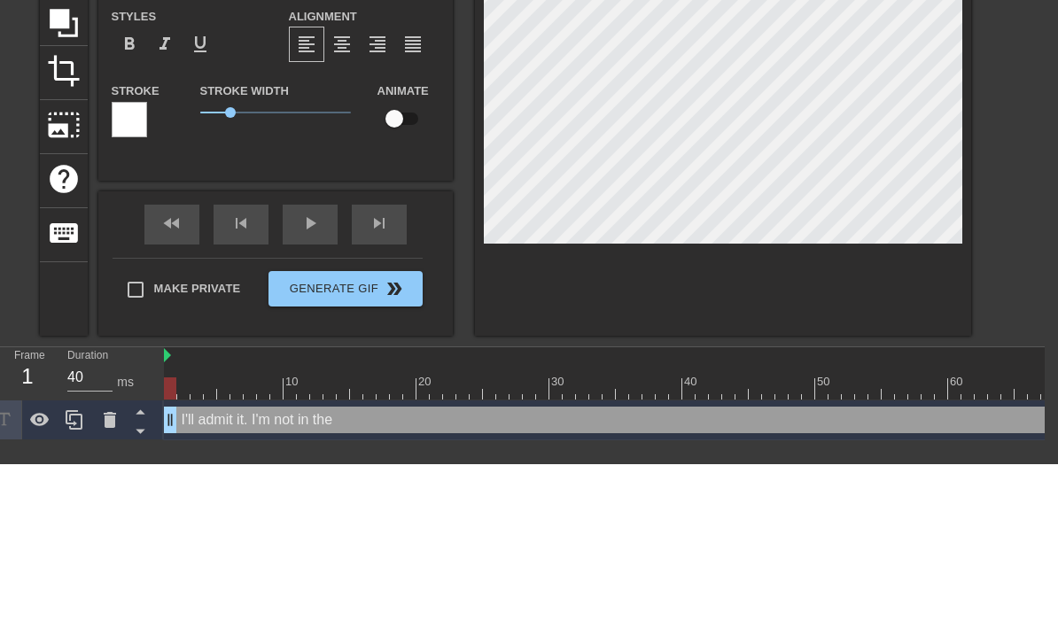
type textarea "I'll admit it. I'm not in the k"
type input "I'll admit it. I'm not in the kn"
type textarea "I'll admit it. I'm not in the kn"
type input "I'll admit it. I'm not in the kni"
type textarea "I'll admit it. I'm not in the kni"
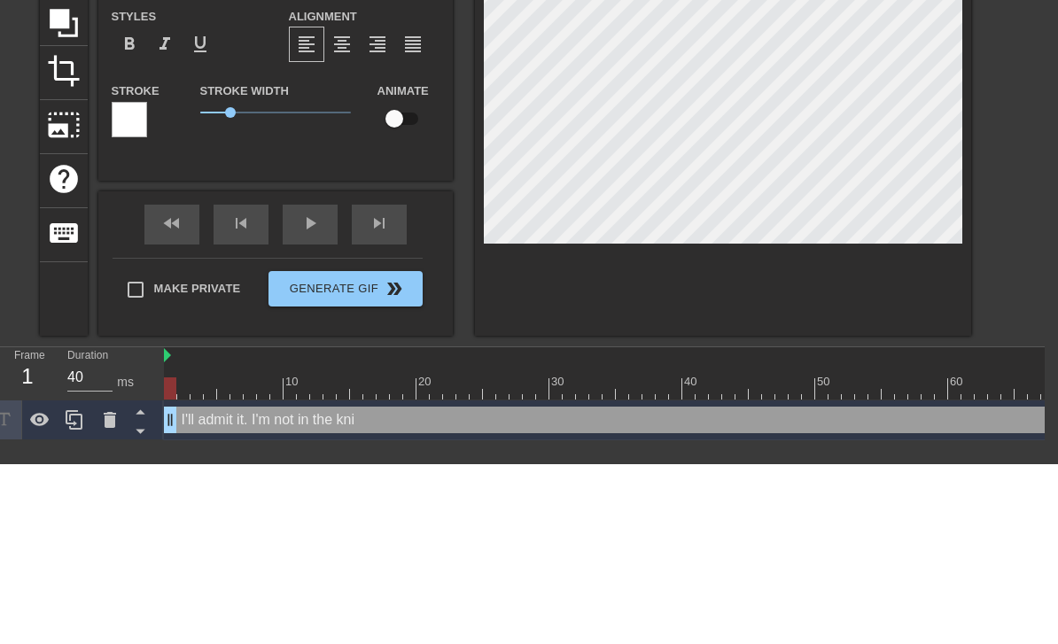
type input "I'll admit it. I'm not in the kniw"
type textarea "I'll admit it. I'm not in the kniw"
type input "I'll admit it. I'm not in the kni"
type textarea "I'll admit it. I'm not in the kni"
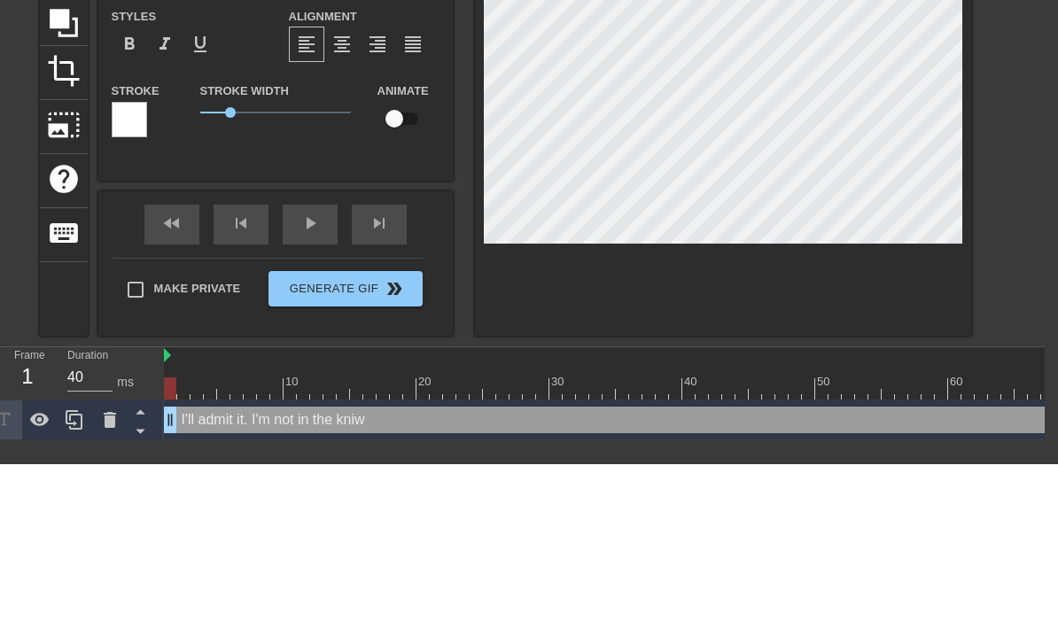
type input "I'll admit it. I'm not in the kn"
type textarea "I'll admit it. I'm not in the kn"
type input "I'll admit it. I'm not in the kno"
type textarea "I'll admit it. I'm not in the kno"
type input "I'll admit it. I'm not in the know"
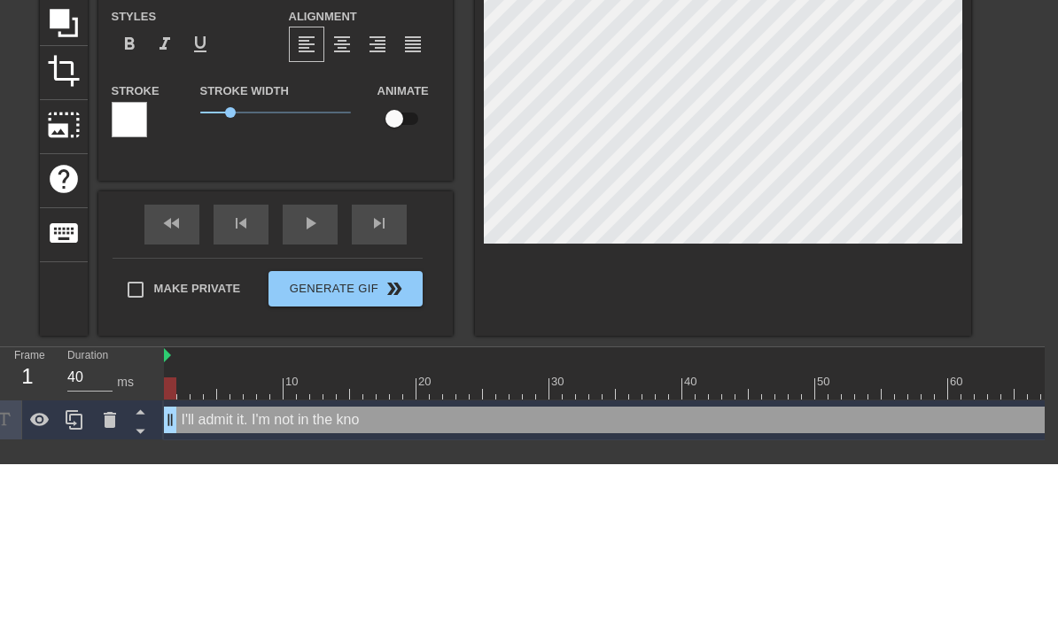
type textarea "I'll admit it. I'm not in the know"
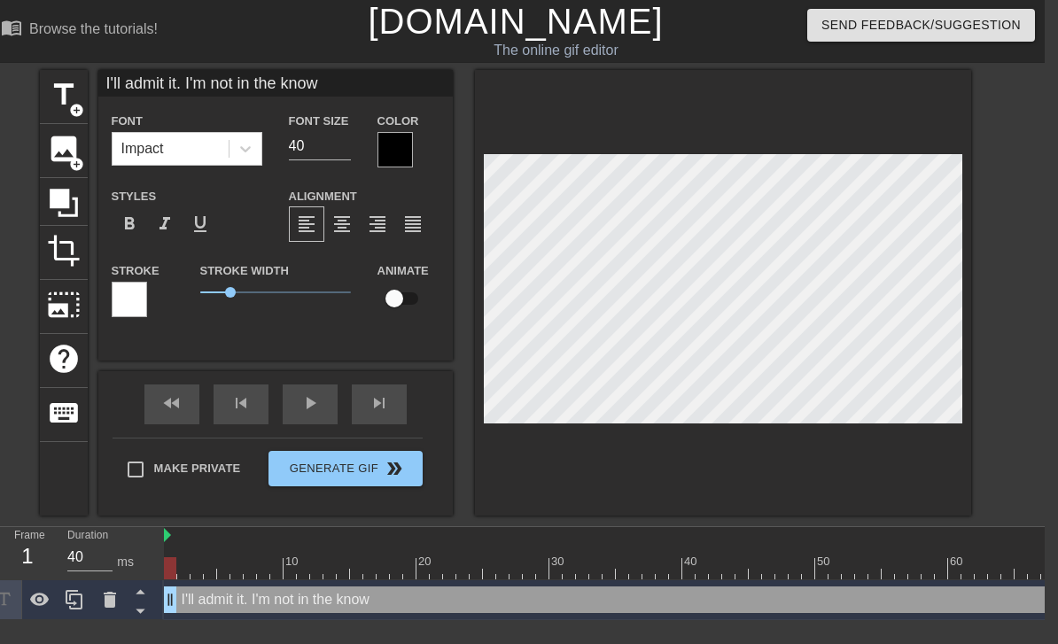
click at [397, 153] on div at bounding box center [394, 149] width 35 height 35
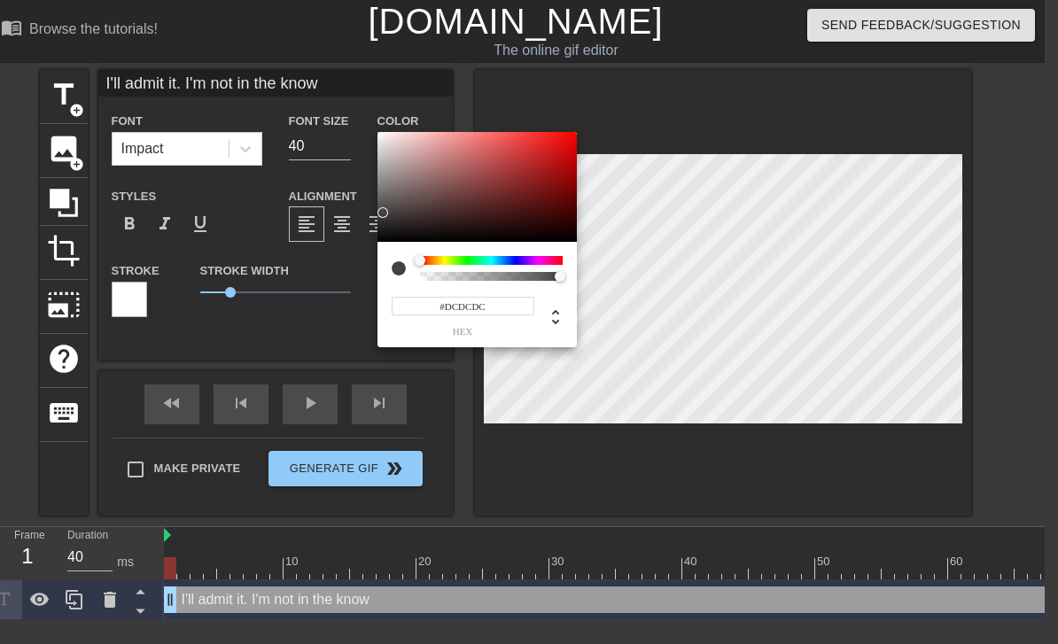
type input "#FFFFFF"
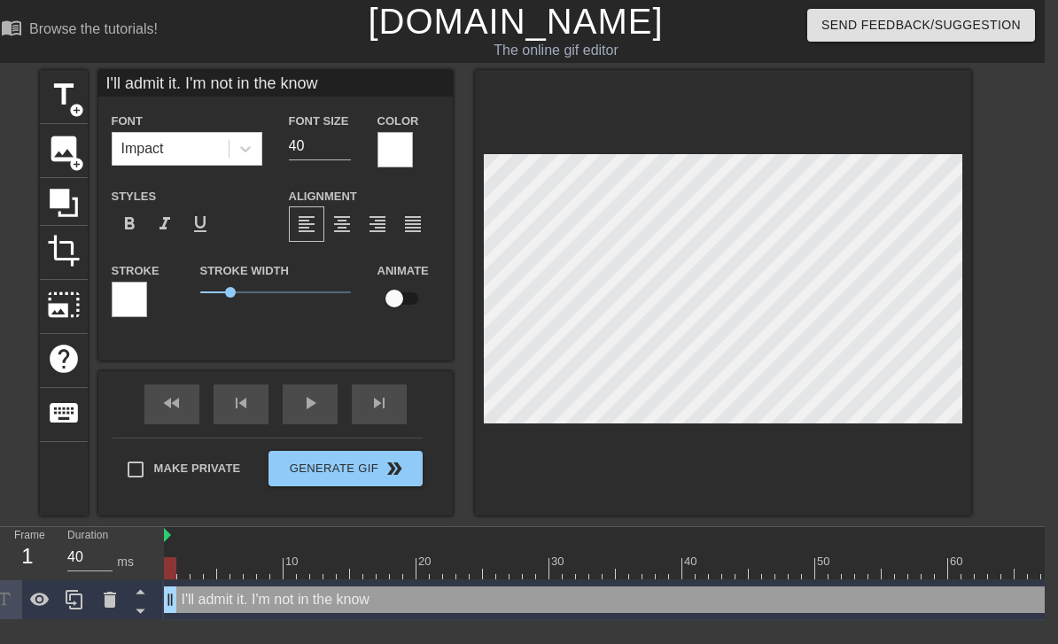
scroll to position [0, 13]
click at [301, 82] on input "I'll admit it. I'm not in the know" at bounding box center [275, 83] width 354 height 27
type input "I'll admit it. I'm not in the know!"
click at [773, 470] on div "title add_circle image add_circle crop photo_size_select_large help keyboard I'…" at bounding box center [516, 293] width 1058 height 446
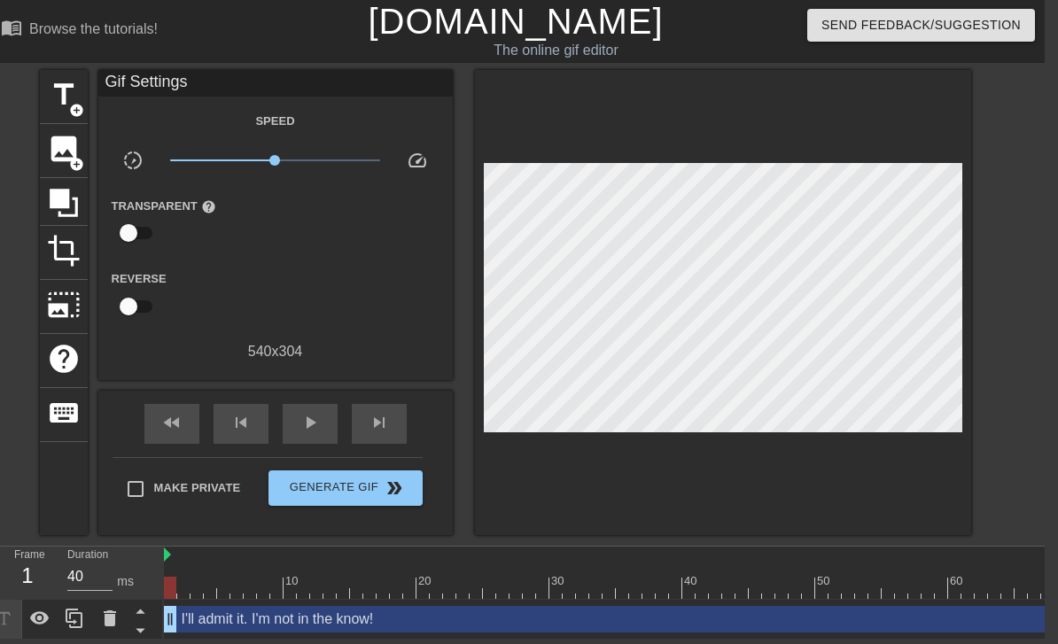
click at [773, 462] on div at bounding box center [723, 302] width 496 height 465
click at [773, 562] on div at bounding box center [974, 556] width 1621 height 18
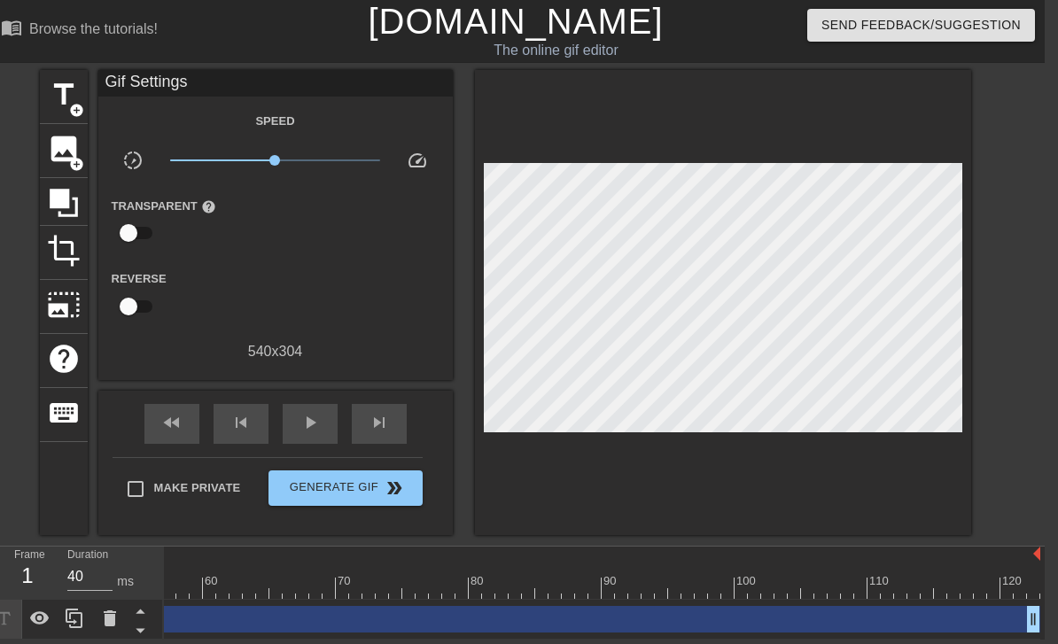
scroll to position [0, 745]
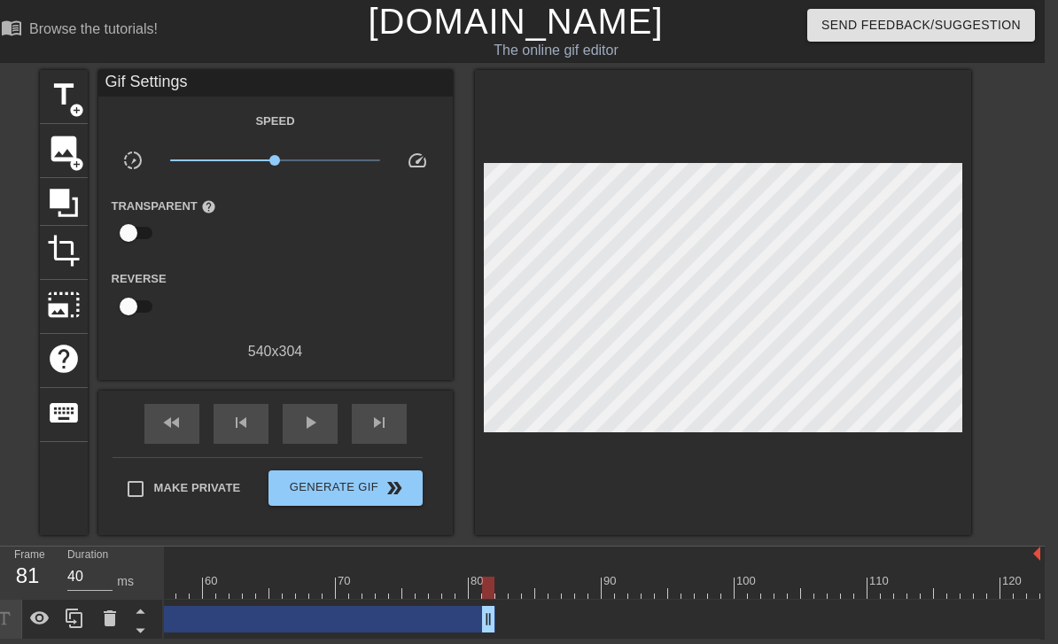
click at [708, 562] on div at bounding box center [229, 556] width 1621 height 18
click at [61, 95] on span "title" at bounding box center [64, 95] width 34 height 34
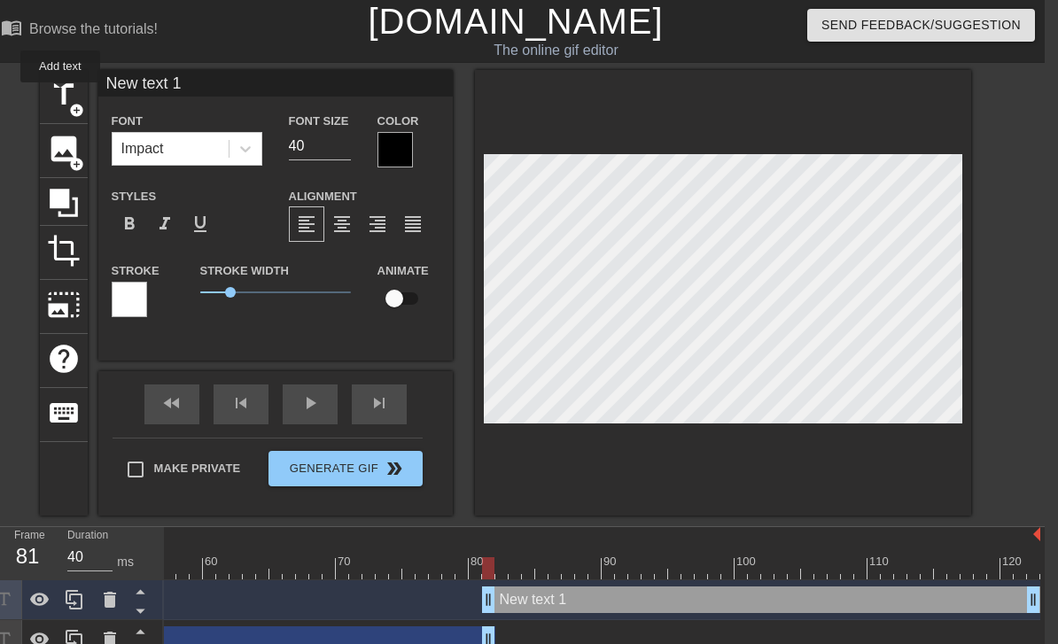
scroll to position [0, 4]
click at [150, 82] on input "New text 1" at bounding box center [275, 83] width 354 height 27
click at [142, 73] on input "New text 1" at bounding box center [275, 83] width 354 height 27
click at [134, 77] on input "New text 1" at bounding box center [275, 83] width 354 height 27
click at [120, 76] on input "New text 1" at bounding box center [275, 83] width 354 height 27
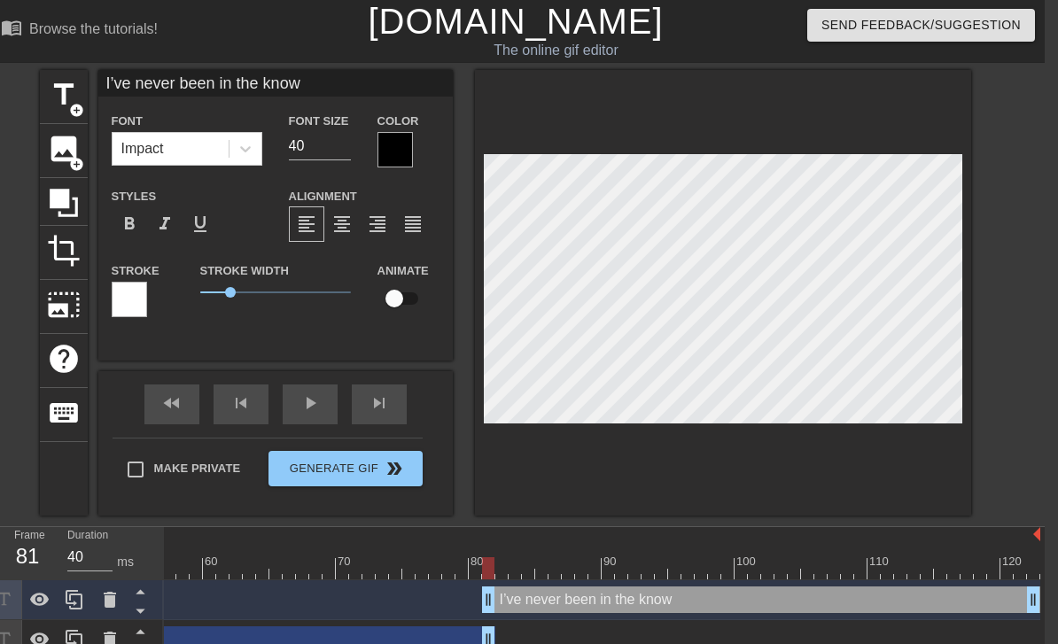
type input "I’ve never been in the know!"
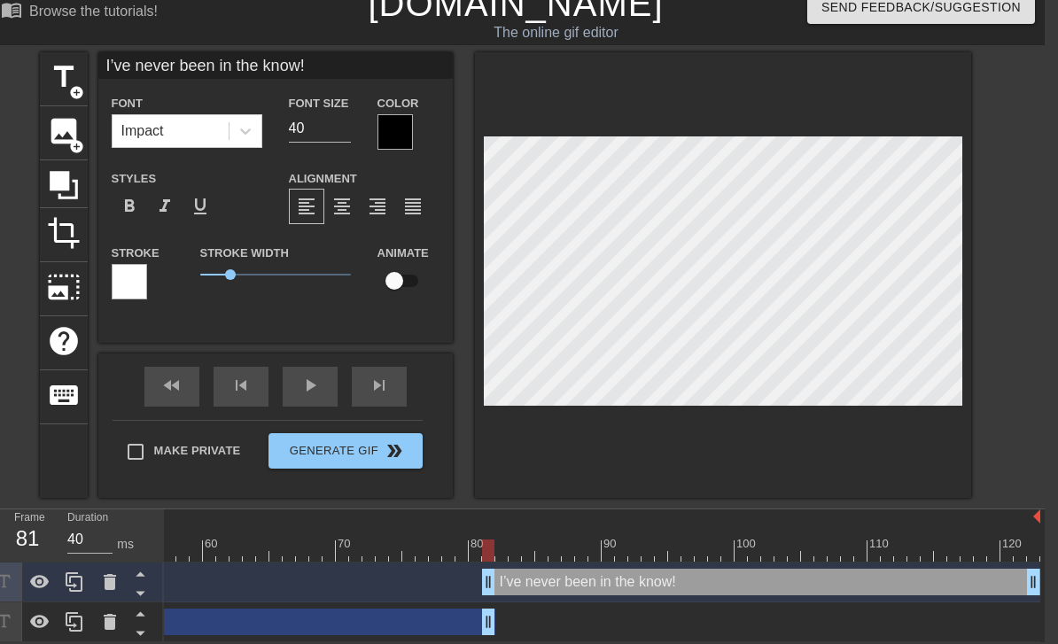
click at [479, 584] on div "I’ve never been in the know! drag_handle drag_handle" at bounding box center [229, 583] width 1621 height 40
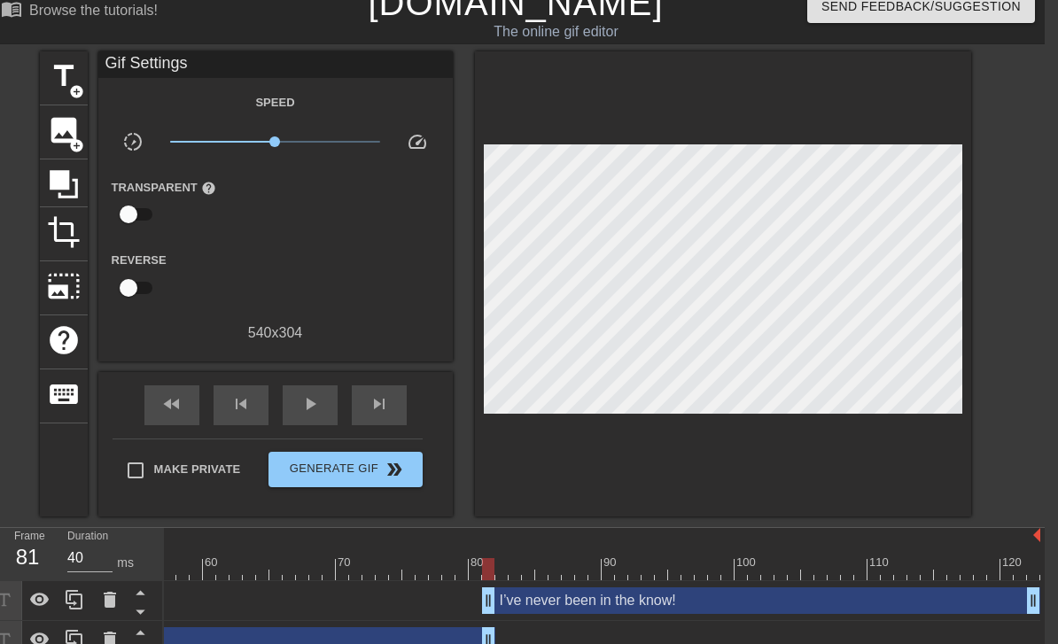
click at [479, 605] on div "I’ve never been in the know! drag_handle drag_handle" at bounding box center [229, 600] width 1621 height 27
click at [491, 599] on div "I’ve never been in the know! drag_handle drag_handle" at bounding box center [229, 600] width 1621 height 27
click at [255, 572] on div at bounding box center [229, 569] width 1621 height 22
click at [656, 604] on div "I’ve never been in the know! drag_handle drag_handle" at bounding box center [767, 600] width 545 height 27
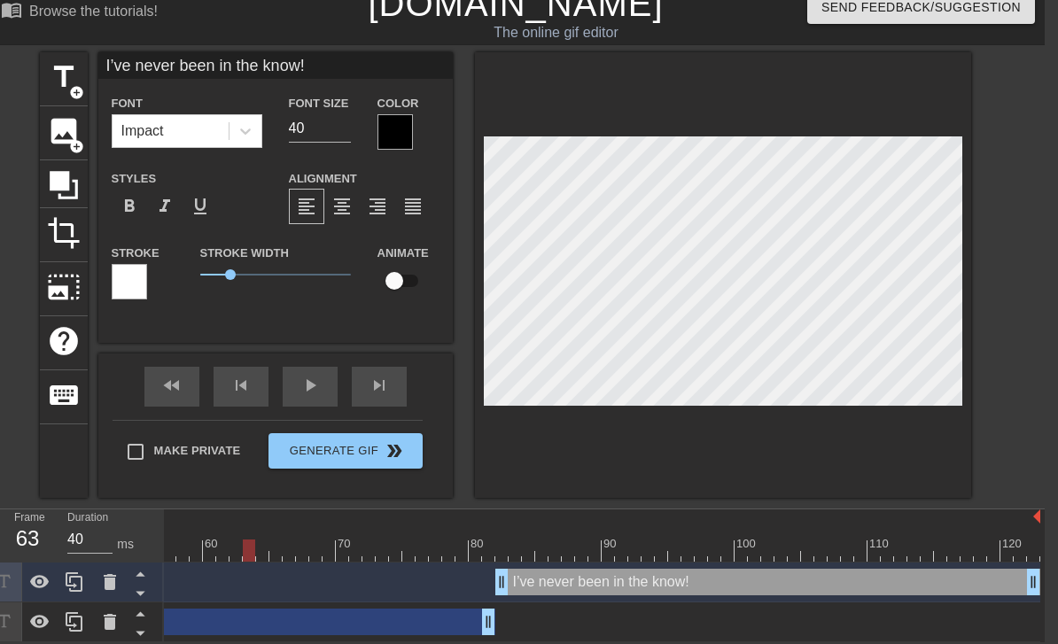
click at [395, 129] on div at bounding box center [394, 131] width 35 height 35
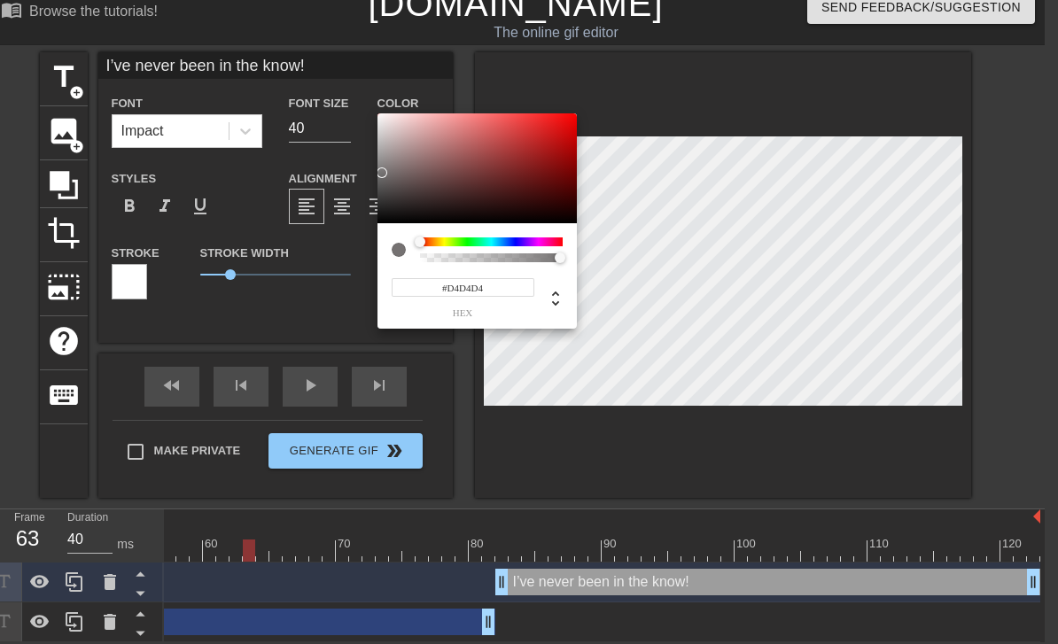
type input "#FFFFFF"
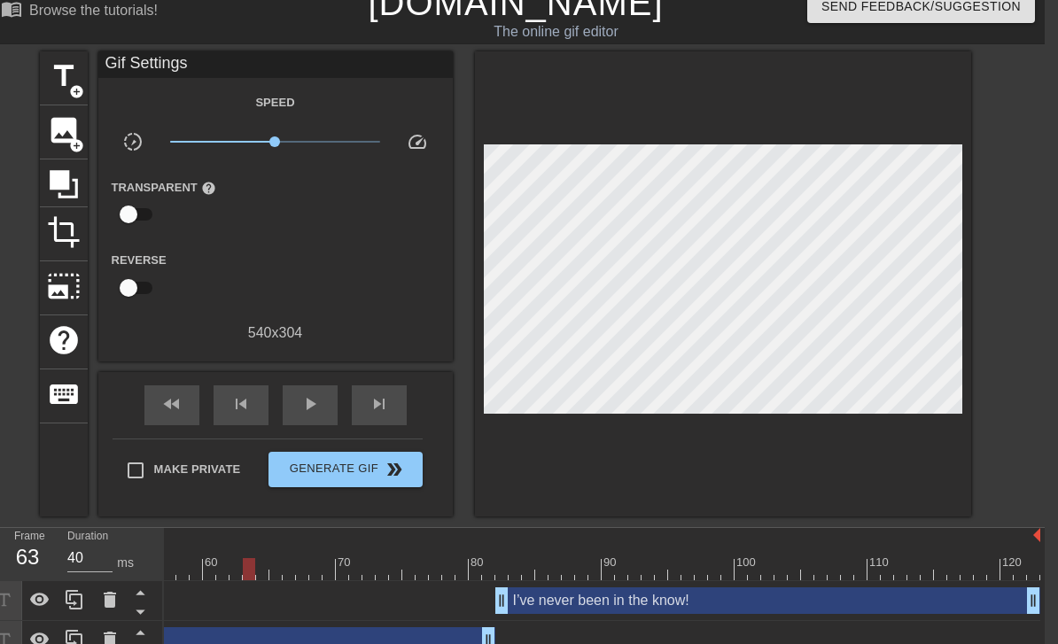
click at [136, 124] on div "Speed slow_motion_video x1.00 speed Transparent help Reverse 540 x 304" at bounding box center [276, 217] width 328 height 252
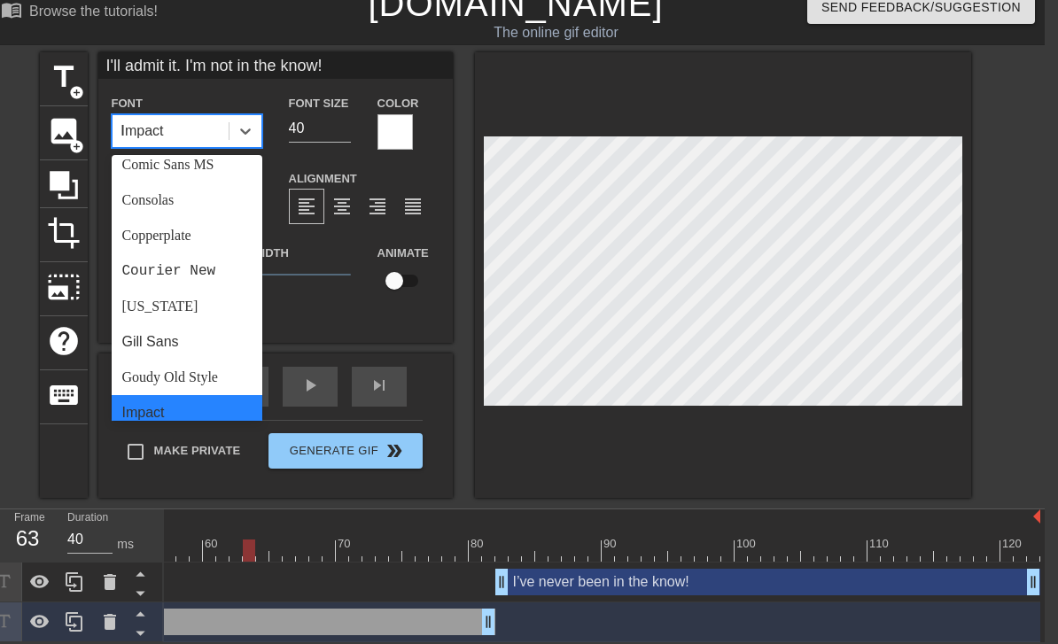
scroll to position [0, 0]
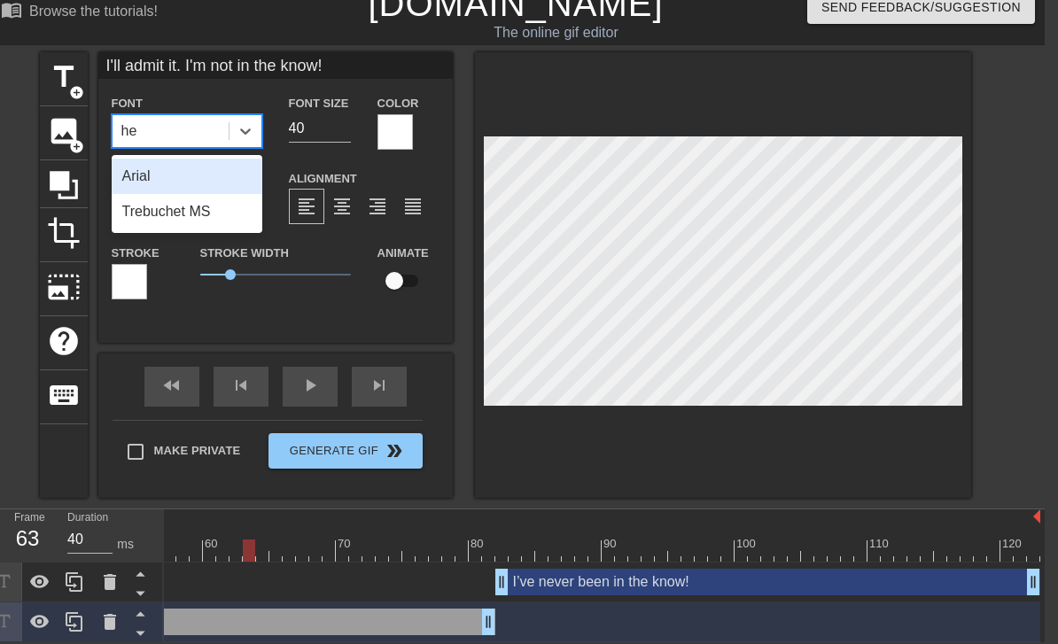
type input "h"
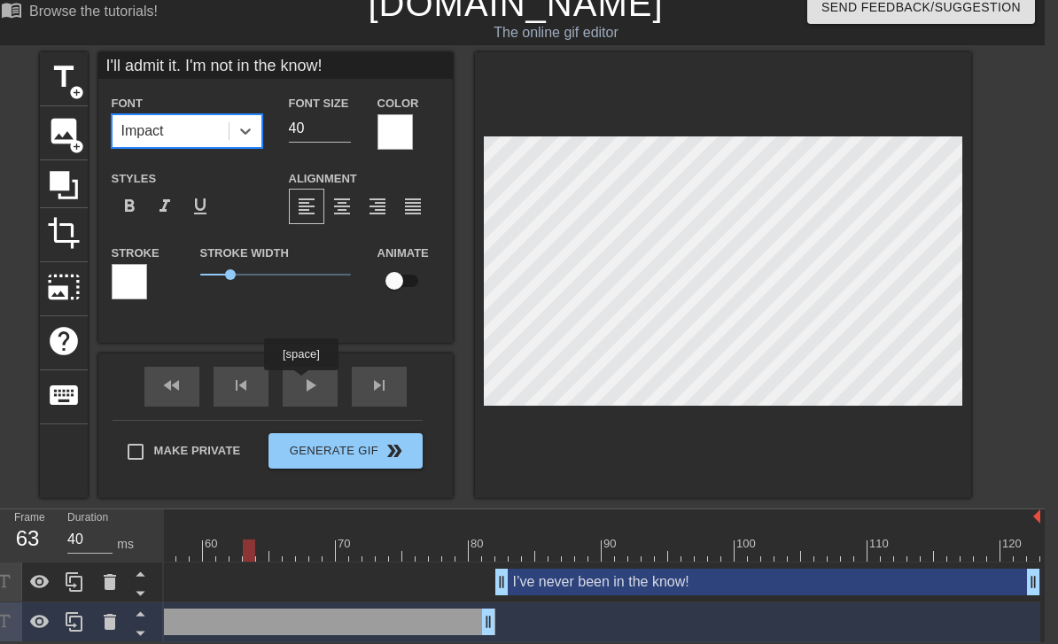
click at [303, 383] on div "fast_rewind skip_previous play_arrow skip_next" at bounding box center [275, 386] width 289 height 66
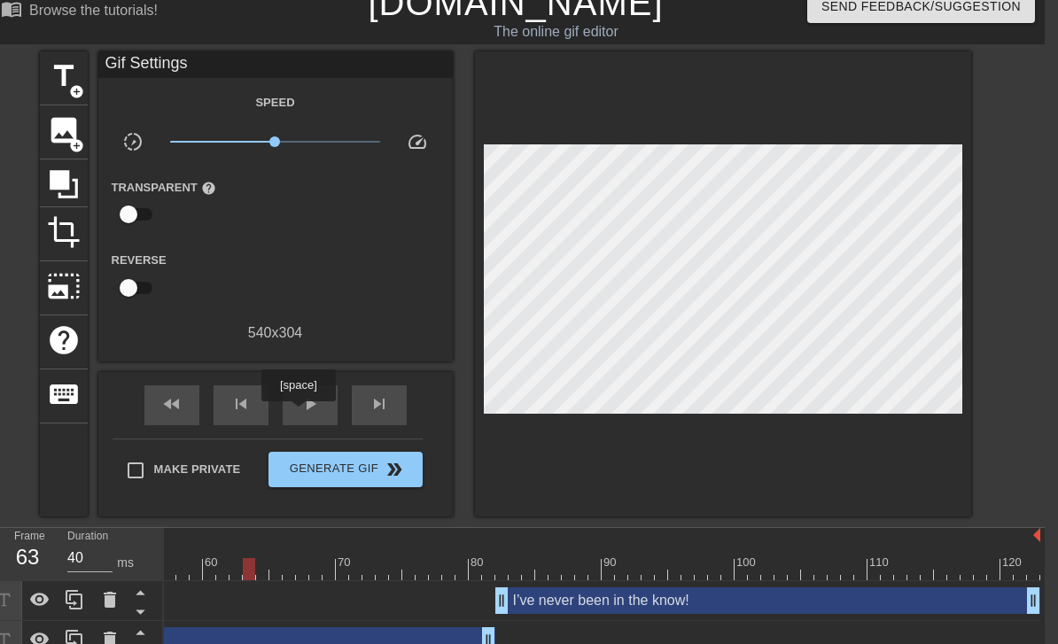
click at [300, 414] on span "play_arrow" at bounding box center [309, 403] width 21 height 21
click at [230, 624] on div "I'll admit it. I'm not in the know! drag_handle drag_handle" at bounding box center [229, 641] width 1621 height 40
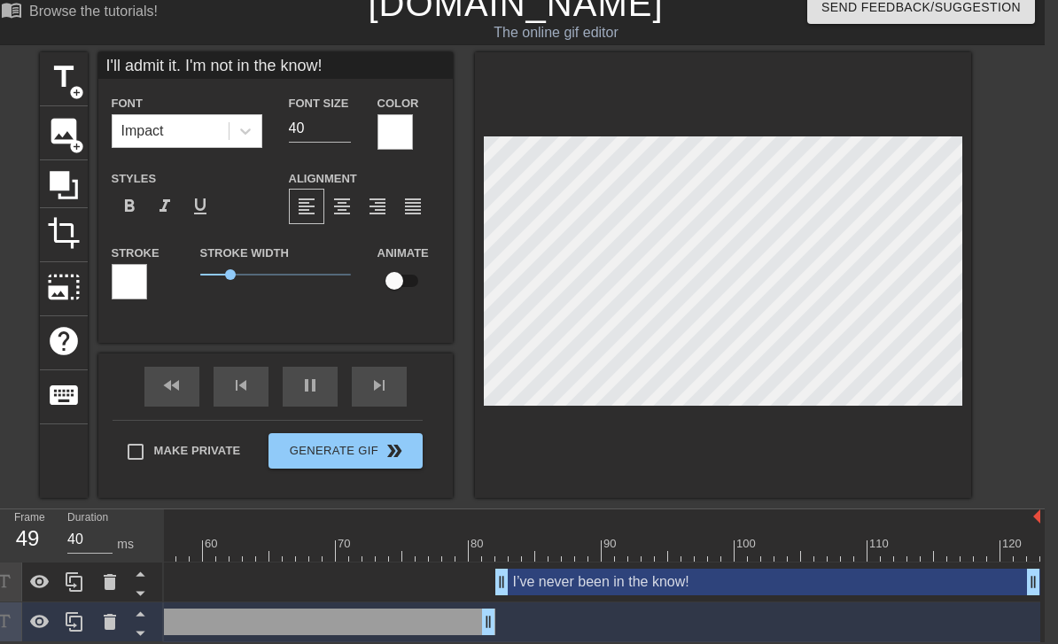
click at [170, 203] on span "format_italic" at bounding box center [164, 206] width 21 height 21
click at [160, 199] on span "format_italic" at bounding box center [164, 206] width 21 height 21
click at [191, 204] on span "format_underline" at bounding box center [200, 206] width 21 height 21
click at [197, 208] on span "format_underline" at bounding box center [200, 206] width 21 height 21
click at [202, 211] on span "format_underline" at bounding box center [200, 206] width 21 height 21
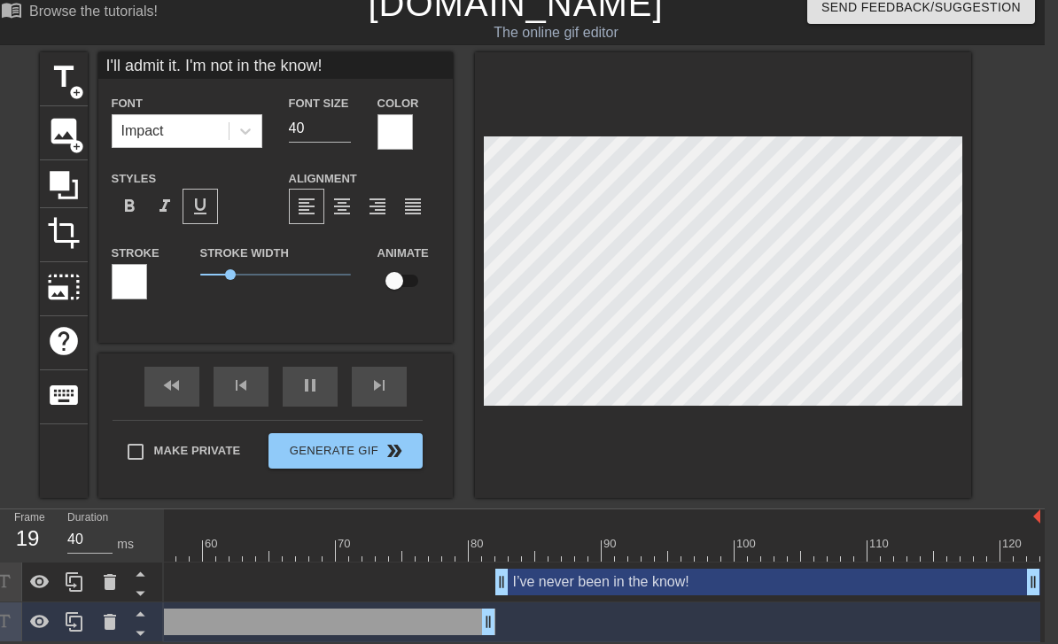
click at [204, 211] on span "format_underline" at bounding box center [200, 206] width 21 height 21
click at [124, 203] on span "format_bold" at bounding box center [129, 206] width 21 height 21
click at [773, 362] on div "title add_circle image add_circle crop photo_size_select_large help keyboard I'…" at bounding box center [516, 275] width 1058 height 446
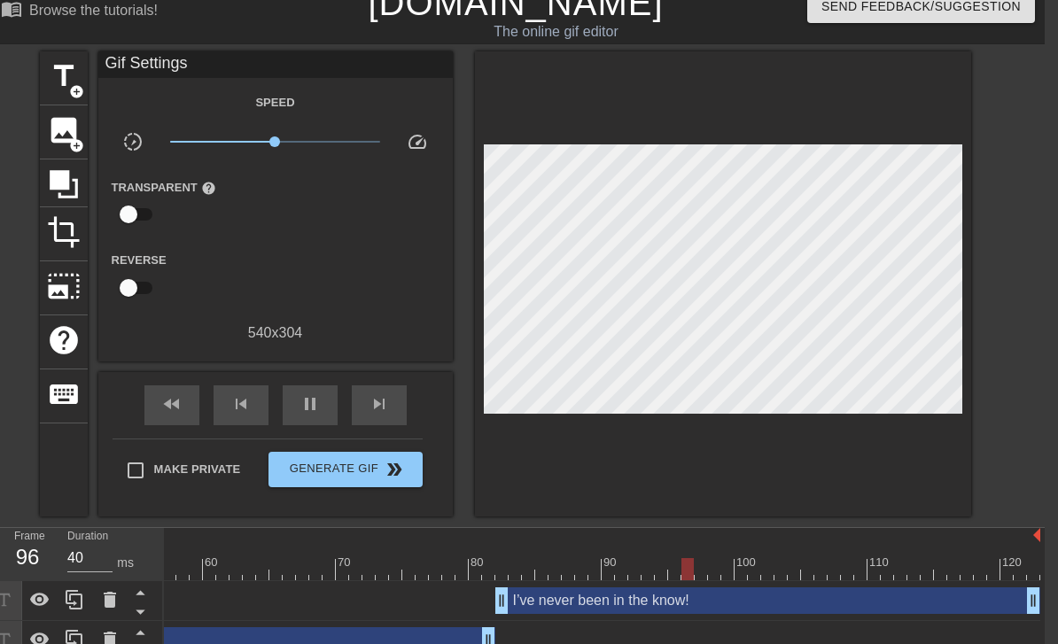
click at [308, 480] on button "Generate Gif double_arrow" at bounding box center [344, 469] width 153 height 35
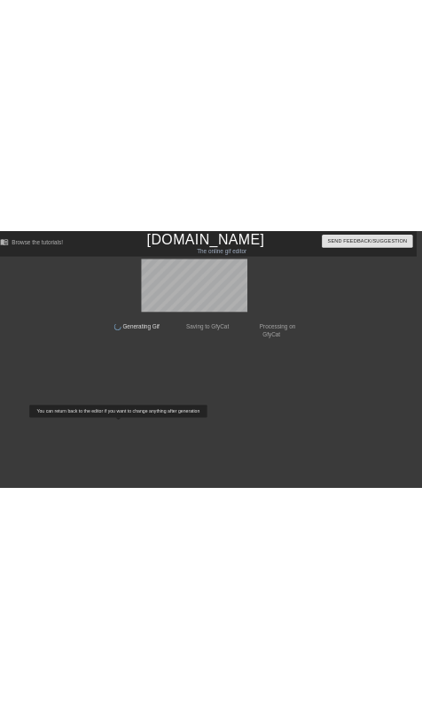
scroll to position [0, 13]
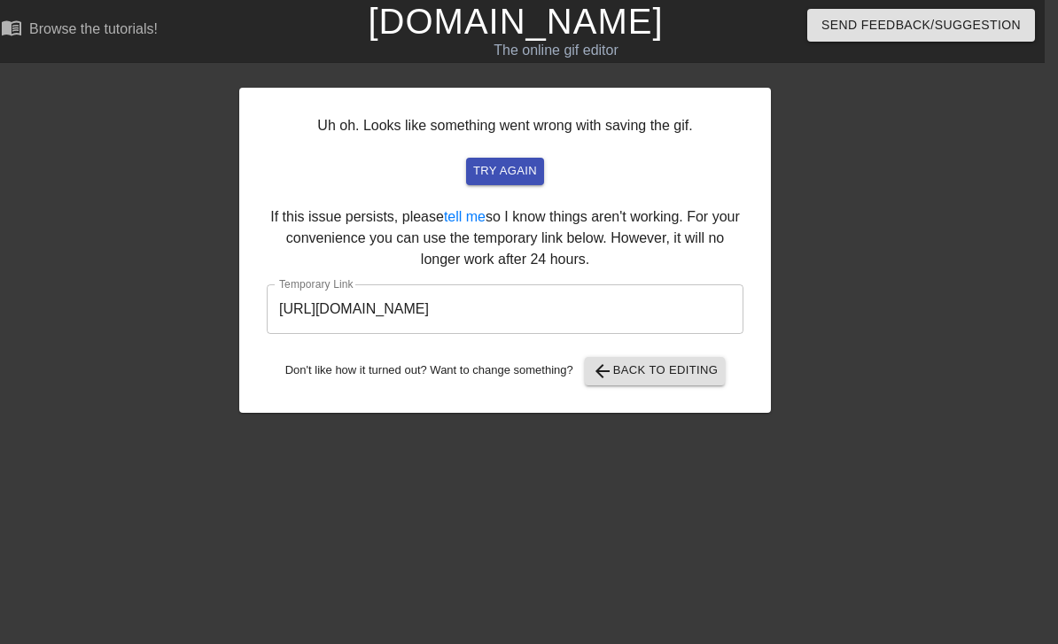
click at [315, 305] on input "[URL][DOMAIN_NAME]" at bounding box center [505, 309] width 477 height 50
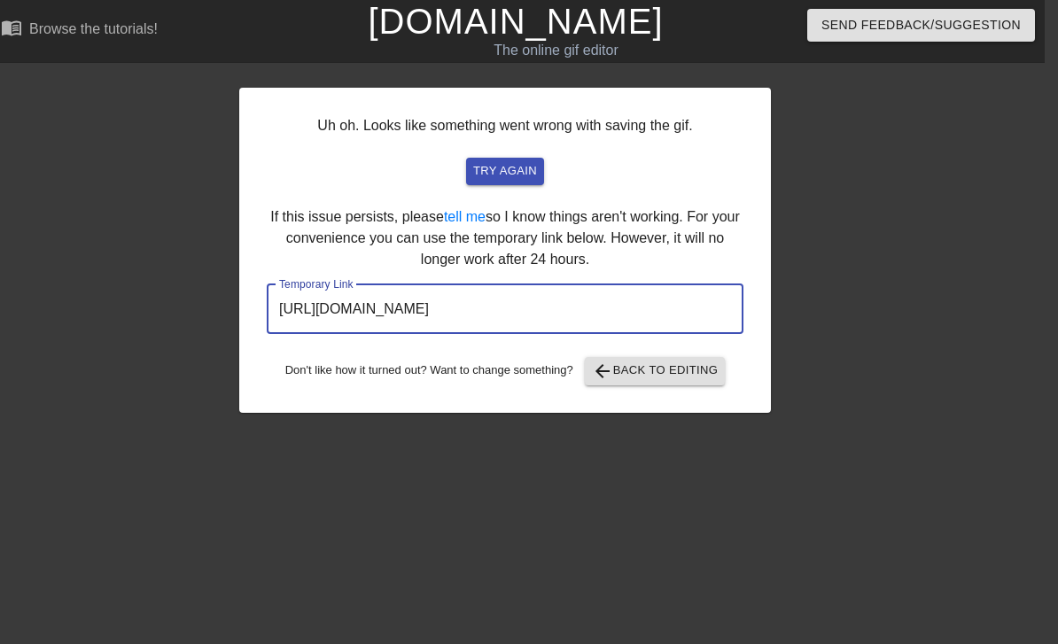
click at [314, 302] on input "[URL][DOMAIN_NAME]" at bounding box center [505, 309] width 477 height 50
click at [310, 311] on input "[URL][DOMAIN_NAME]" at bounding box center [505, 309] width 477 height 50
click at [307, 306] on input "[URL][DOMAIN_NAME]" at bounding box center [505, 309] width 477 height 50
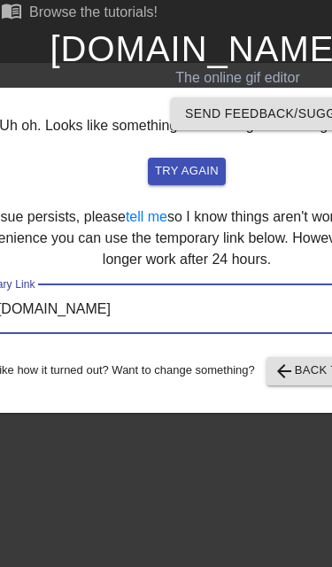
scroll to position [0, 0]
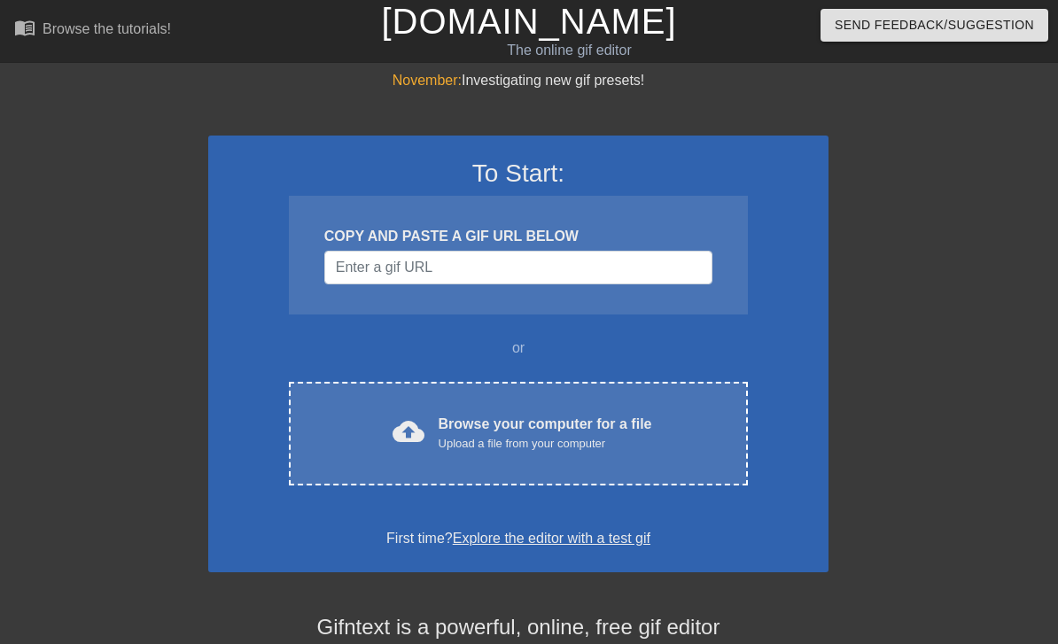
click at [375, 431] on div "cloud_upload Browse your computer for a file Upload a file from your computer" at bounding box center [518, 434] width 384 height 40
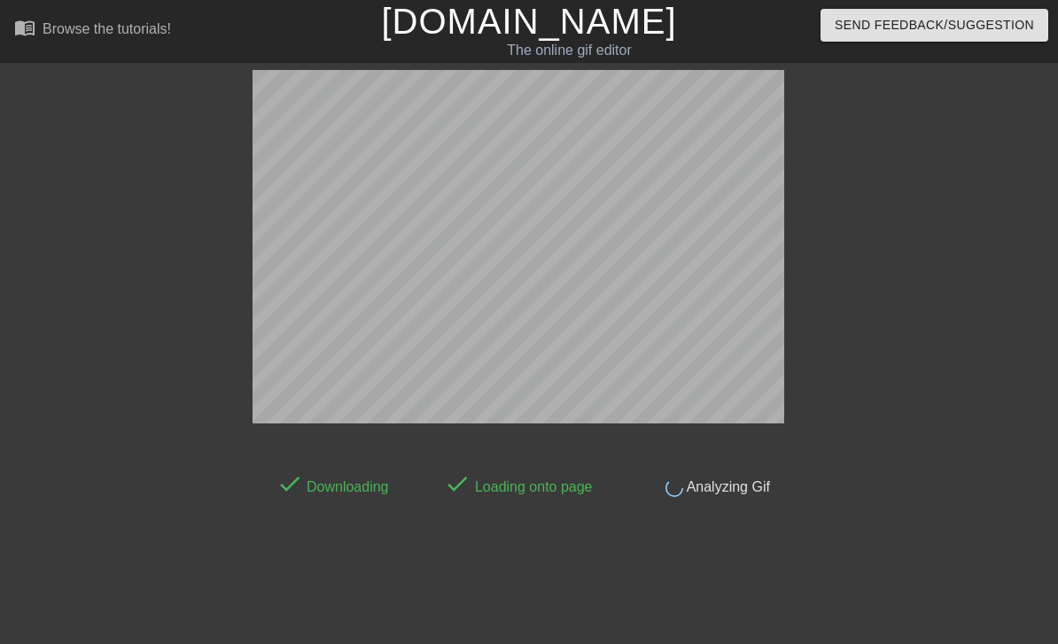
scroll to position [43, 0]
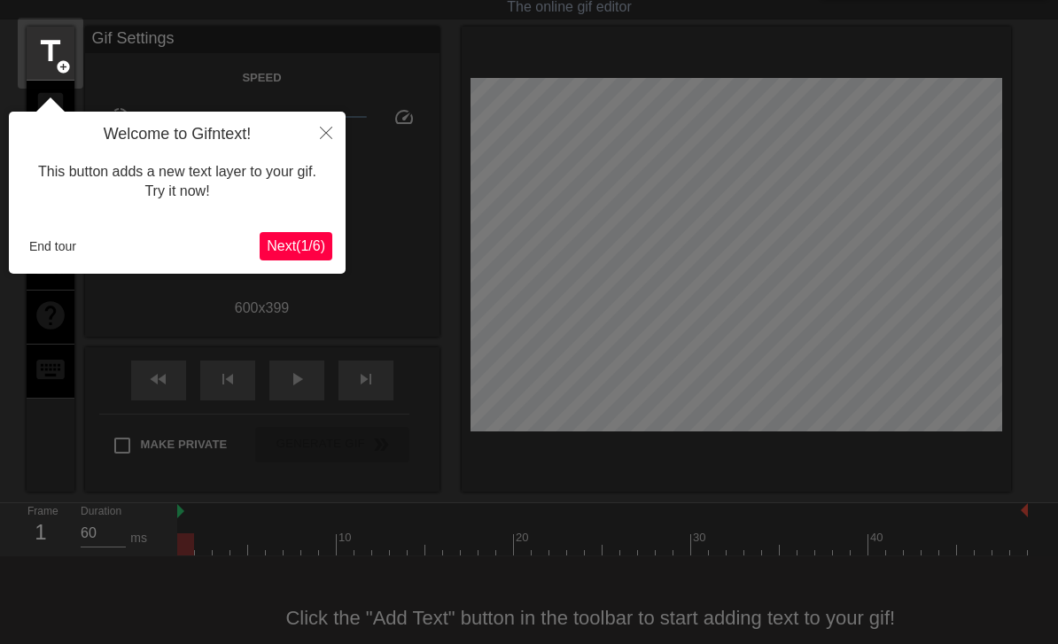
click at [316, 128] on button "Close" at bounding box center [326, 132] width 39 height 41
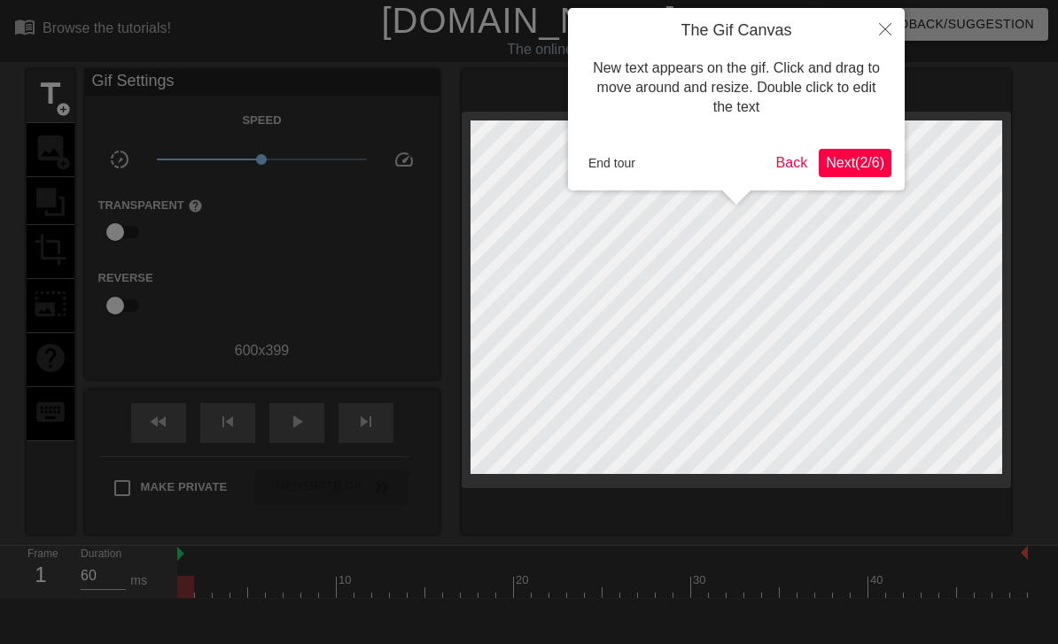
click at [628, 155] on button "End tour" at bounding box center [611, 163] width 61 height 27
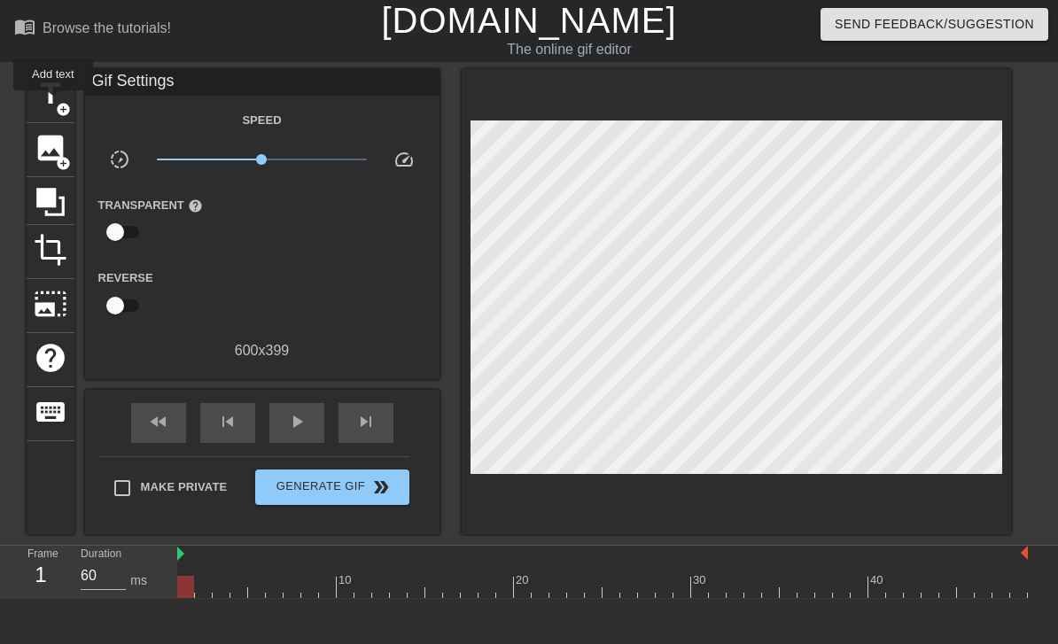
click at [54, 103] on span "title" at bounding box center [51, 94] width 34 height 34
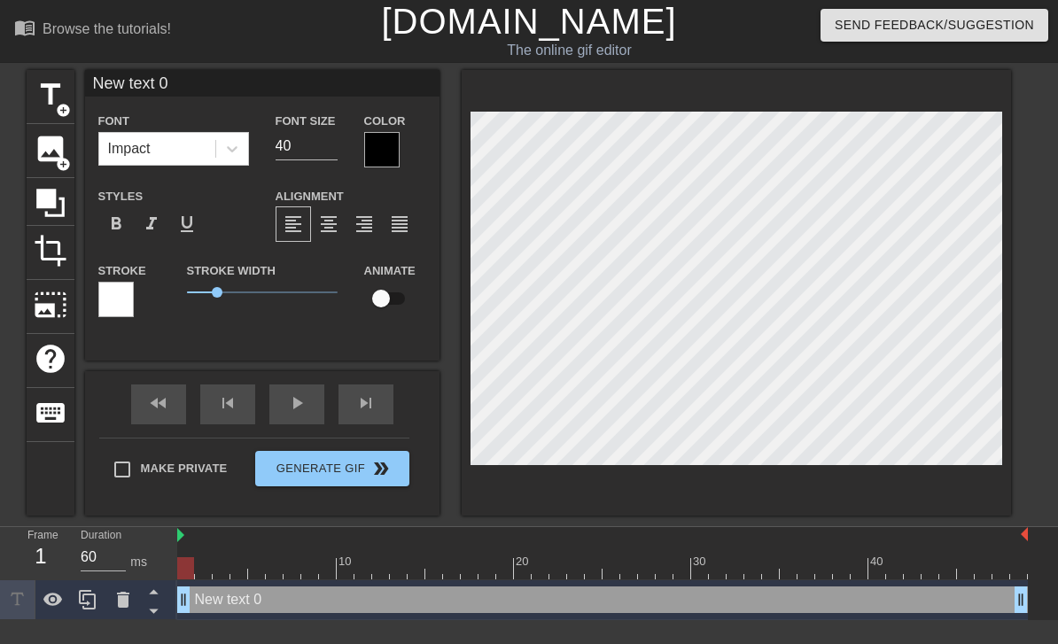
scroll to position [0, 4]
type textarea "New txt 0"
type input "New txt 0"
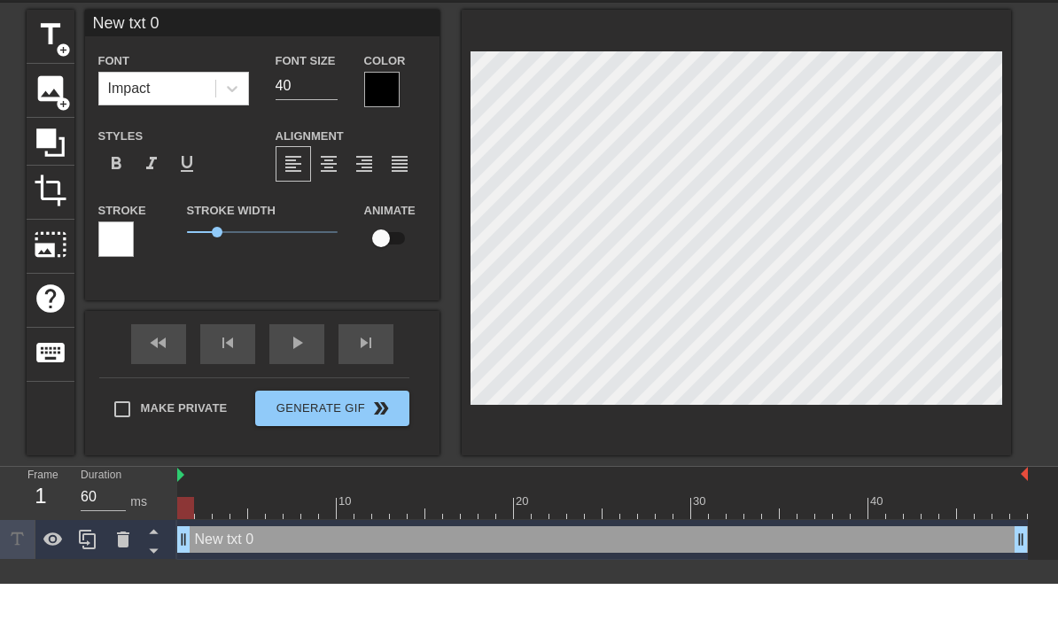
type textarea "New txt 0"
click at [121, 70] on input "New txt 0" at bounding box center [262, 83] width 354 height 27
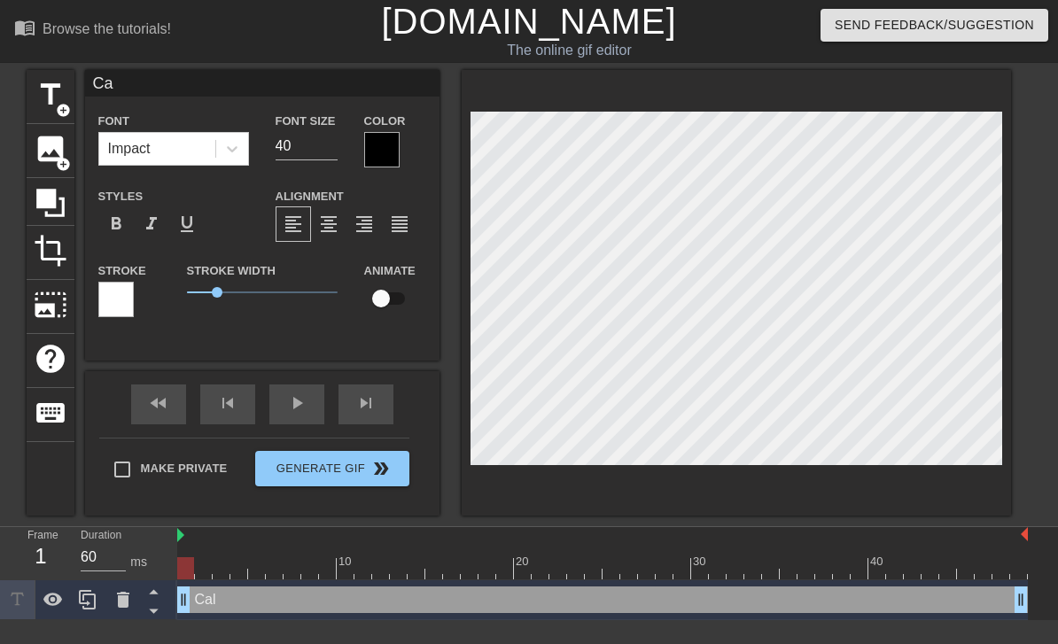
type input "C"
type input "Rage bait or"
click at [46, 150] on span "image" at bounding box center [51, 149] width 34 height 34
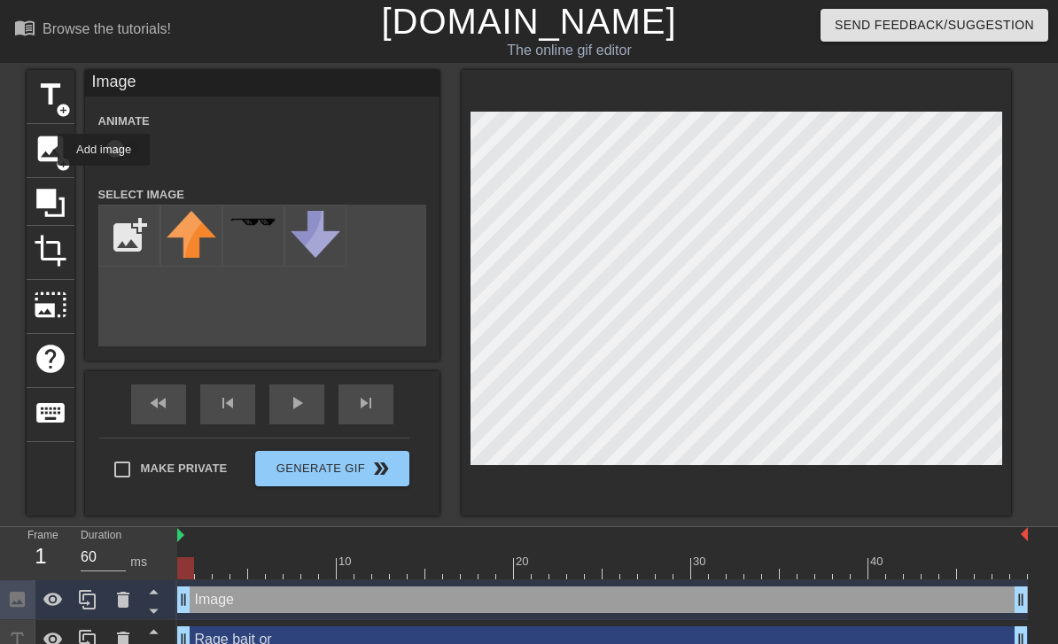
click at [116, 245] on input "file" at bounding box center [129, 236] width 60 height 60
type input "C:\fakepath\BB7591A2-3CEC-46AC-9946-BC285F063D8F.jpeg"
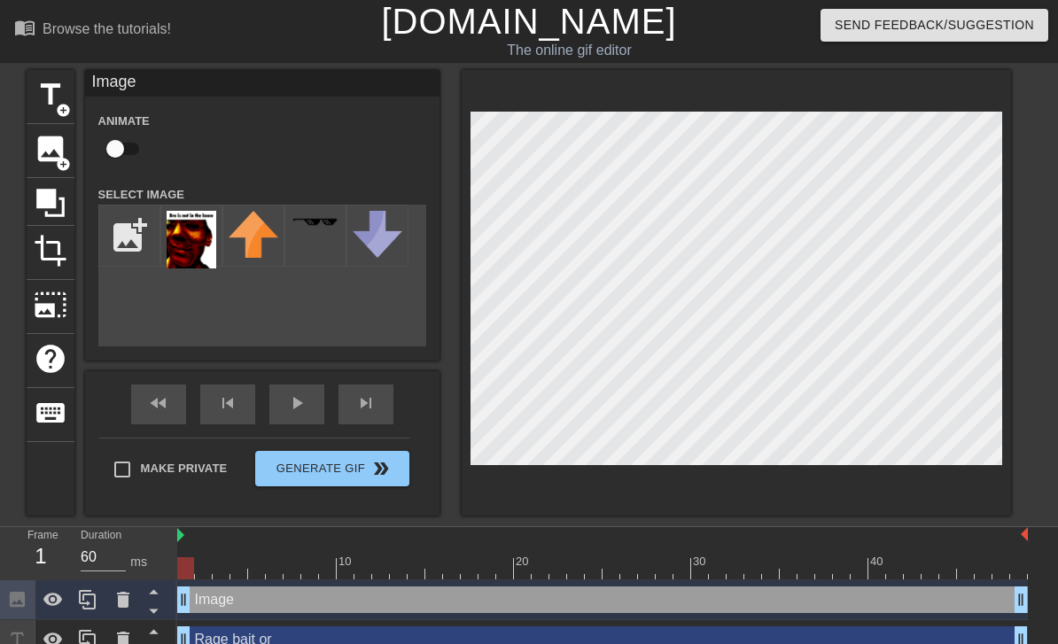
click at [187, 244] on img at bounding box center [192, 240] width 50 height 58
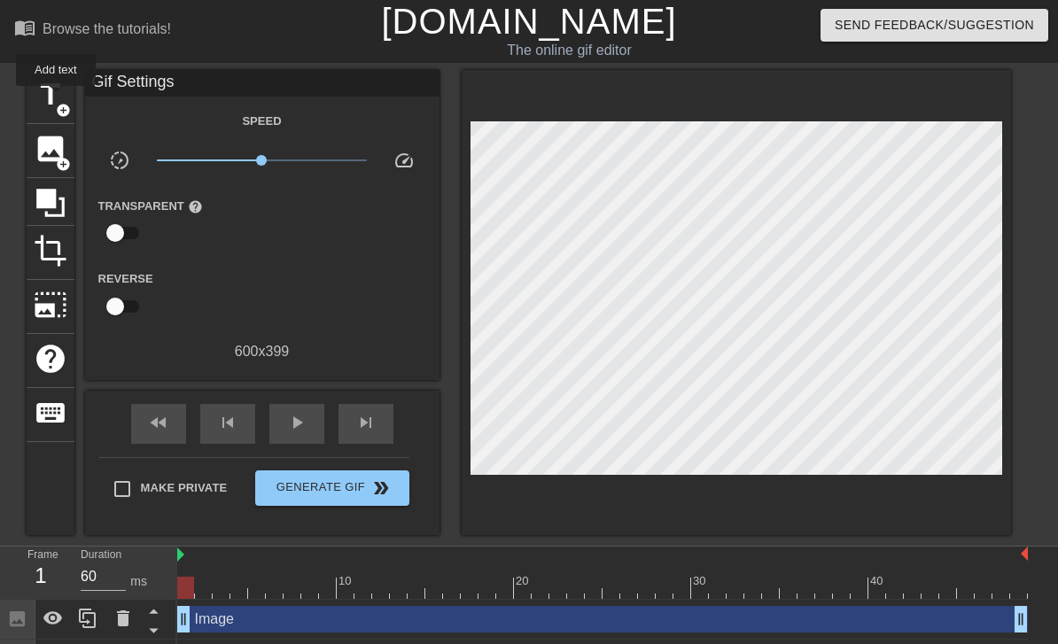
click at [57, 98] on span "title" at bounding box center [51, 95] width 34 height 34
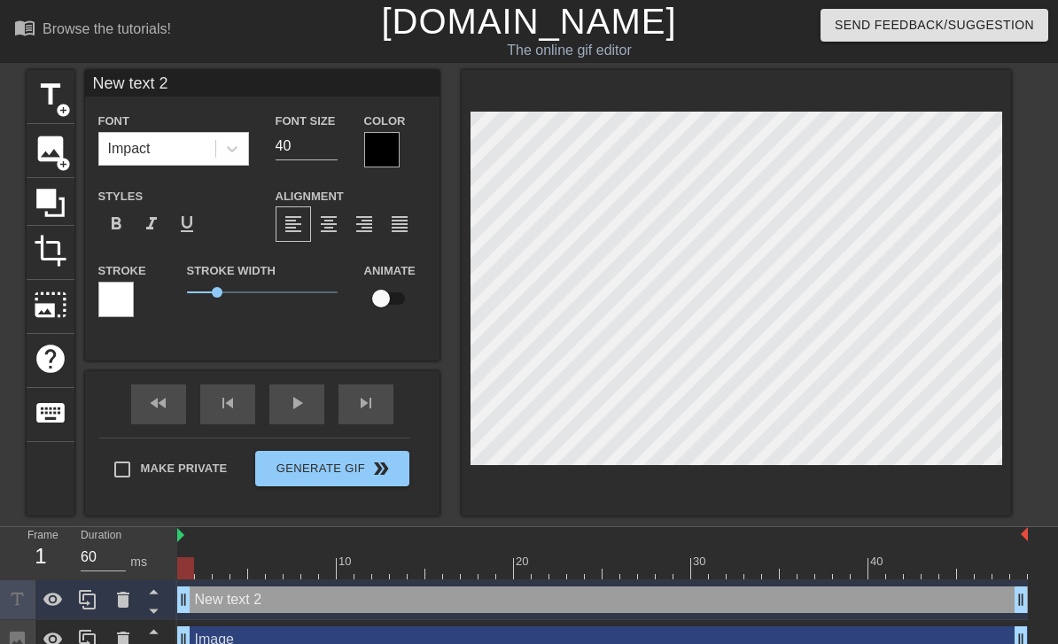
click at [149, 84] on input "New text 2" at bounding box center [262, 83] width 354 height 27
click at [127, 88] on input "New text 2" at bounding box center [262, 83] width 354 height 27
click at [123, 85] on input "New text 2" at bounding box center [262, 83] width 354 height 27
click at [114, 83] on input "New text 2" at bounding box center [262, 83] width 354 height 27
type input "c"
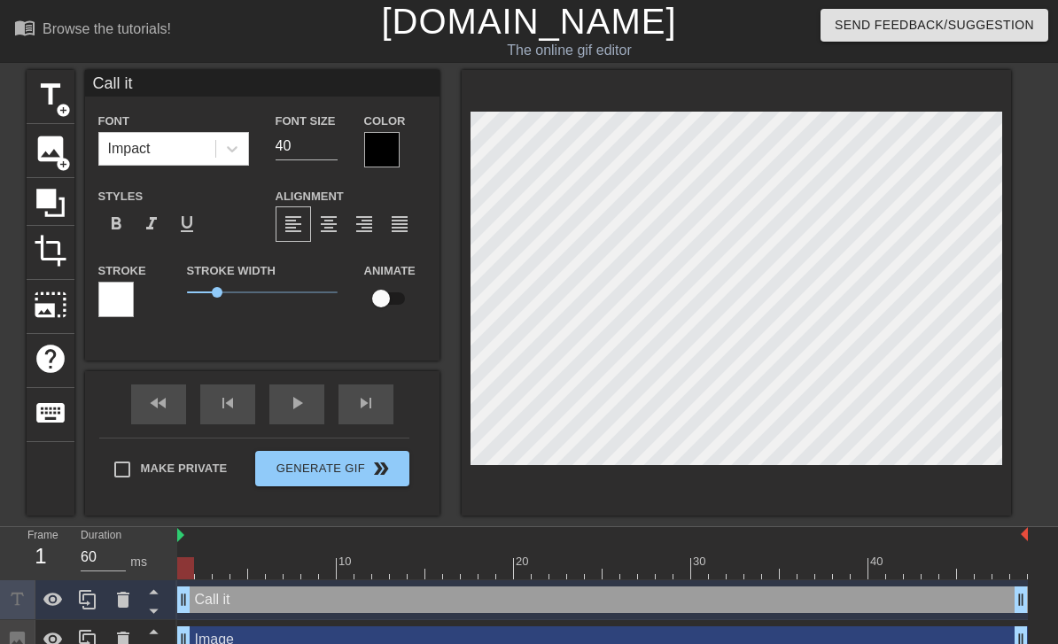
type input "Call it."
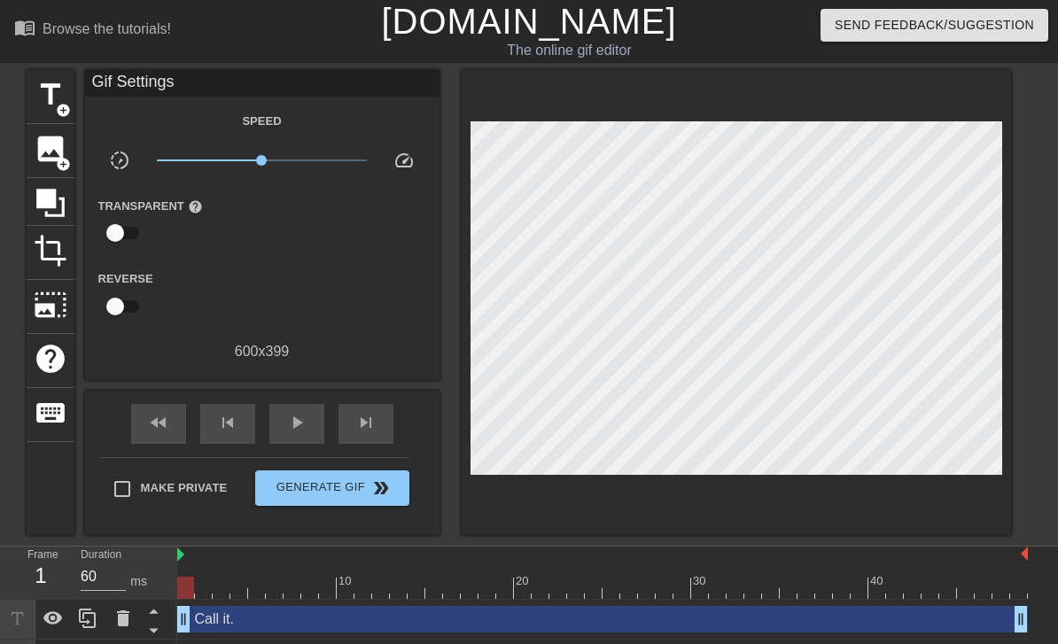
click at [290, 493] on span "Generate Gif double_arrow" at bounding box center [331, 487] width 139 height 21
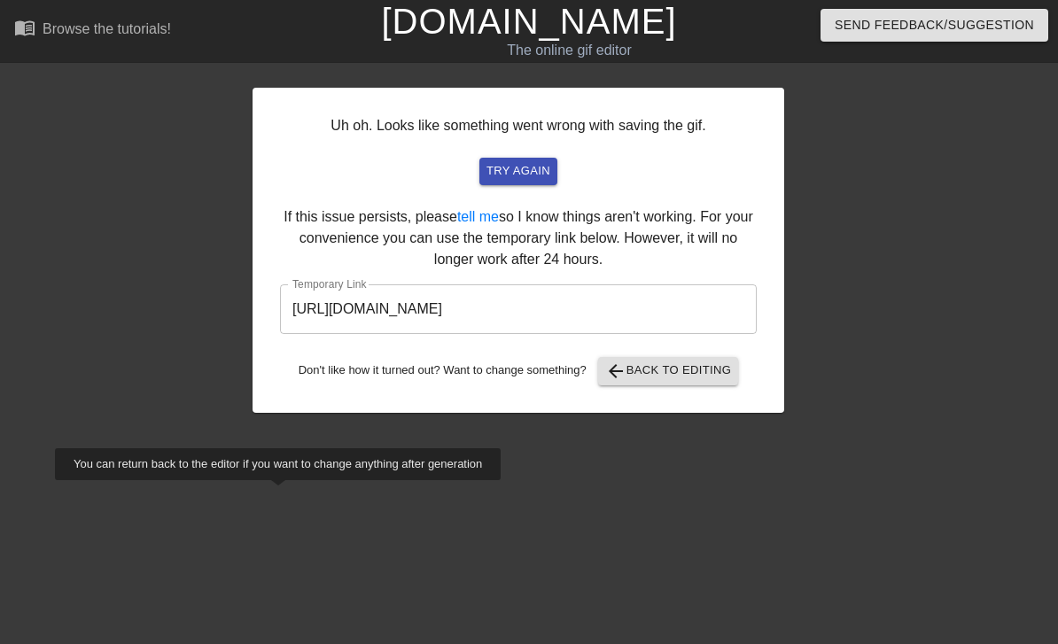
click at [335, 292] on input "http://www.gifntext.com/temp_generations/hkv4AeRU.gif" at bounding box center [518, 309] width 477 height 50
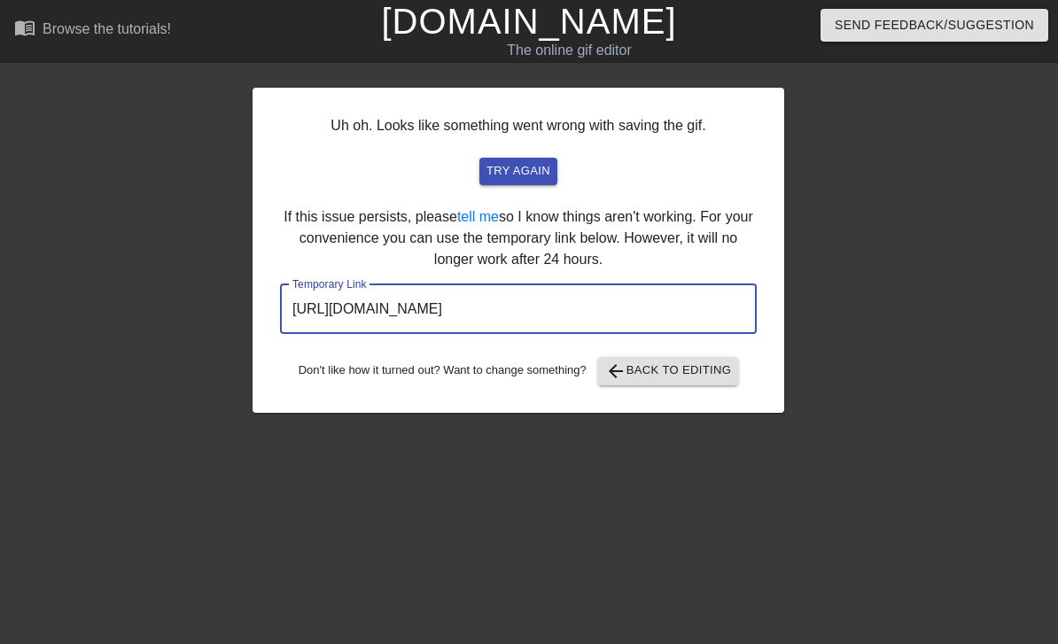
click at [329, 293] on input "http://www.gifntext.com/temp_generations/hkv4AeRU.gif" at bounding box center [518, 309] width 477 height 50
click at [322, 292] on input "http://www.gifntext.com/temp_generations/hkv4AeRU.gif" at bounding box center [518, 309] width 477 height 50
click at [324, 296] on input "http://www.gifntext.com/temp_generations/hkv4AeRU.gif" at bounding box center [518, 309] width 477 height 50
click at [314, 311] on input "http://www.gifntext.com/temp_generations/hkv4AeRU.gif" at bounding box center [518, 309] width 477 height 50
click at [318, 312] on input "http://www.gifntext.com/temp_generations/hkv4AeRU.gif" at bounding box center [518, 309] width 477 height 50
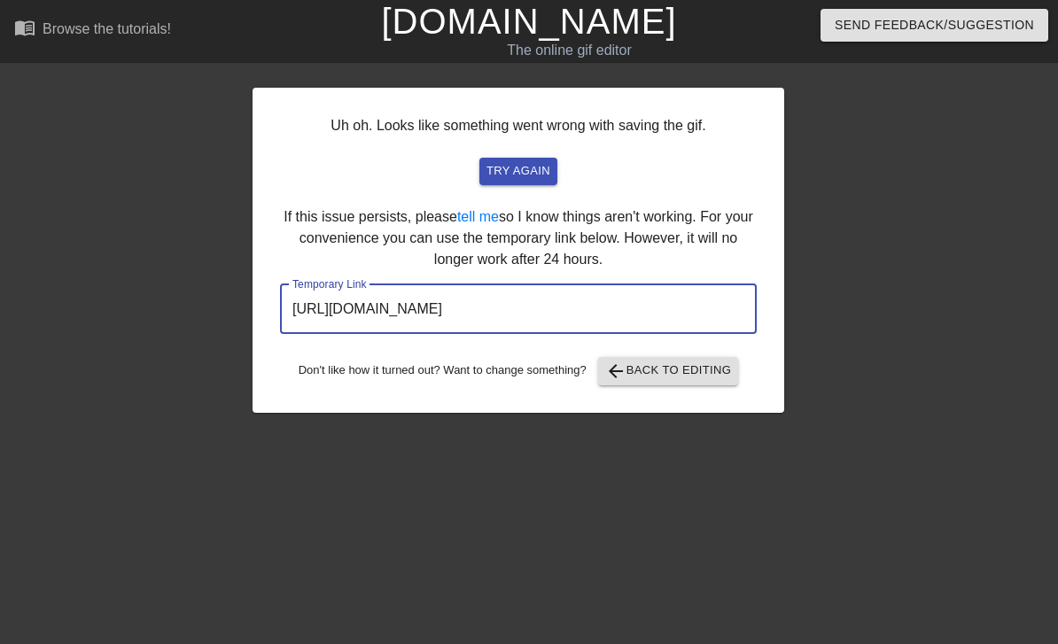
click at [318, 311] on input "http://www.gifntext.com/temp_generations/hkv4AeRU.gif" at bounding box center [518, 309] width 477 height 50
click at [321, 309] on input "http://www.gifntext.com/temp_generations/hkv4AeRU.gif" at bounding box center [518, 309] width 477 height 50
click at [324, 313] on input "http://www.gifntext.com/temp_generations/hkv4AeRU.gif" at bounding box center [518, 309] width 477 height 50
